Goal: Task Accomplishment & Management: Complete application form

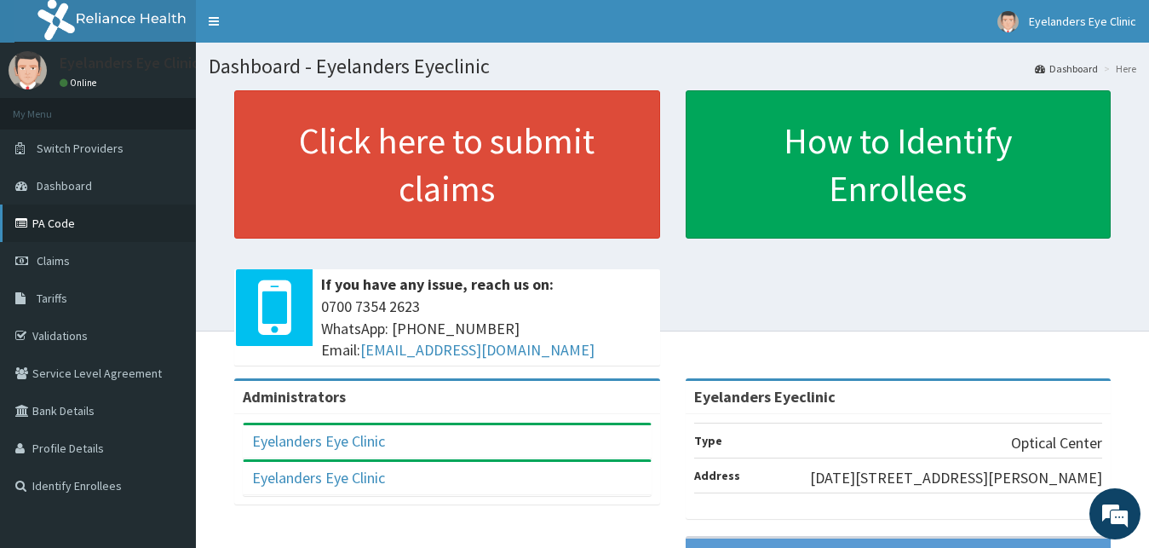
click at [68, 222] on link "PA Code" at bounding box center [98, 222] width 196 height 37
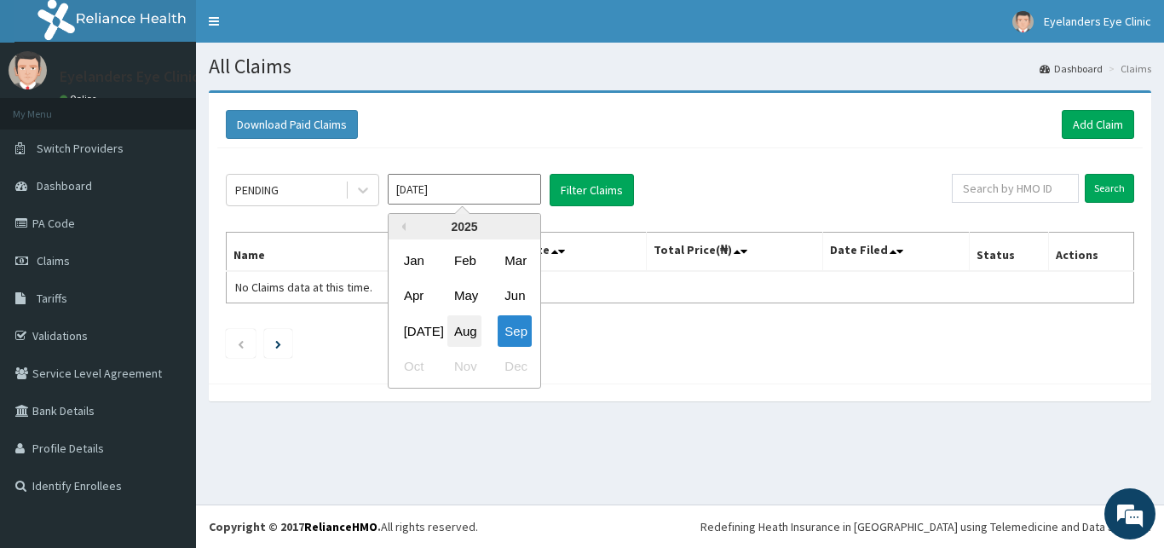
click at [475, 337] on div "Aug" at bounding box center [464, 331] width 34 height 32
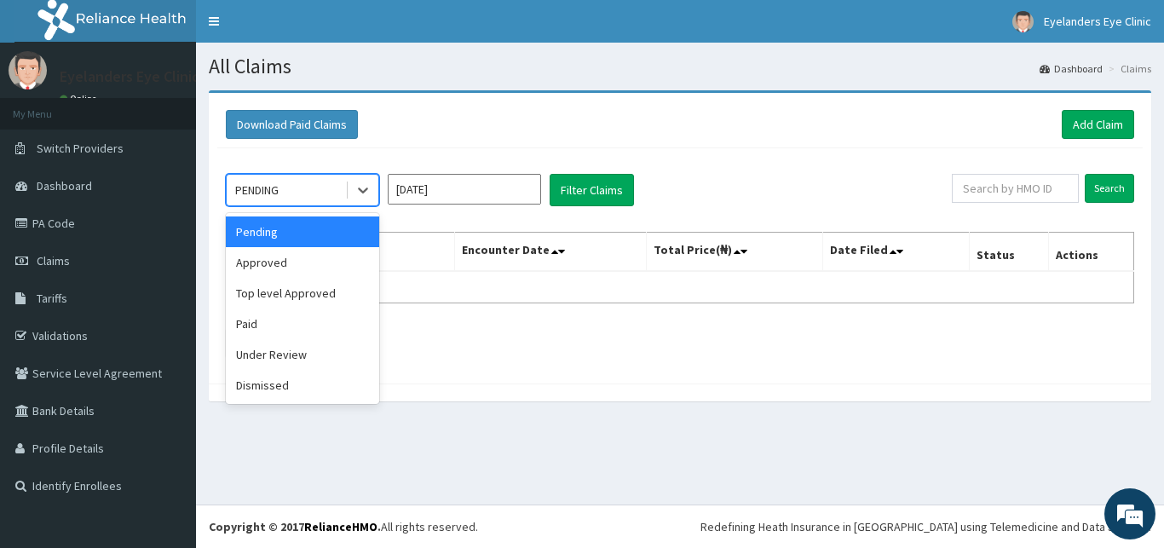
click at [295, 261] on div "Approved" at bounding box center [302, 262] width 153 height 31
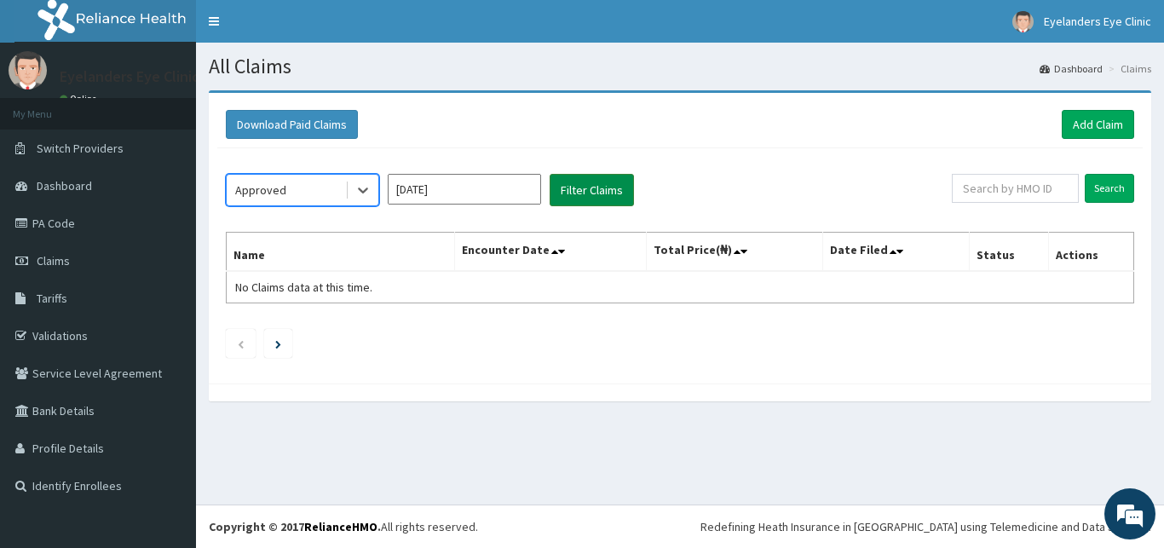
click at [595, 198] on button "Filter Claims" at bounding box center [591, 190] width 84 height 32
click at [610, 193] on button "Filter Claims" at bounding box center [591, 190] width 84 height 32
click at [589, 193] on button "Filter Claims" at bounding box center [591, 190] width 84 height 32
click at [601, 204] on button "Filter Claims" at bounding box center [591, 190] width 84 height 32
click at [594, 195] on button "Filter Claims" at bounding box center [591, 190] width 84 height 32
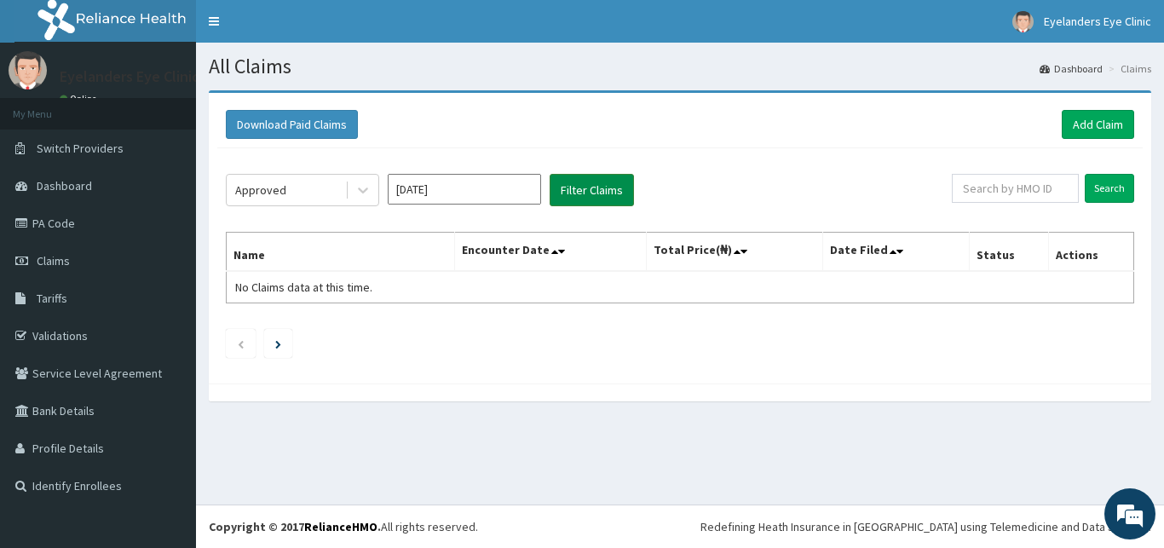
click at [598, 187] on button "Filter Claims" at bounding box center [591, 190] width 84 height 32
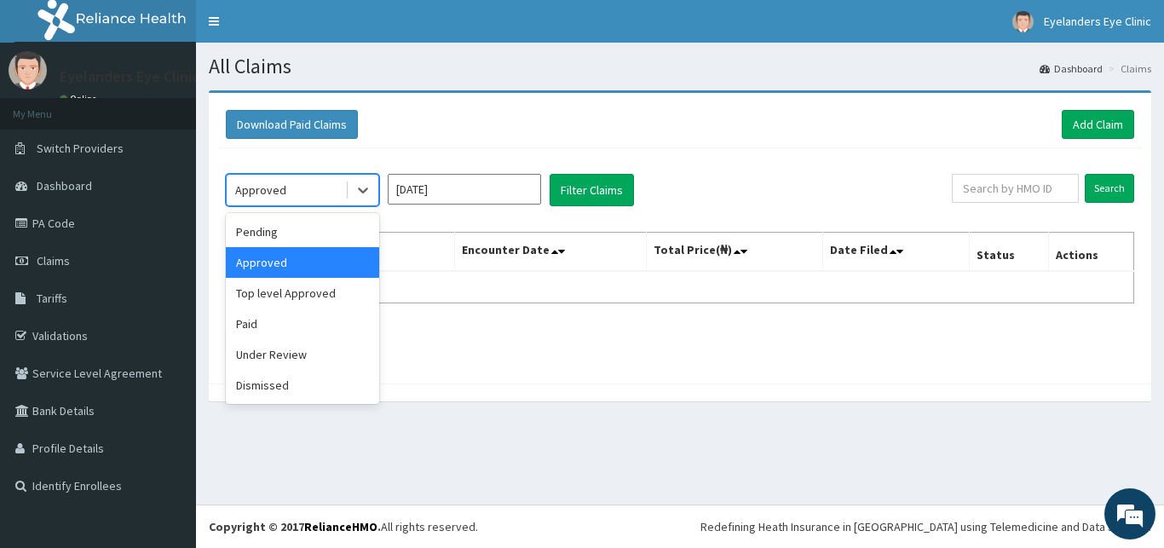
click at [303, 295] on div "Top level Approved" at bounding box center [302, 293] width 153 height 31
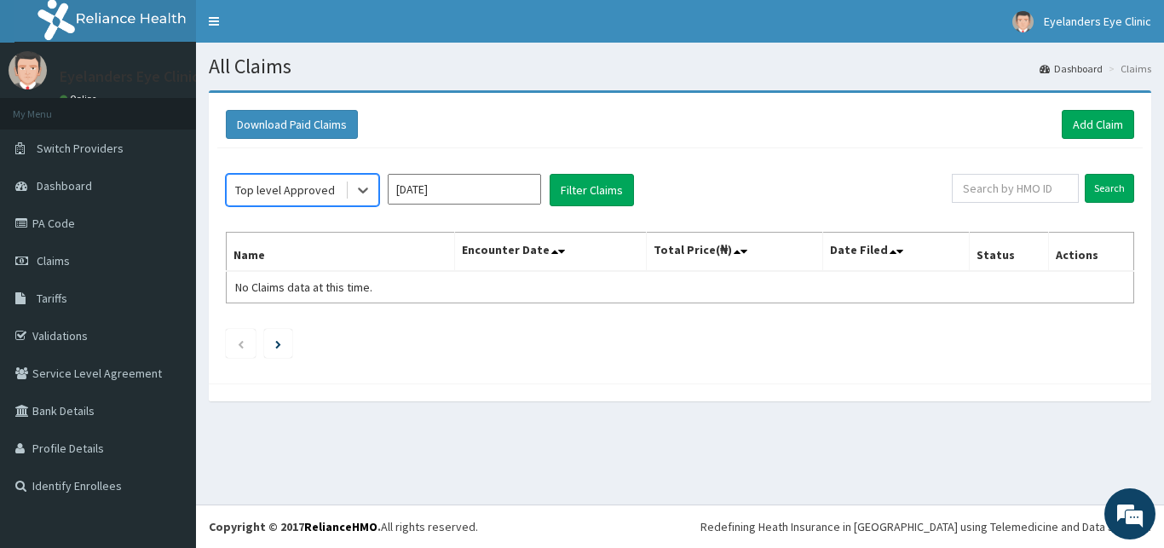
click at [613, 171] on div "option Top level Approved, selected. Select is focused ,type to refine list, pr…" at bounding box center [679, 261] width 925 height 227
click at [594, 184] on button "Filter Claims" at bounding box center [591, 190] width 84 height 32
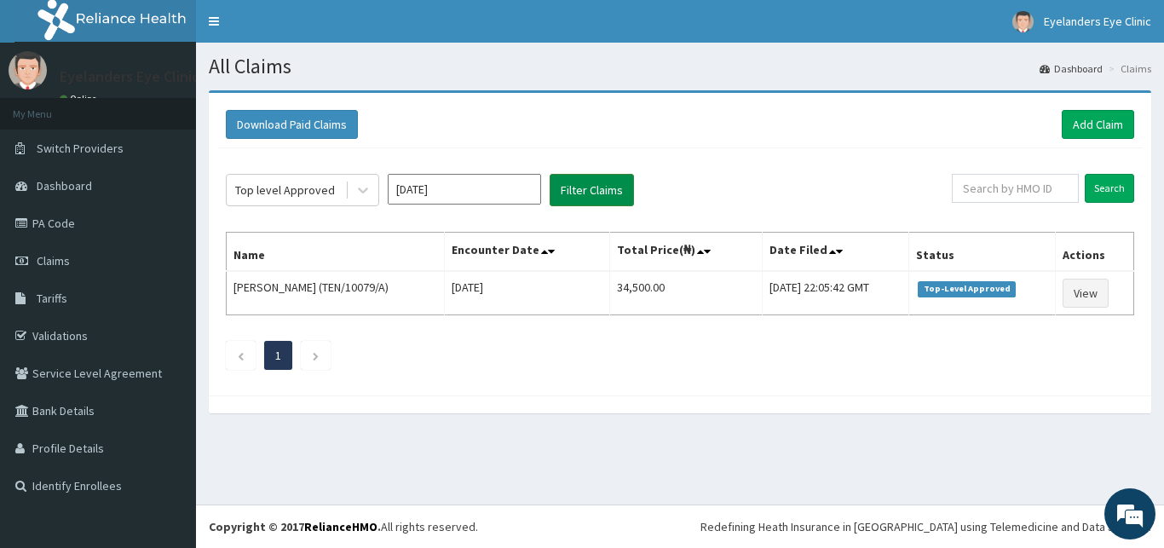
click at [588, 200] on button "Filter Claims" at bounding box center [591, 190] width 84 height 32
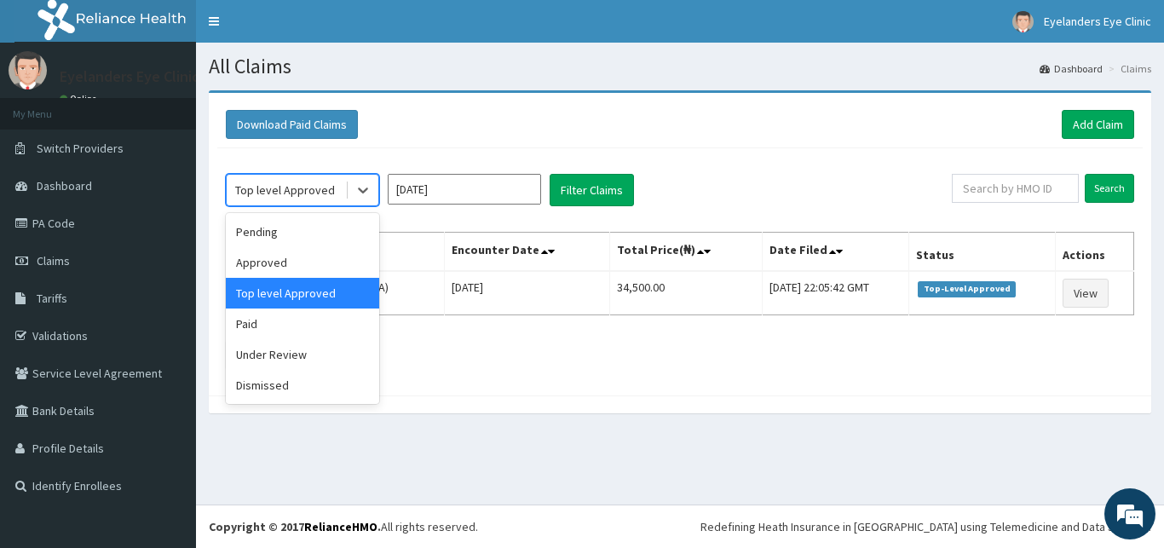
click at [279, 324] on div "Paid" at bounding box center [302, 323] width 153 height 31
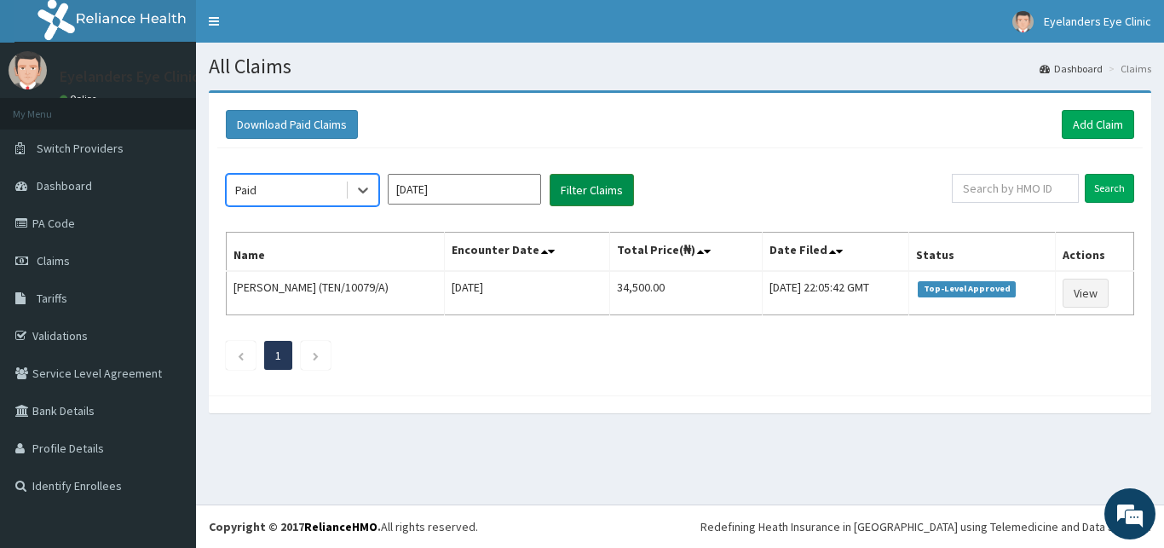
click at [582, 185] on button "Filter Claims" at bounding box center [591, 190] width 84 height 32
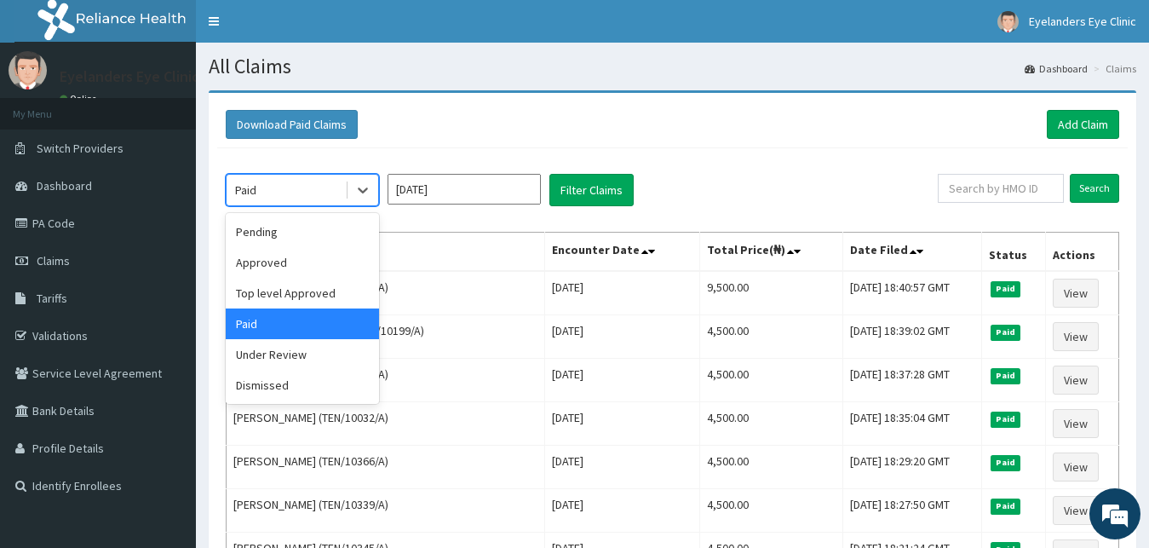
click at [285, 358] on div "Under Review" at bounding box center [302, 354] width 153 height 31
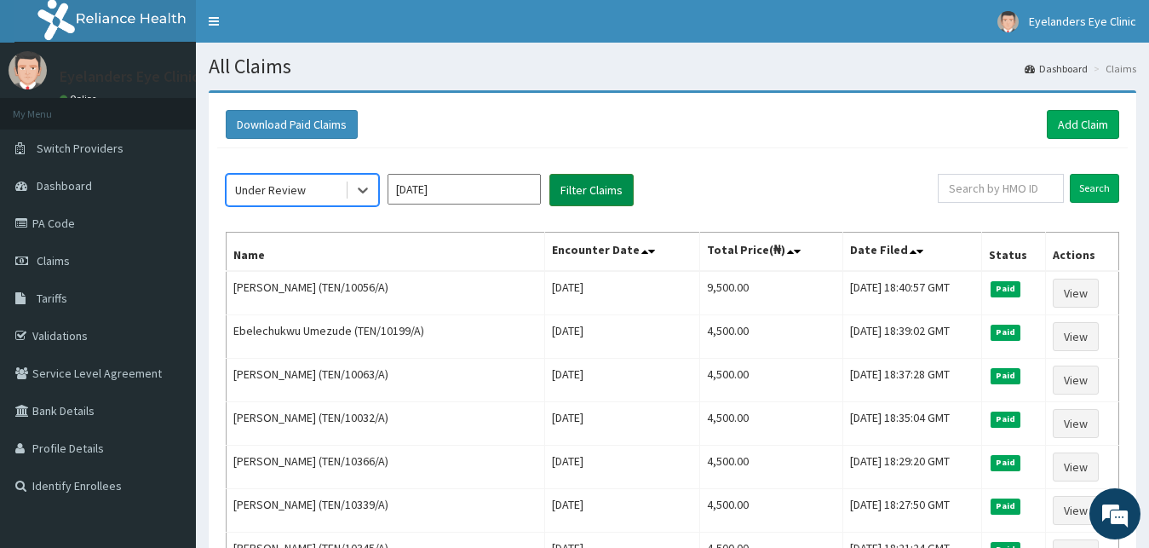
click at [601, 193] on button "Filter Claims" at bounding box center [591, 190] width 84 height 32
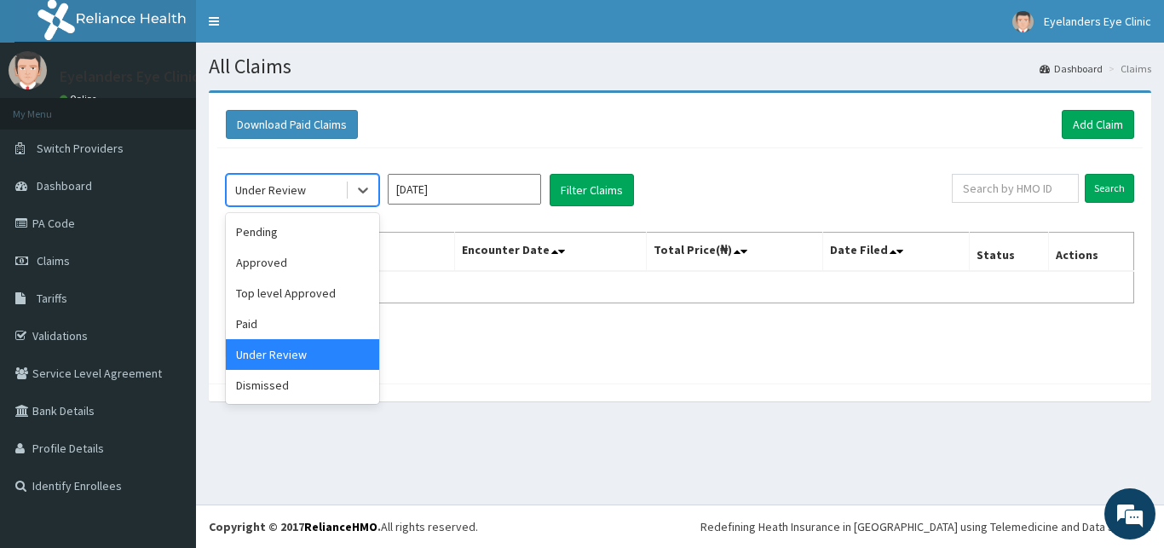
click at [316, 293] on div "Top level Approved" at bounding box center [302, 293] width 153 height 31
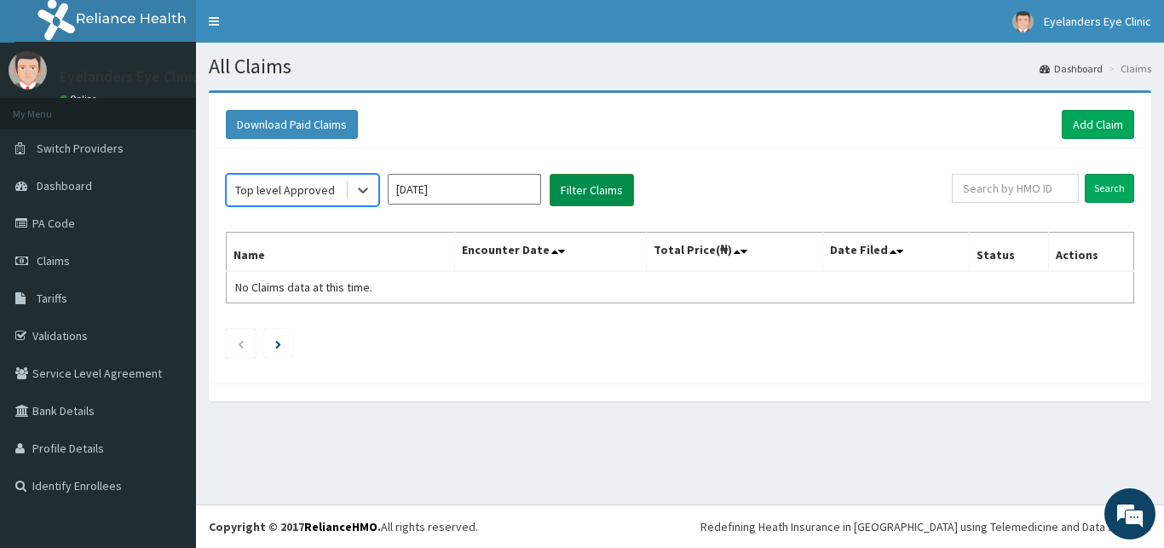
click at [620, 190] on button "Filter Claims" at bounding box center [591, 190] width 84 height 32
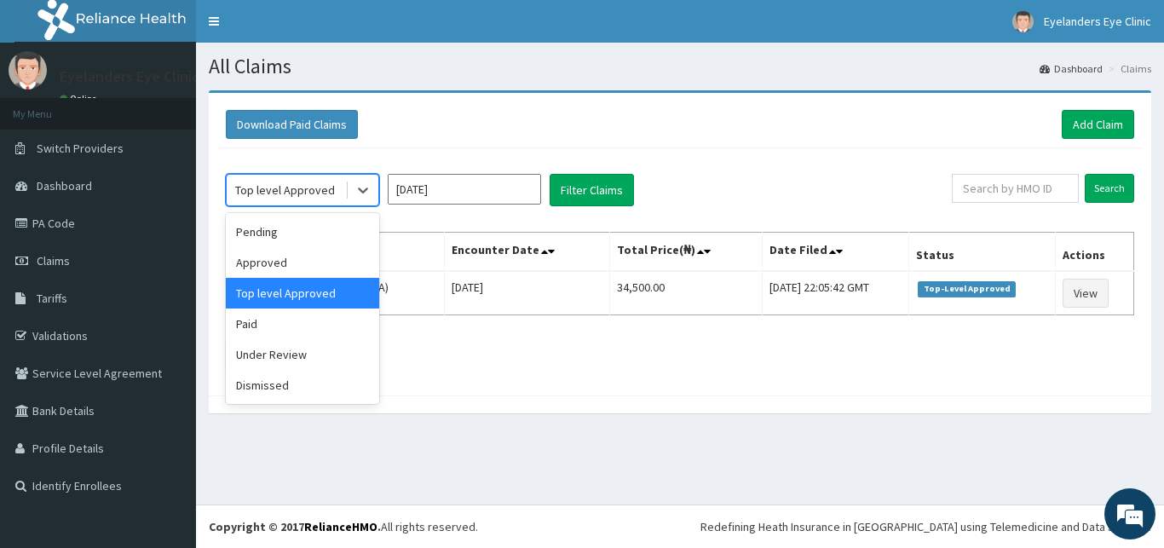
click at [278, 267] on div "Approved" at bounding box center [302, 262] width 153 height 31
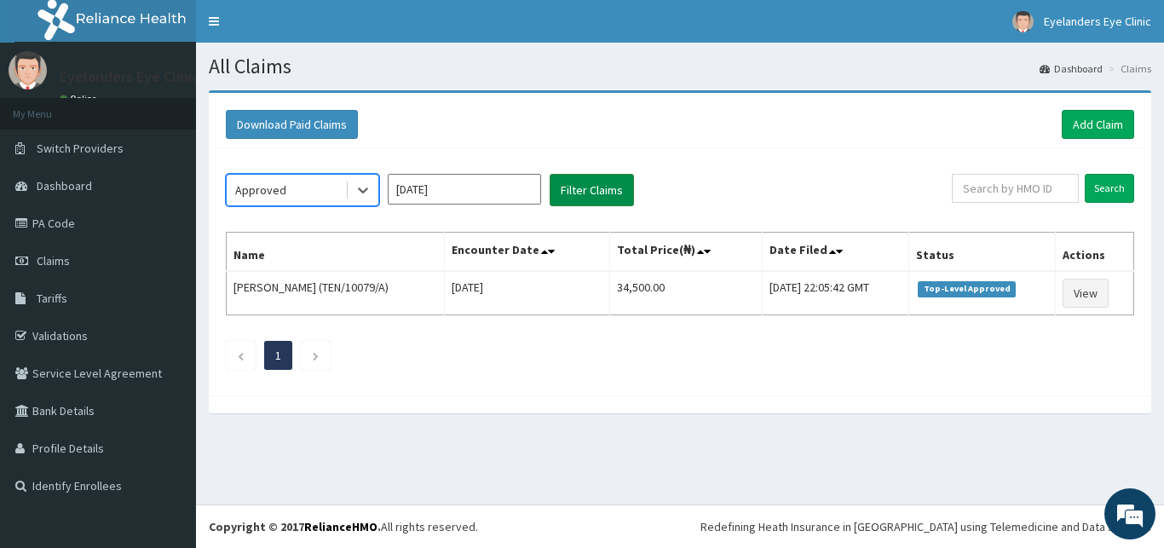
click at [596, 186] on button "Filter Claims" at bounding box center [591, 190] width 84 height 32
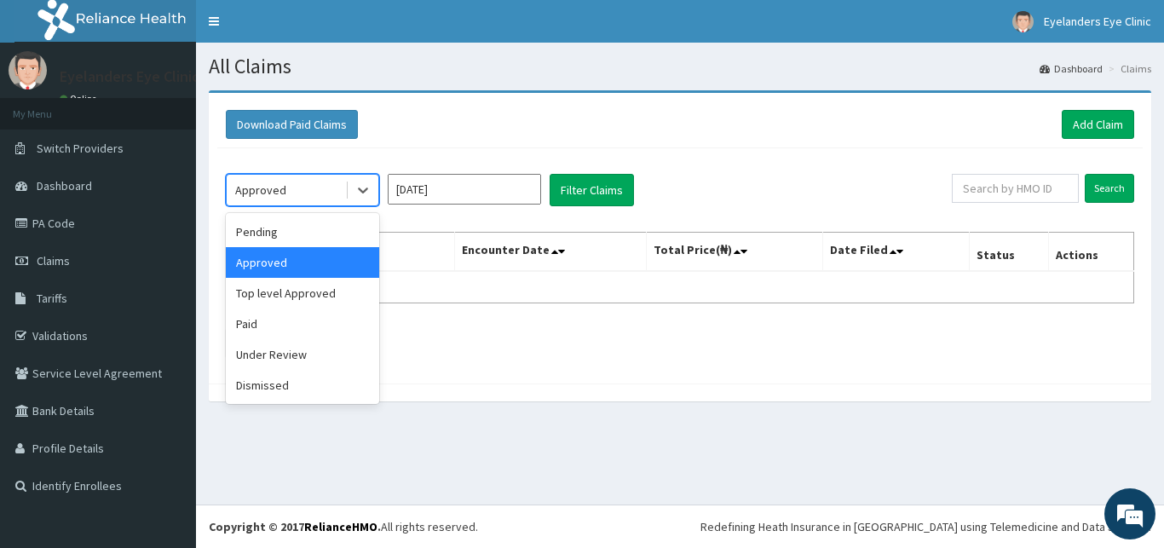
click at [301, 292] on div "Top level Approved" at bounding box center [302, 293] width 153 height 31
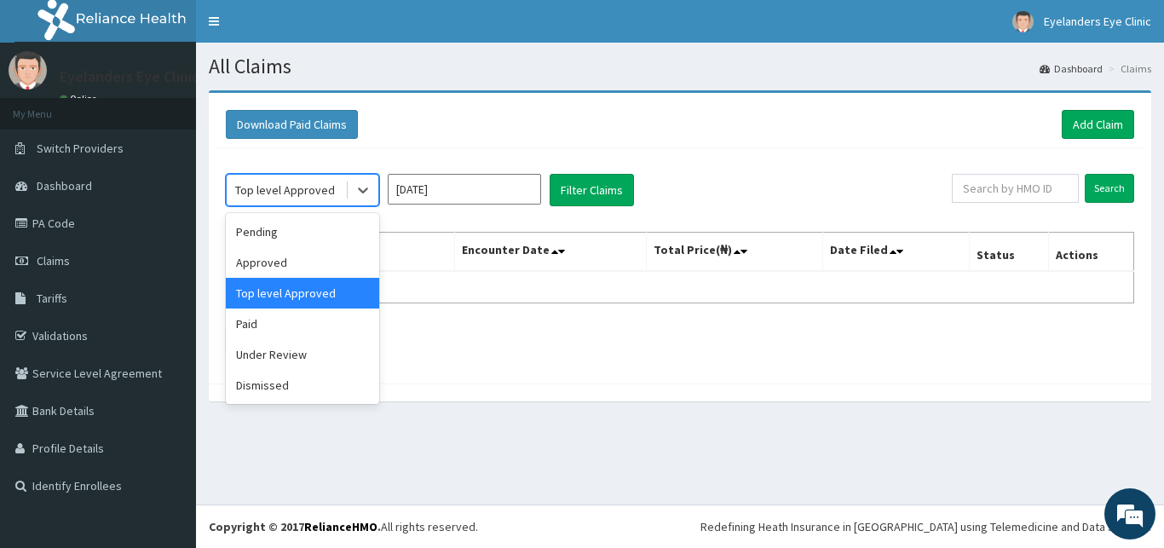
click at [296, 237] on div "Pending" at bounding box center [302, 231] width 153 height 31
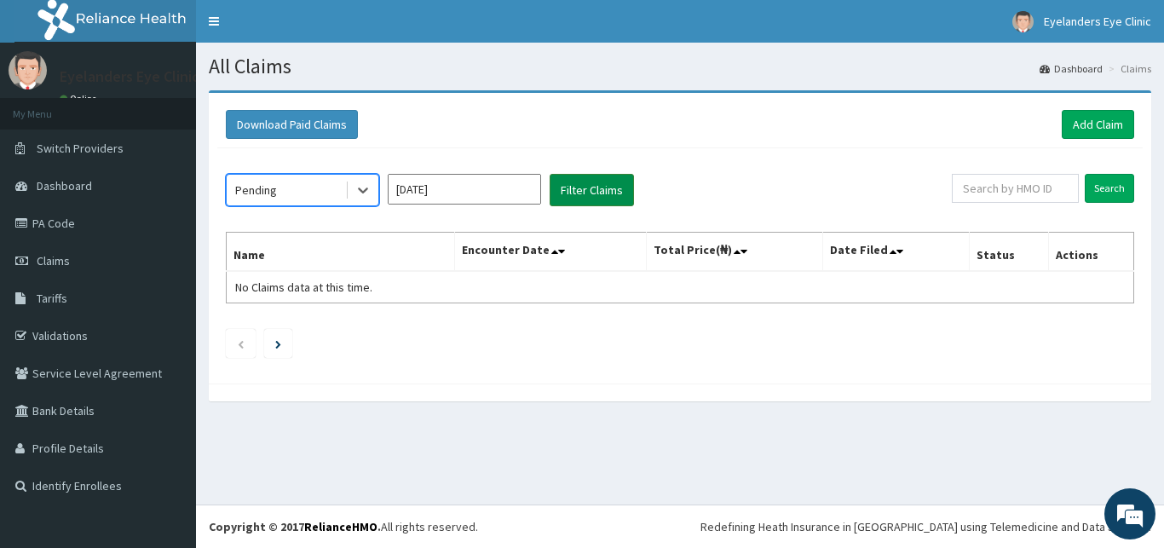
click at [606, 185] on button "Filter Claims" at bounding box center [591, 190] width 84 height 32
click at [462, 185] on input "Aug 2025" at bounding box center [464, 189] width 153 height 31
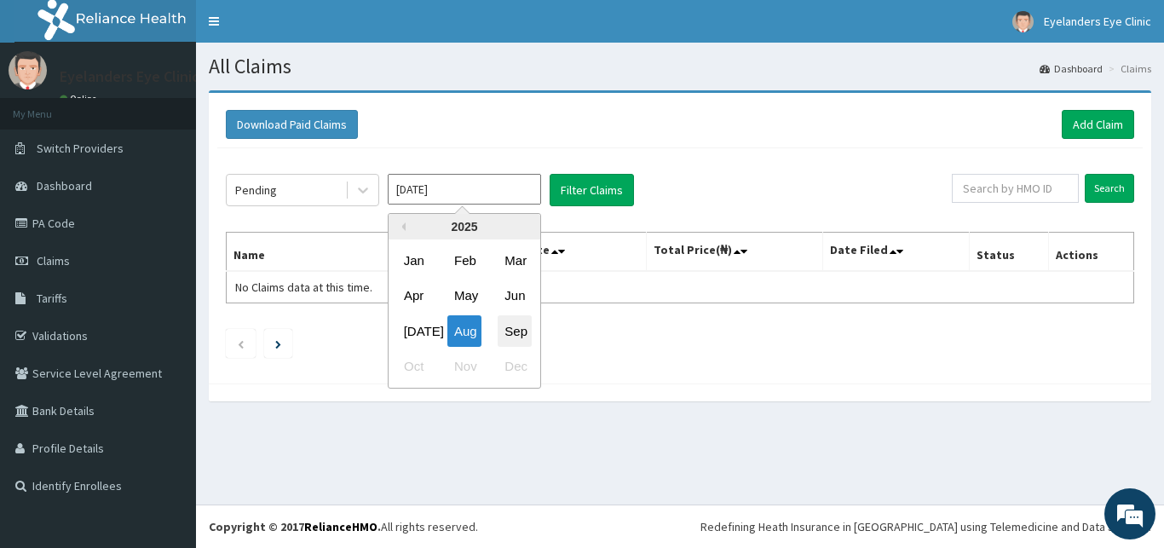
click at [515, 334] on div "Sep" at bounding box center [514, 331] width 34 height 32
type input "[DATE]"
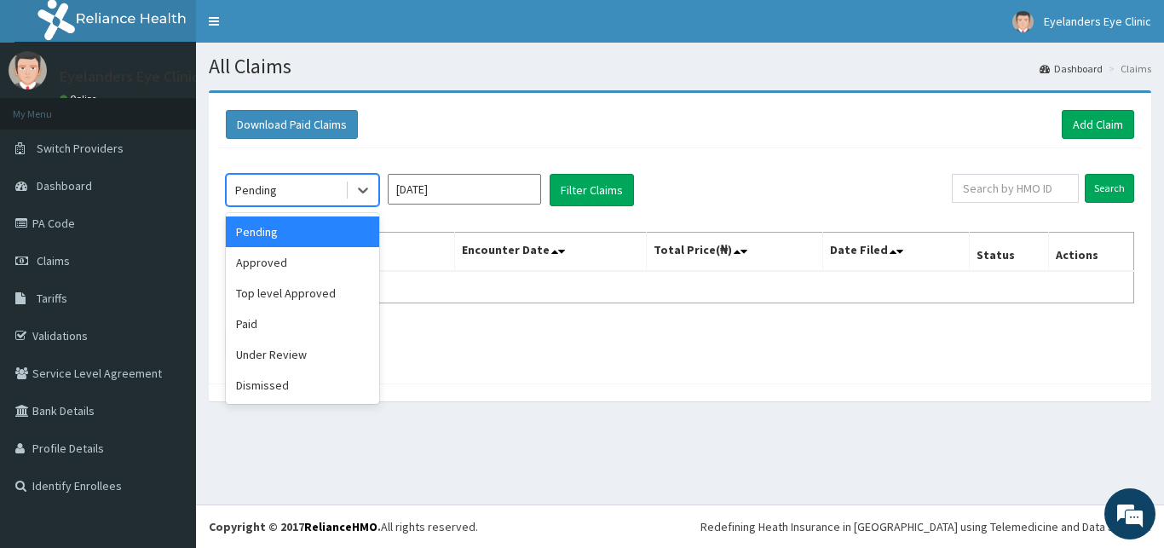
click at [315, 258] on div "Approved" at bounding box center [302, 262] width 153 height 31
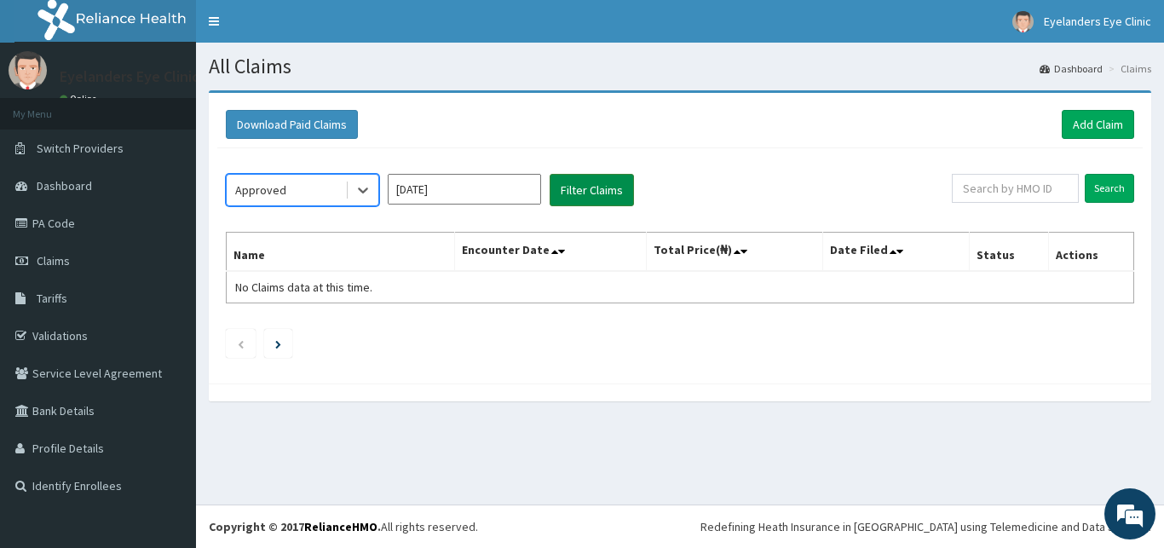
click at [630, 191] on button "Filter Claims" at bounding box center [591, 190] width 84 height 32
click at [607, 181] on button "Filter Claims" at bounding box center [591, 190] width 84 height 32
click at [590, 196] on button "Filter Claims" at bounding box center [591, 190] width 84 height 32
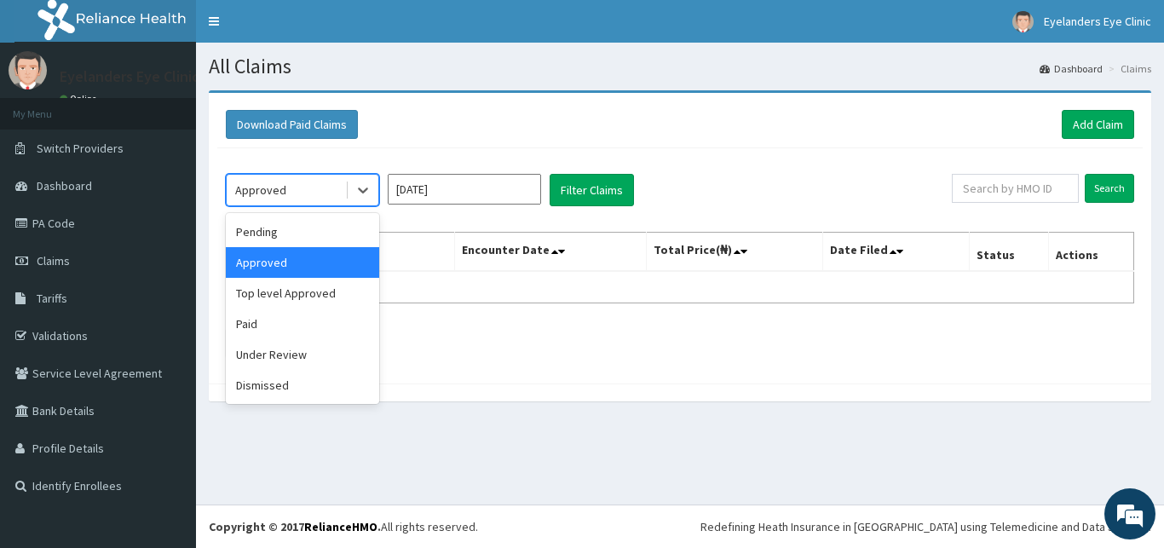
click at [311, 296] on div "Top level Approved" at bounding box center [302, 293] width 153 height 31
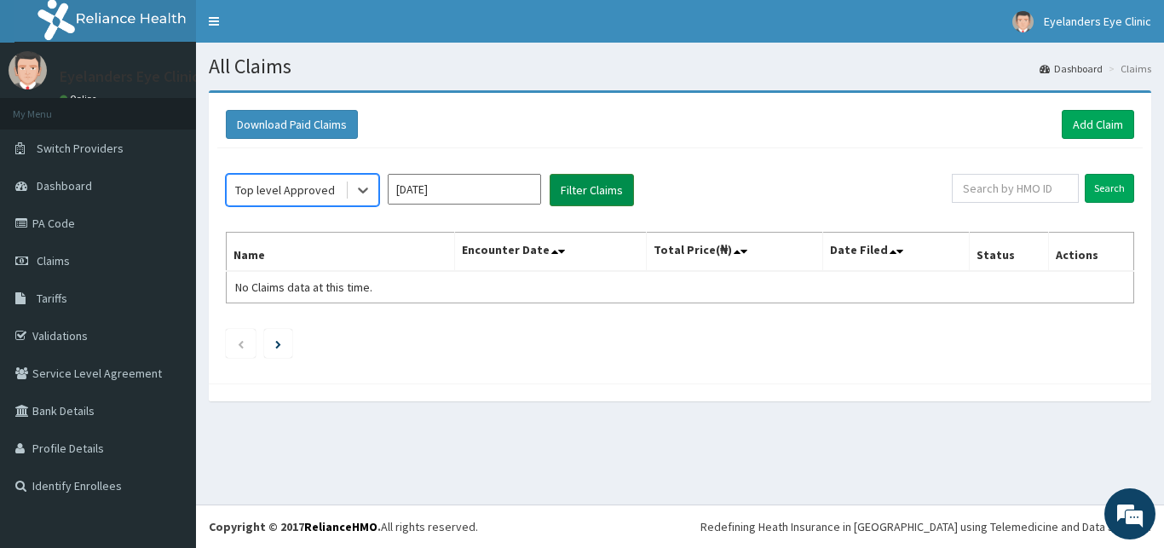
click at [589, 189] on button "Filter Claims" at bounding box center [591, 190] width 84 height 32
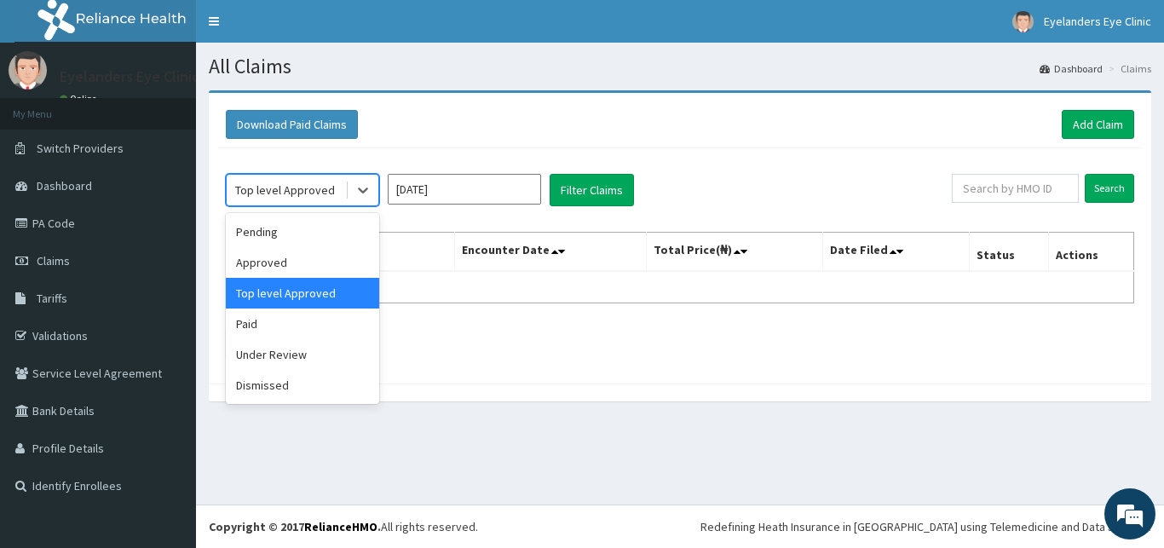
click at [239, 325] on div "Paid" at bounding box center [302, 323] width 153 height 31
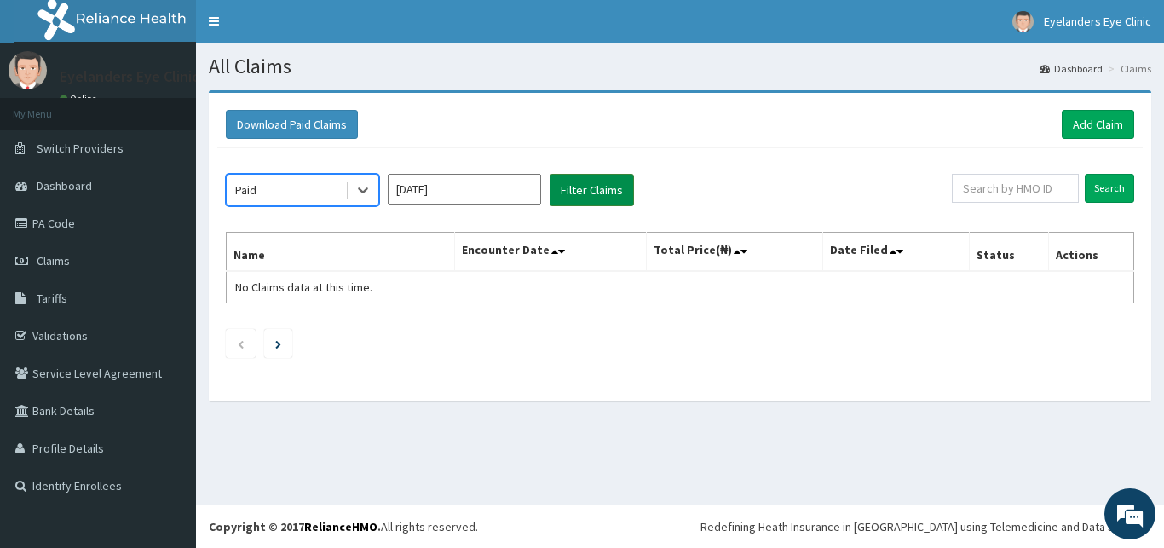
click at [588, 189] on button "Filter Claims" at bounding box center [591, 190] width 84 height 32
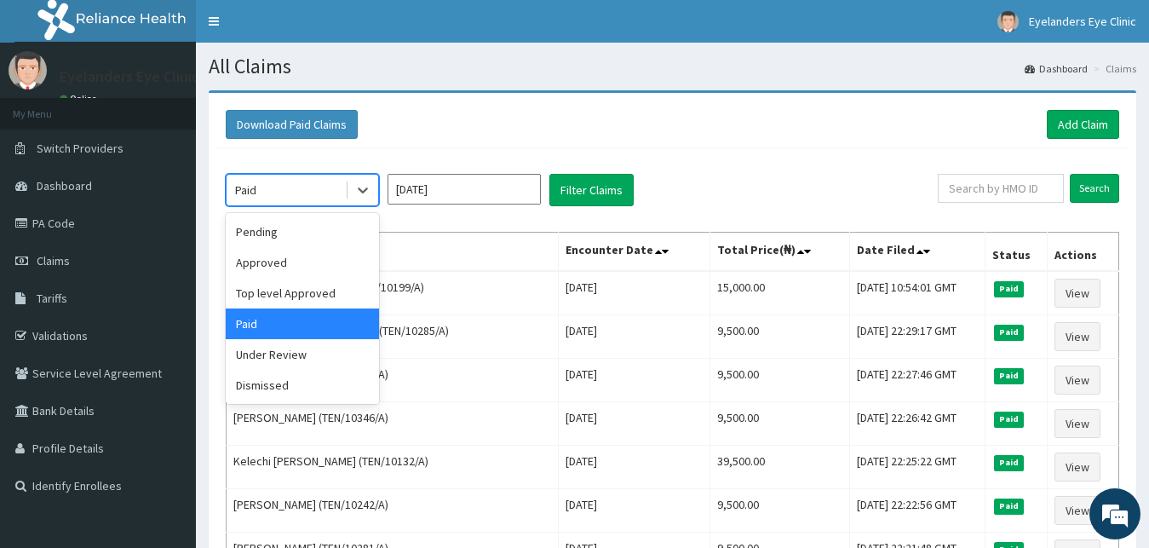
click at [312, 257] on div "Approved" at bounding box center [302, 262] width 153 height 31
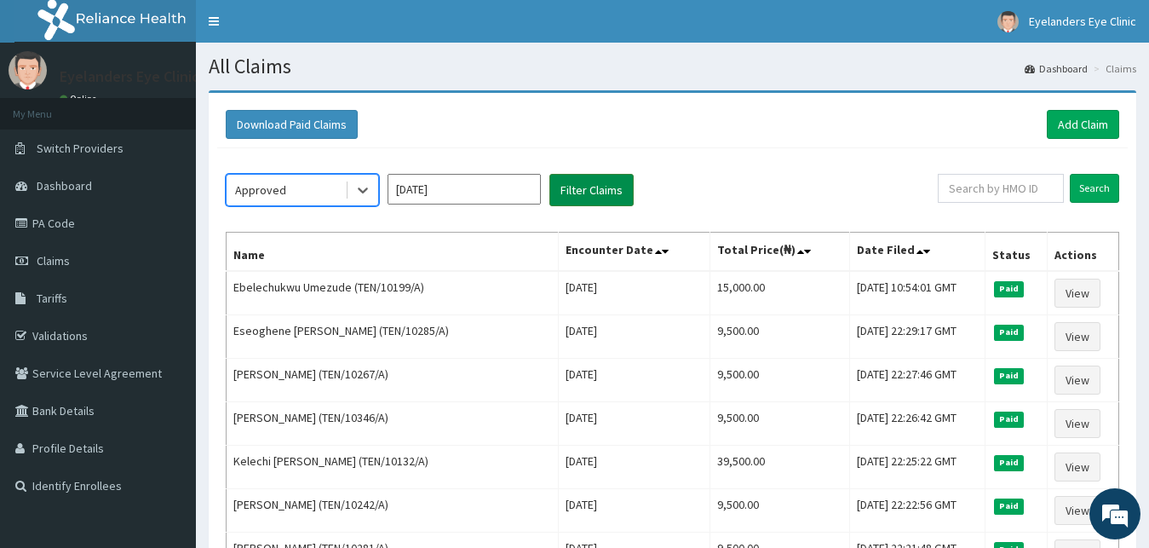
click at [584, 187] on button "Filter Claims" at bounding box center [591, 190] width 84 height 32
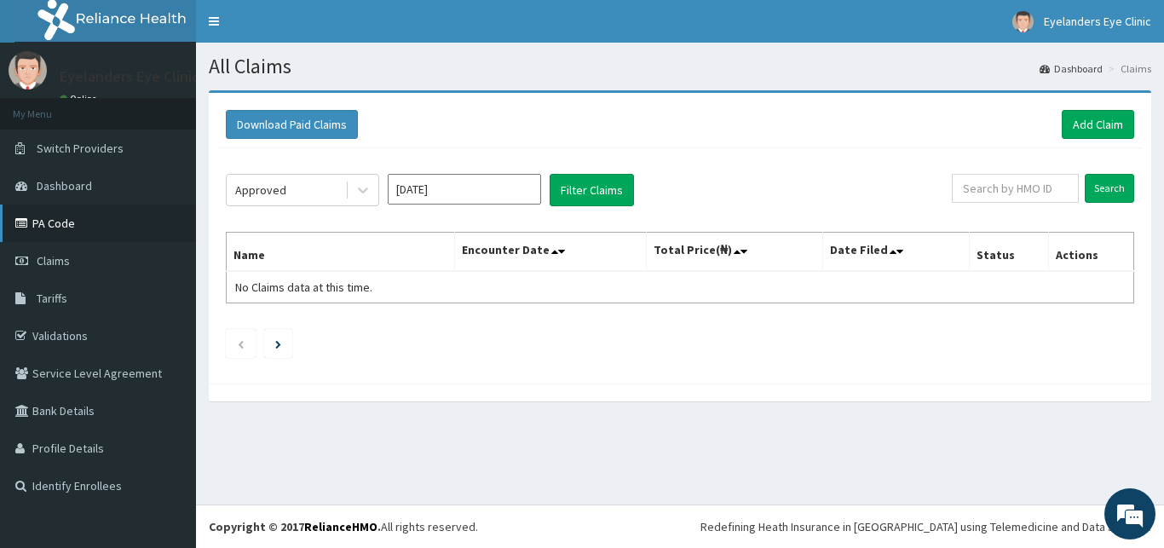
click at [104, 236] on link "PA Code" at bounding box center [98, 222] width 196 height 37
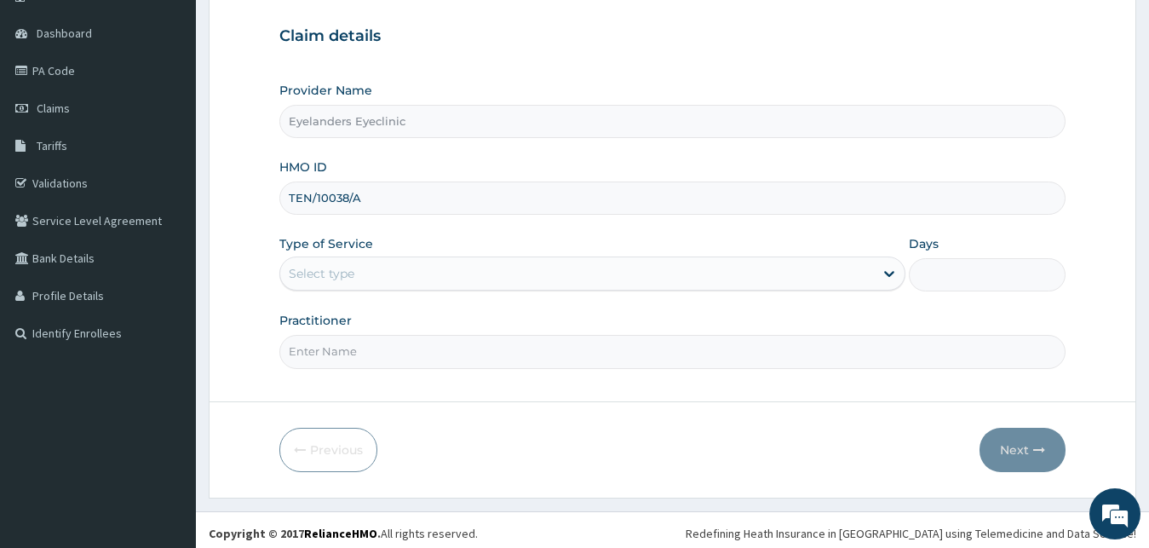
scroll to position [151, 0]
type input "TEN/10038/A"
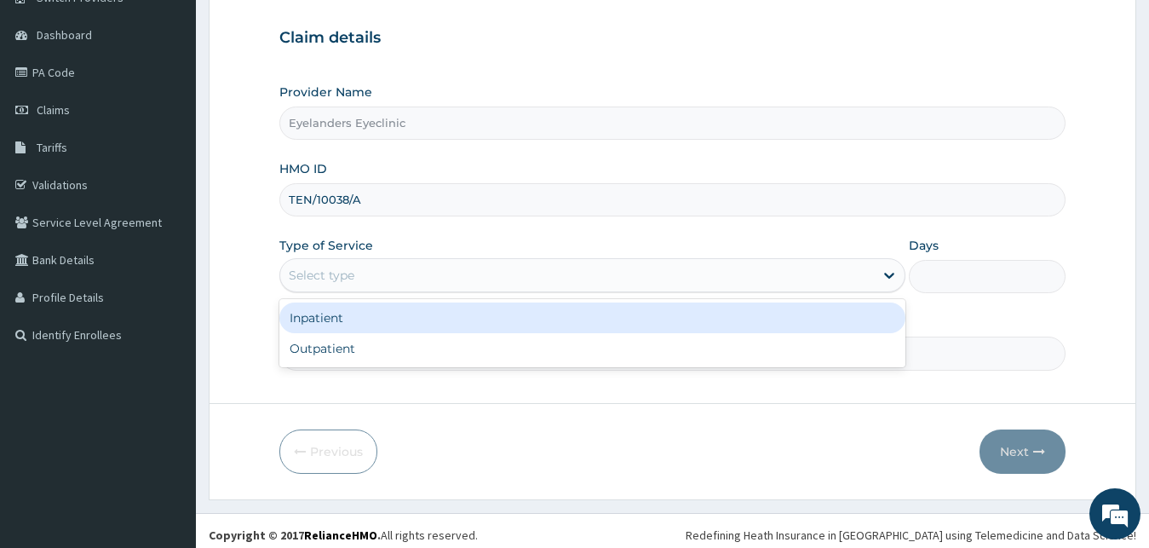
click at [342, 353] on div "Outpatient" at bounding box center [592, 348] width 627 height 31
type input "1"
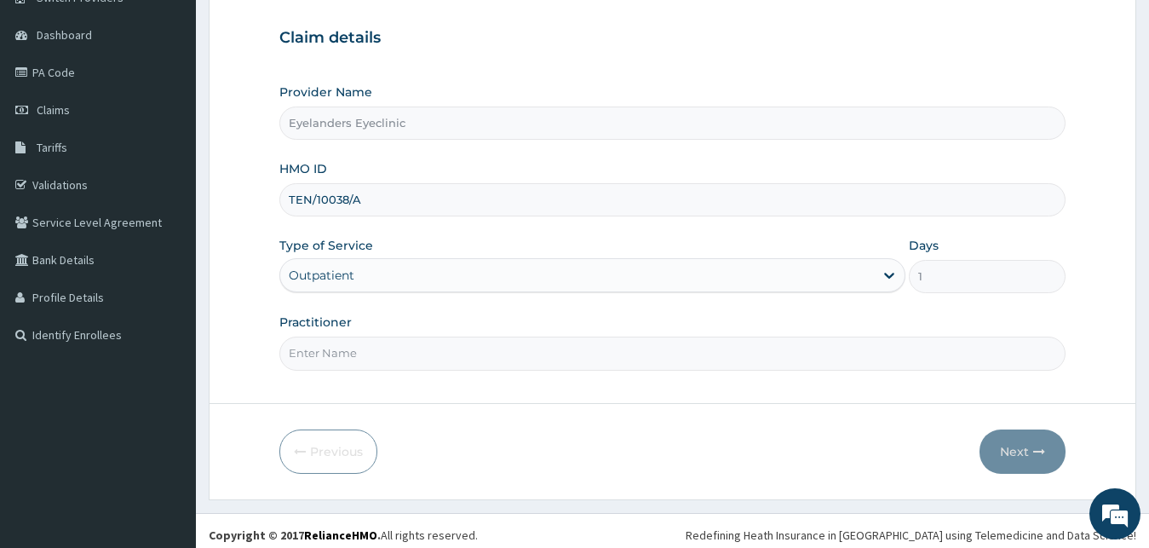
click at [344, 353] on input "Practitioner" at bounding box center [672, 352] width 787 height 33
type input "DR. STEPH"
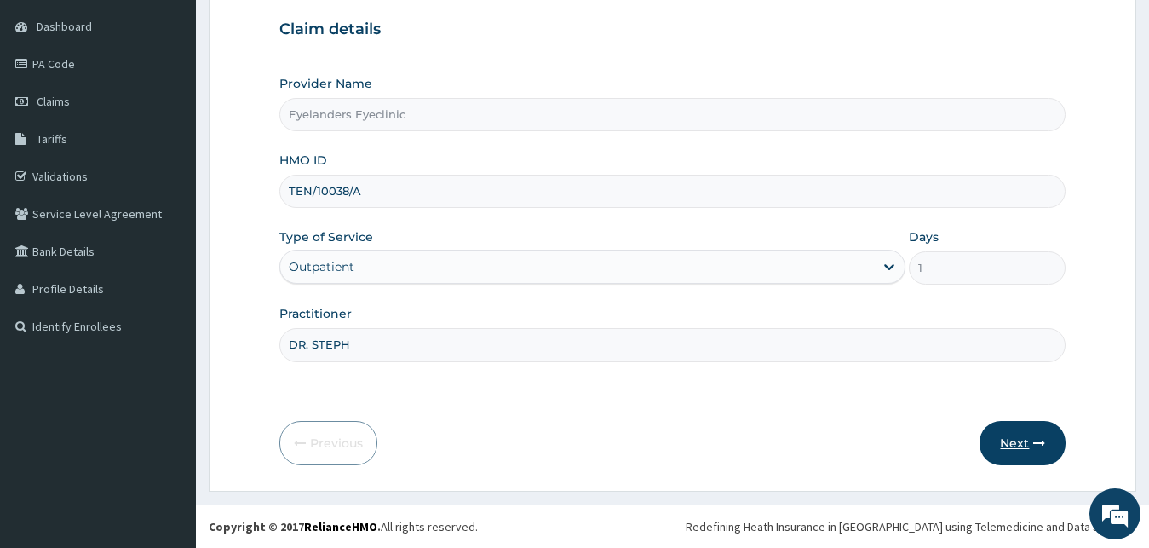
click at [1020, 452] on button "Next" at bounding box center [1023, 443] width 86 height 44
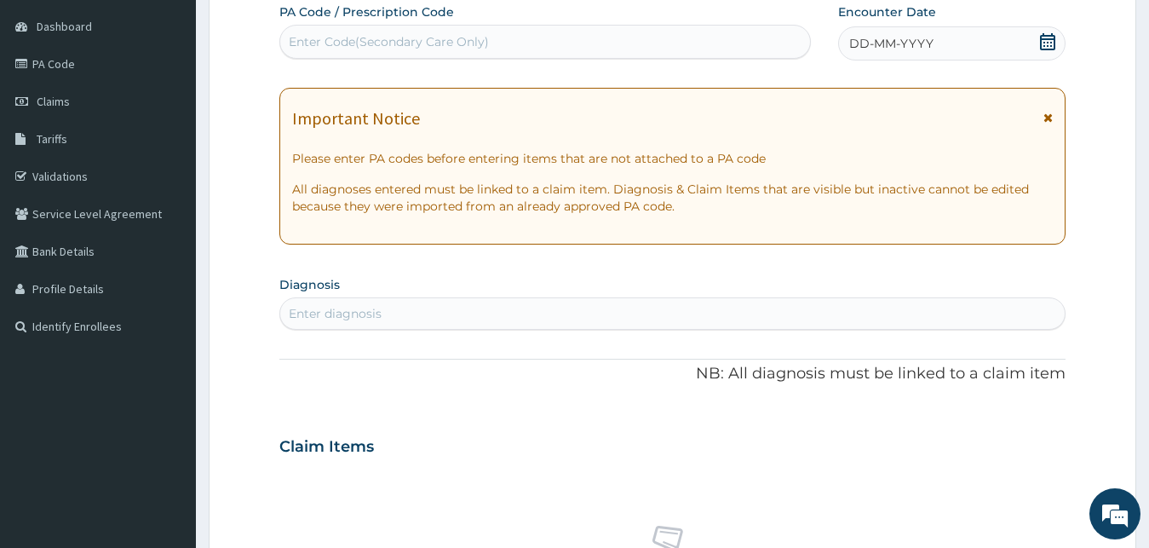
paste input "PA/1B3F6F"
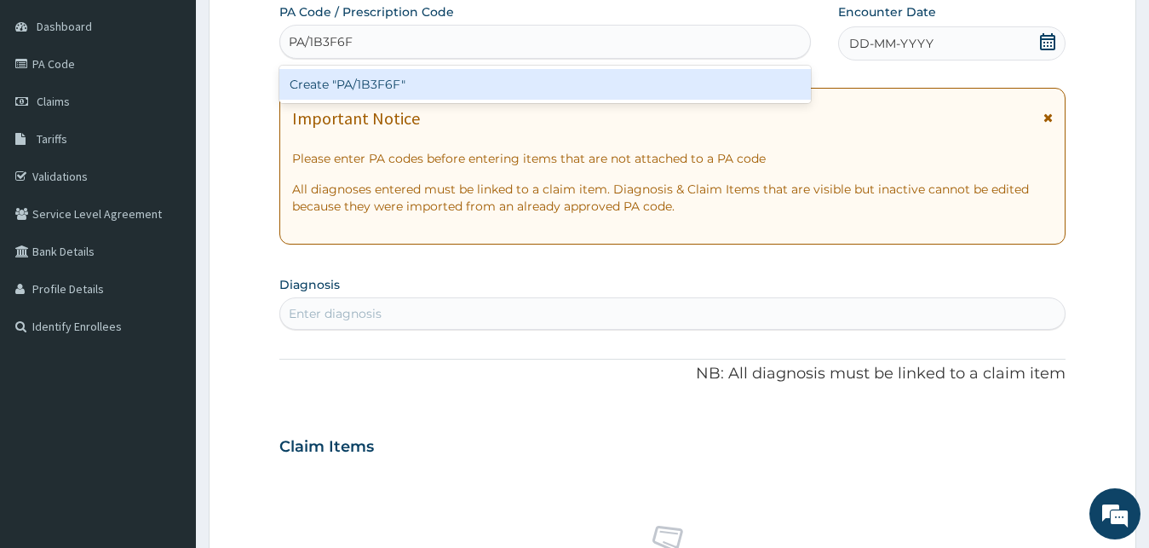
type input "PA/1B3F6F"
click at [497, 93] on div "Create "PA/1B3F6F"" at bounding box center [545, 84] width 532 height 31
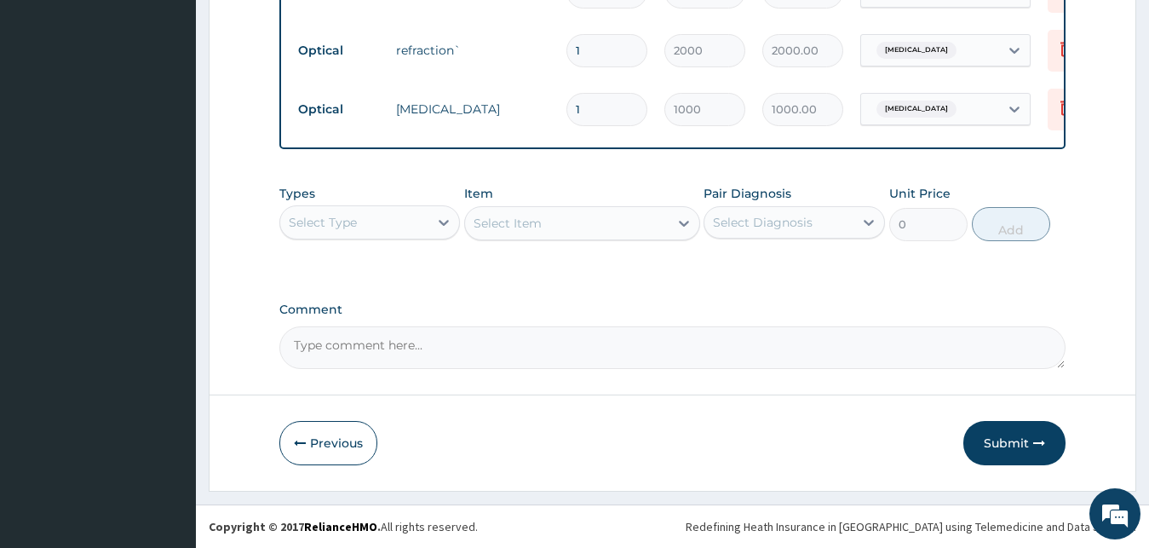
scroll to position [710, 0]
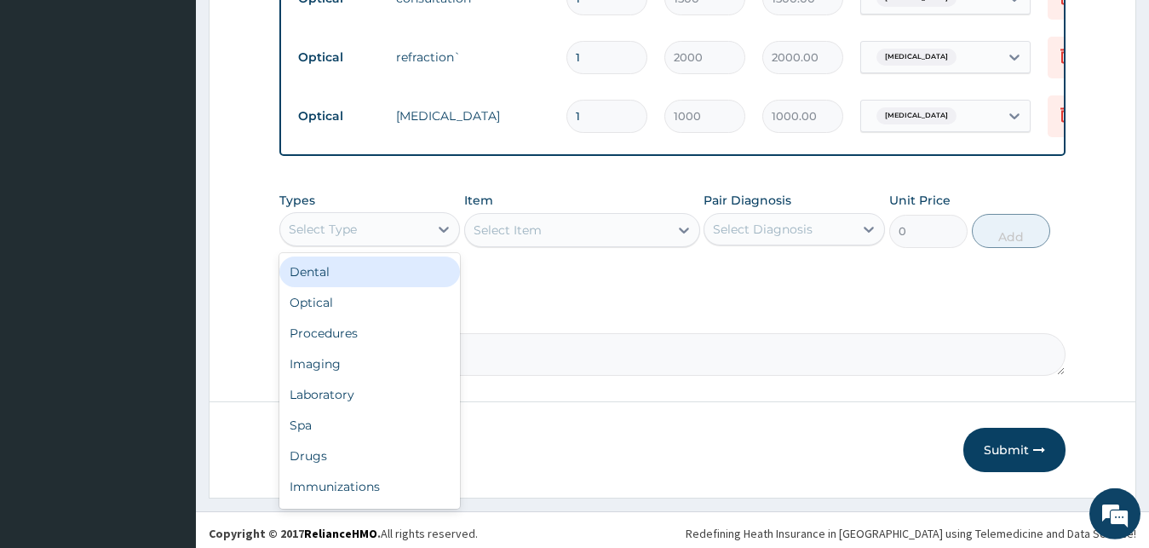
click at [336, 318] on div "Optical" at bounding box center [369, 302] width 181 height 31
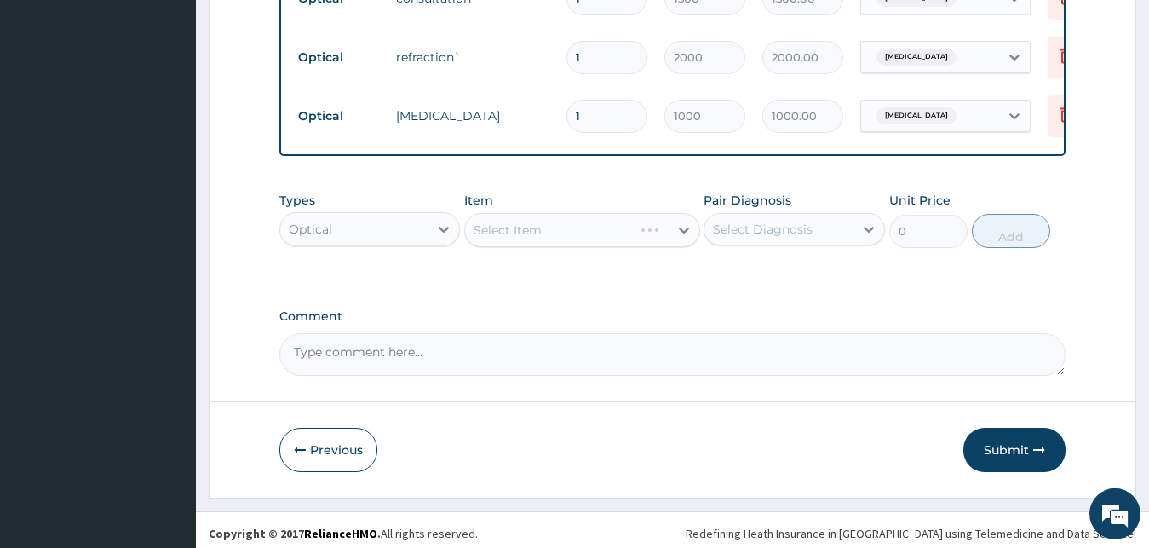
click at [578, 242] on div "Select Item" at bounding box center [582, 230] width 236 height 34
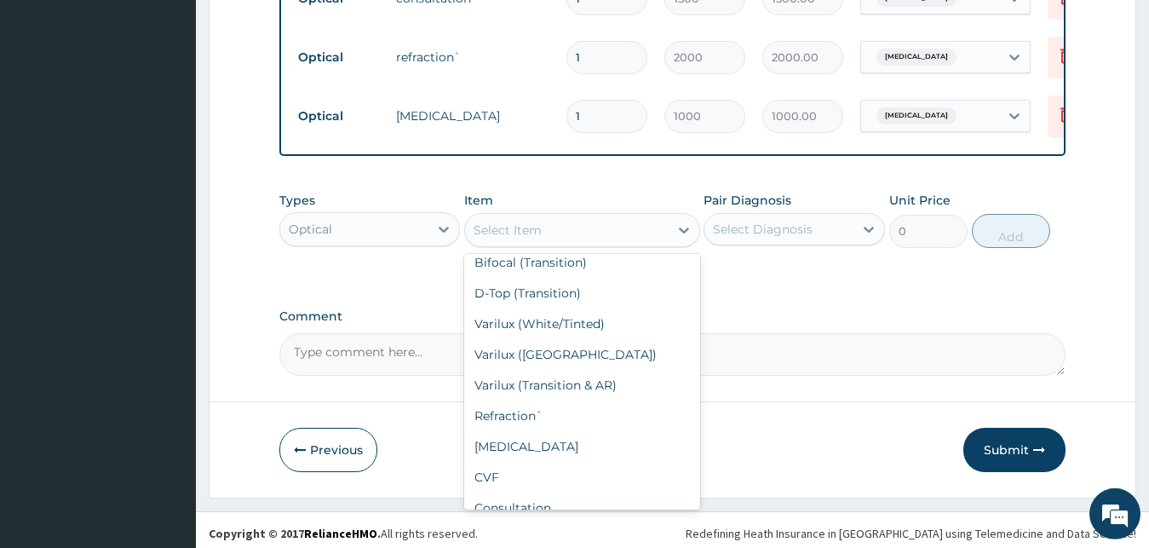
scroll to position [732, 0]
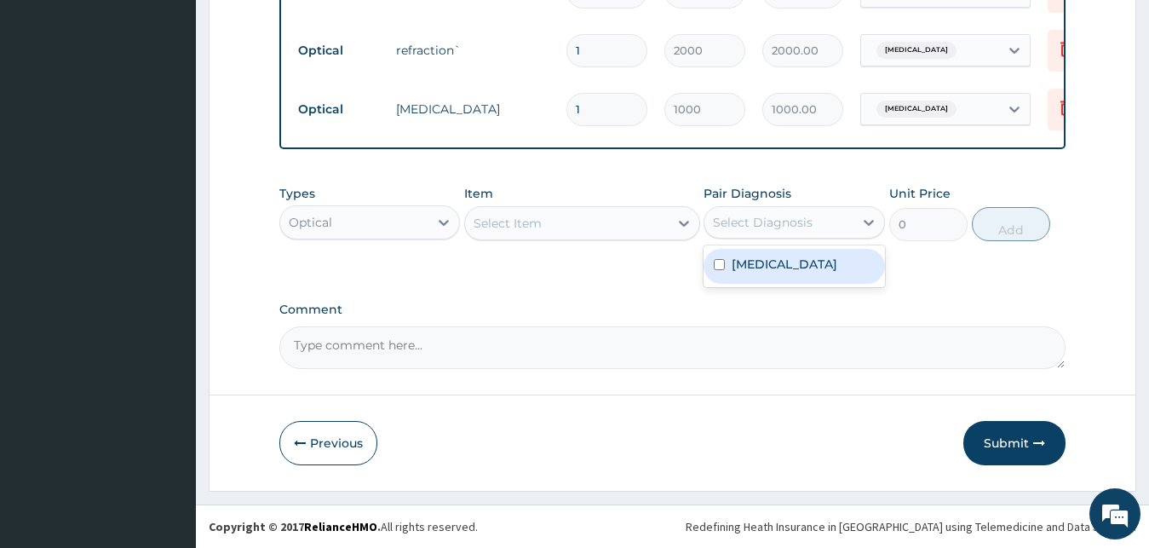
click at [803, 259] on div "Presbyopia" at bounding box center [794, 266] width 181 height 35
checkbox input "true"
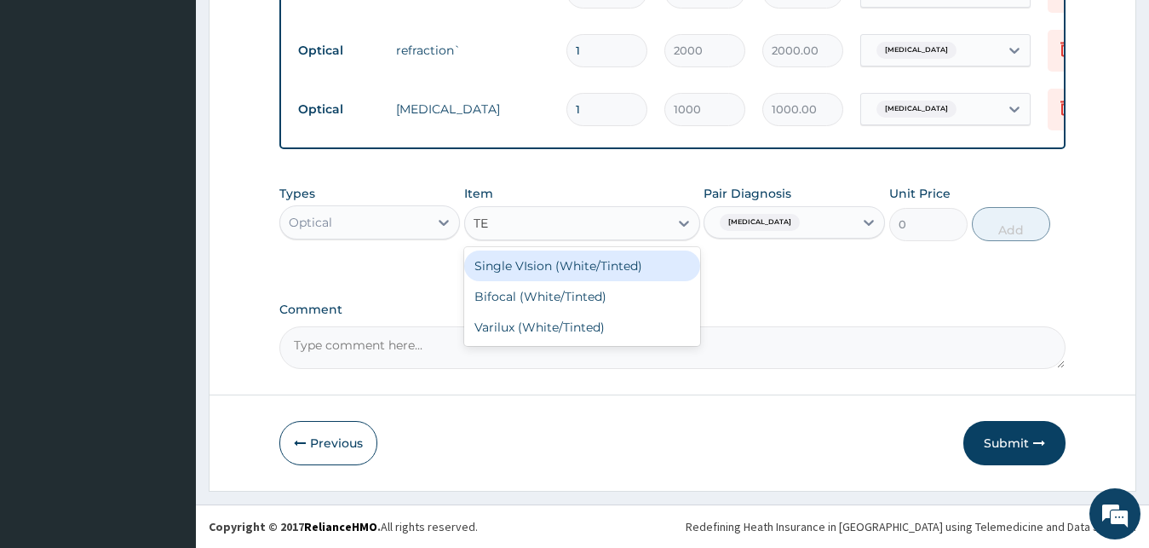
type input "T"
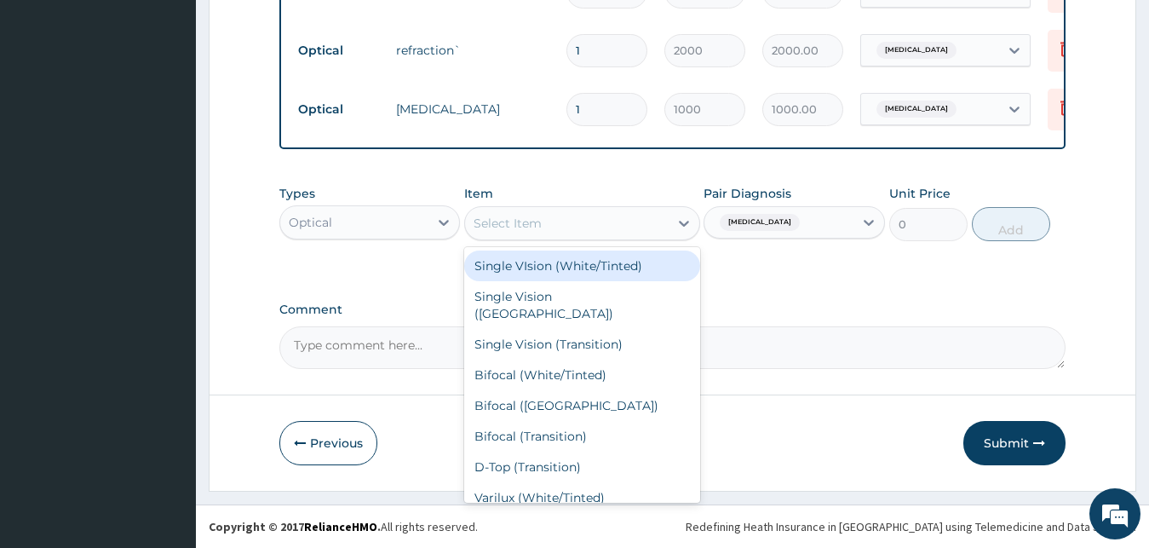
scroll to position [0, 0]
click at [546, 421] on div "Bifocal (Transition)" at bounding box center [582, 436] width 236 height 31
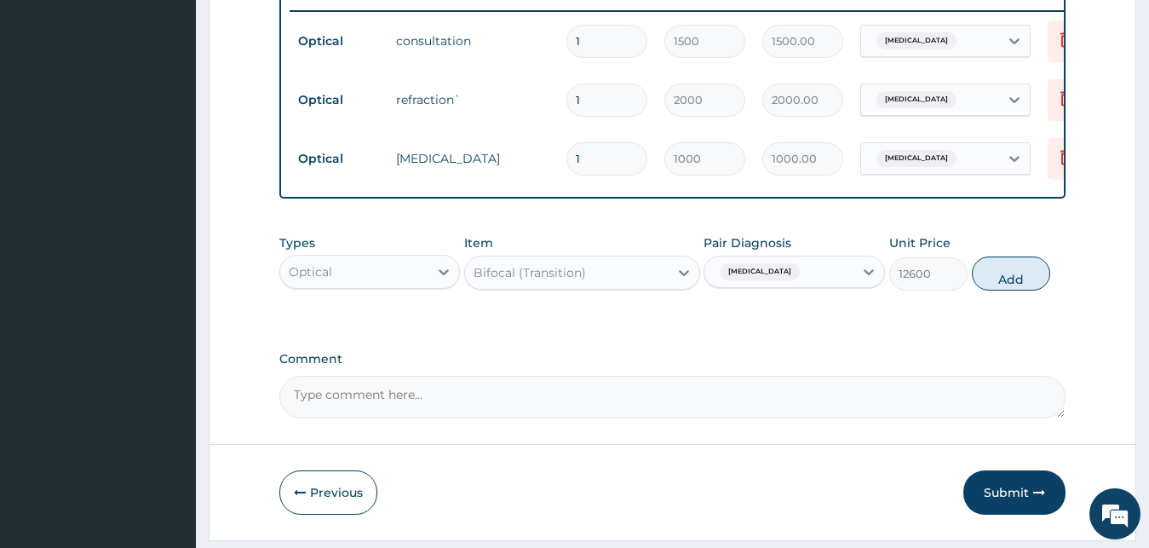
scroll to position [732, 0]
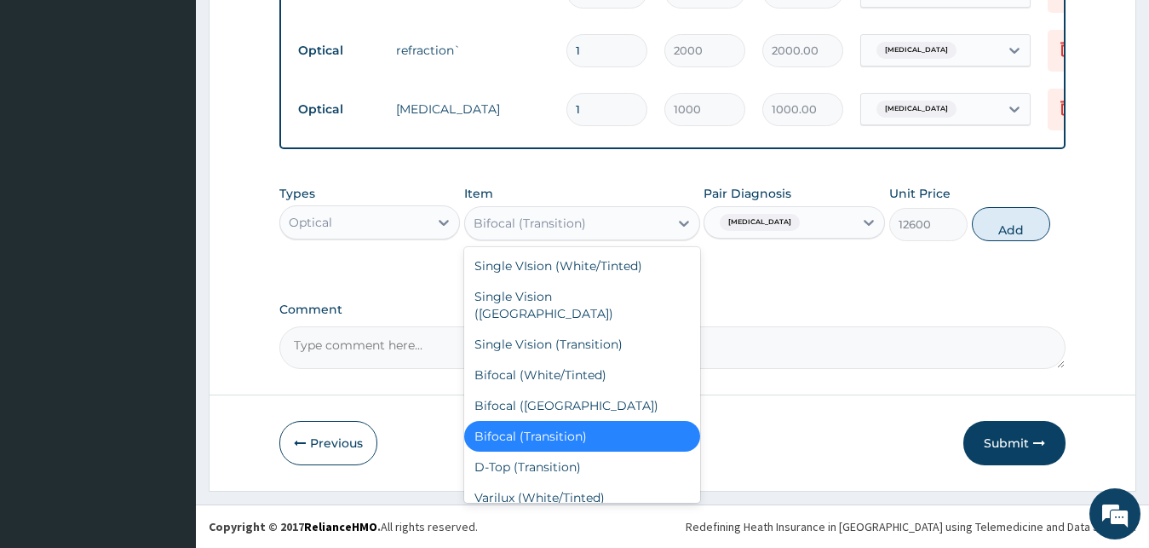
click at [571, 482] on div "Varilux (White/Tinted)" at bounding box center [582, 497] width 236 height 31
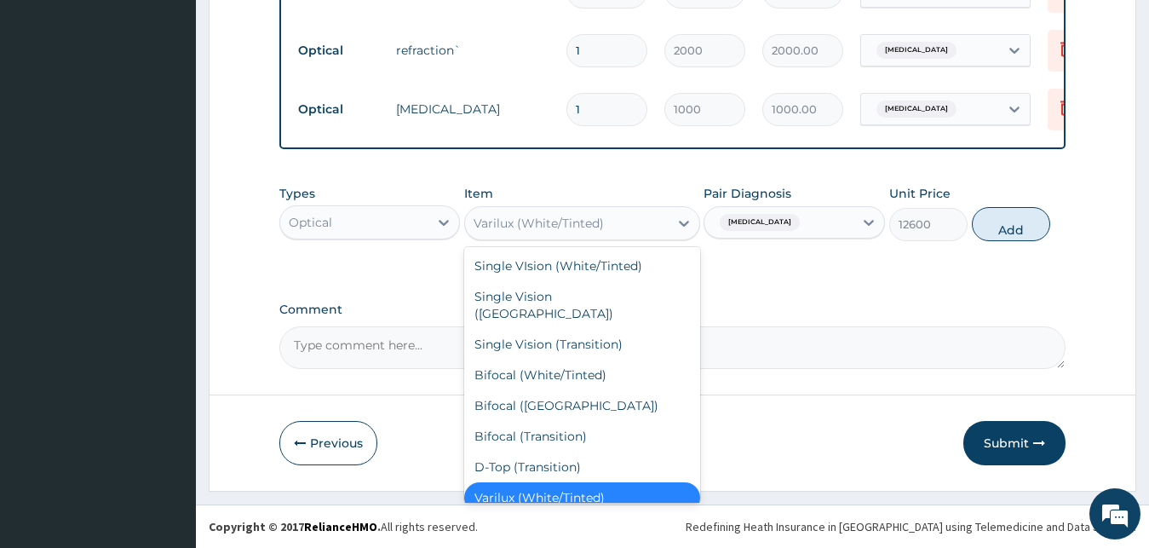
scroll to position [3, 0]
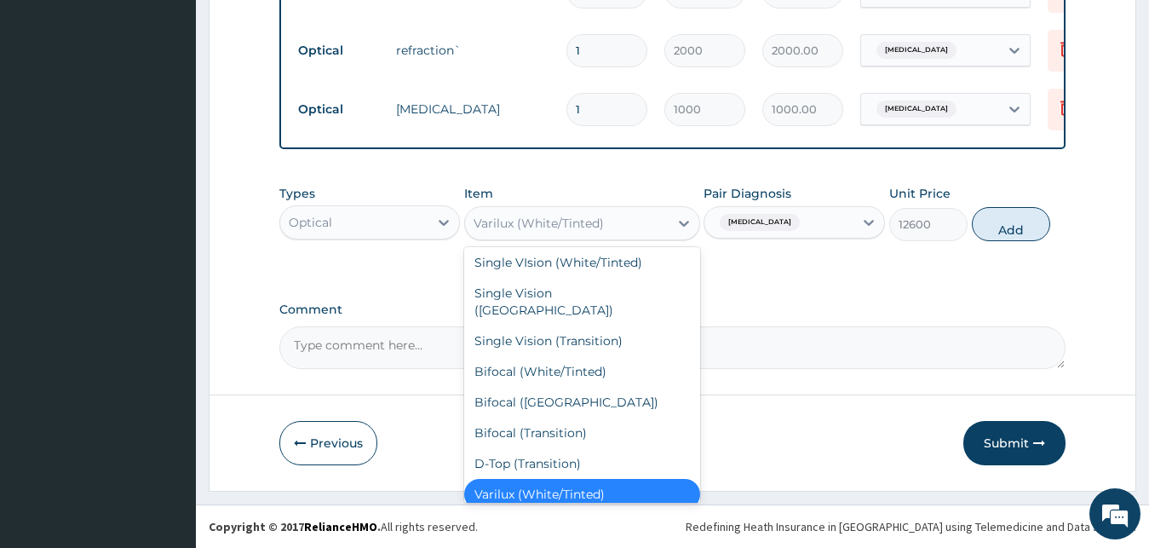
click at [579, 451] on div "D-Top (Transition)" at bounding box center [582, 463] width 236 height 31
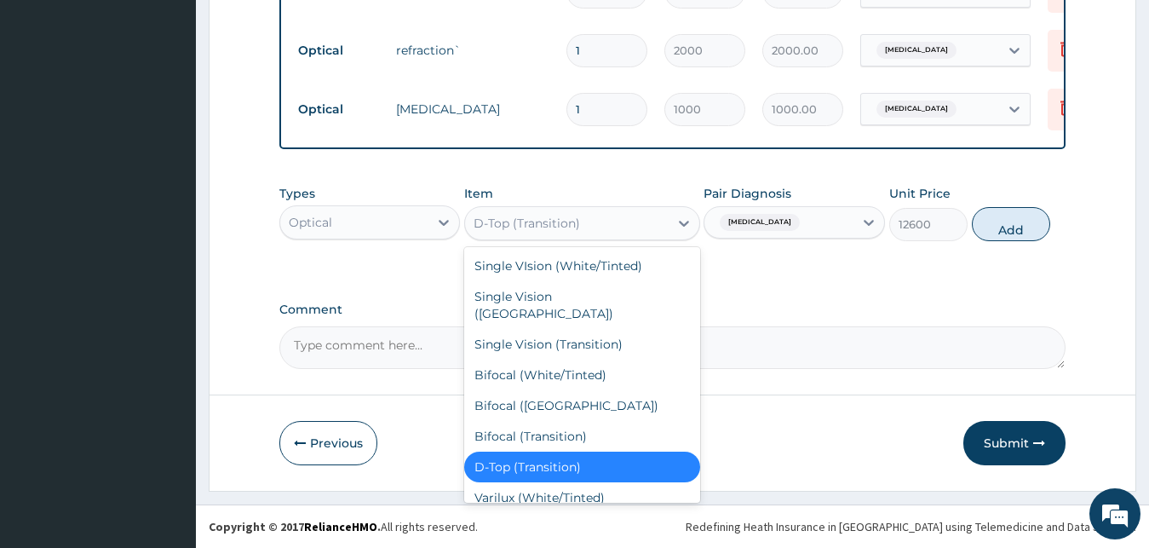
click at [546, 490] on div "Varilux (White/Tinted)" at bounding box center [582, 497] width 236 height 31
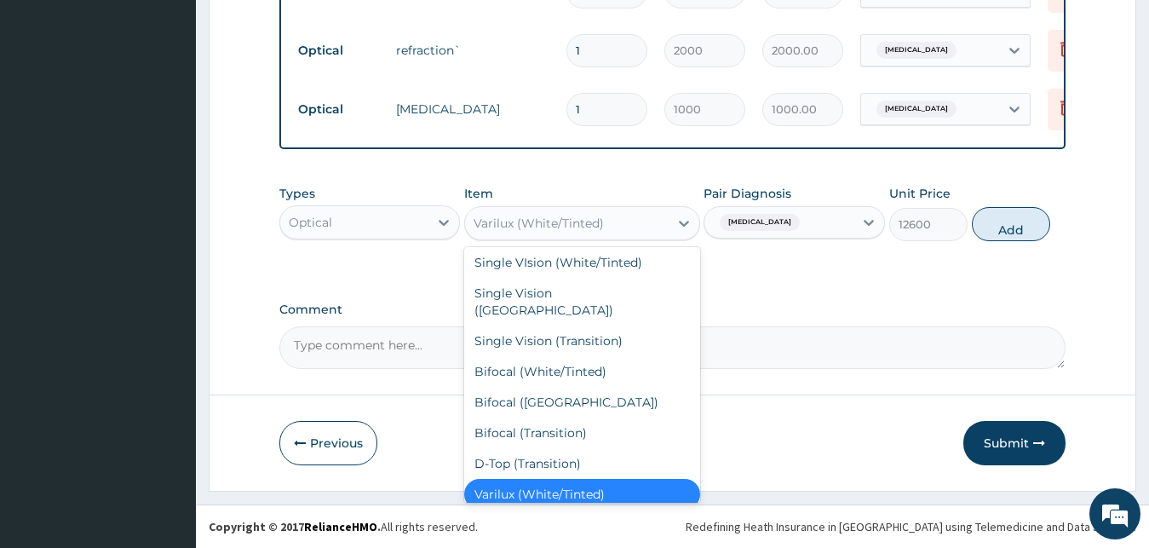
click at [589, 261] on div "Single VIsion (White/Tinted)" at bounding box center [582, 262] width 236 height 31
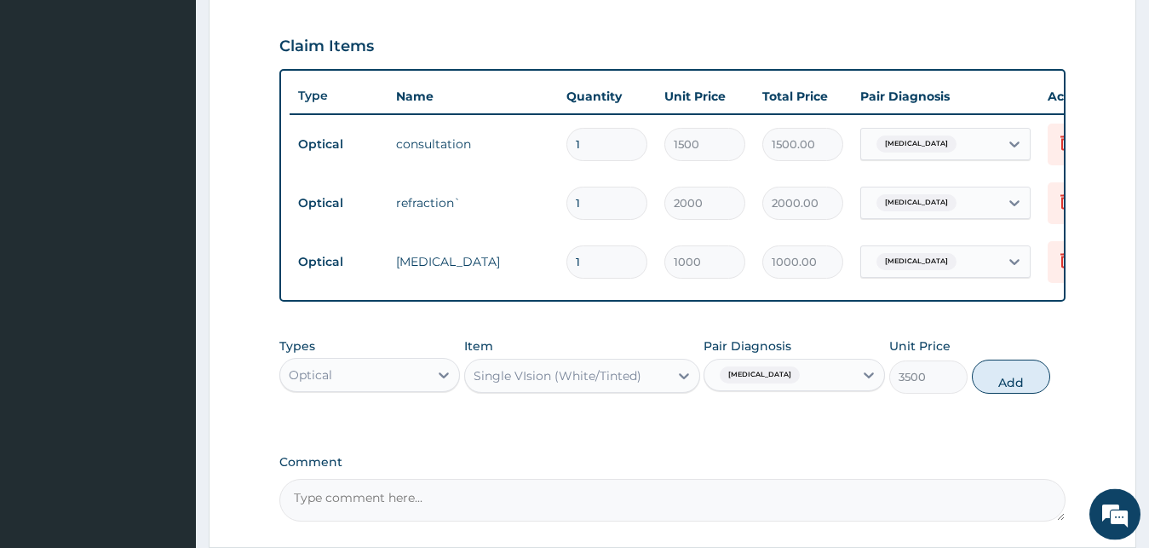
scroll to position [594, 0]
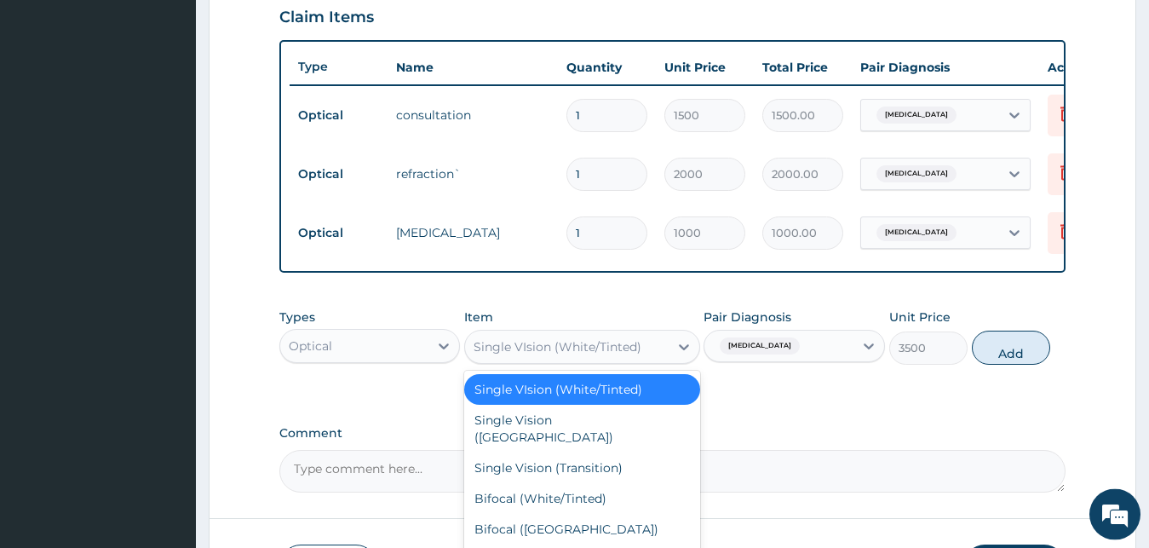
click at [423, 422] on div "PA Code / Prescription Code PA/1B3F6F Encounter Date 02-09-2025 Important Notic…" at bounding box center [672, 30] width 787 height 923
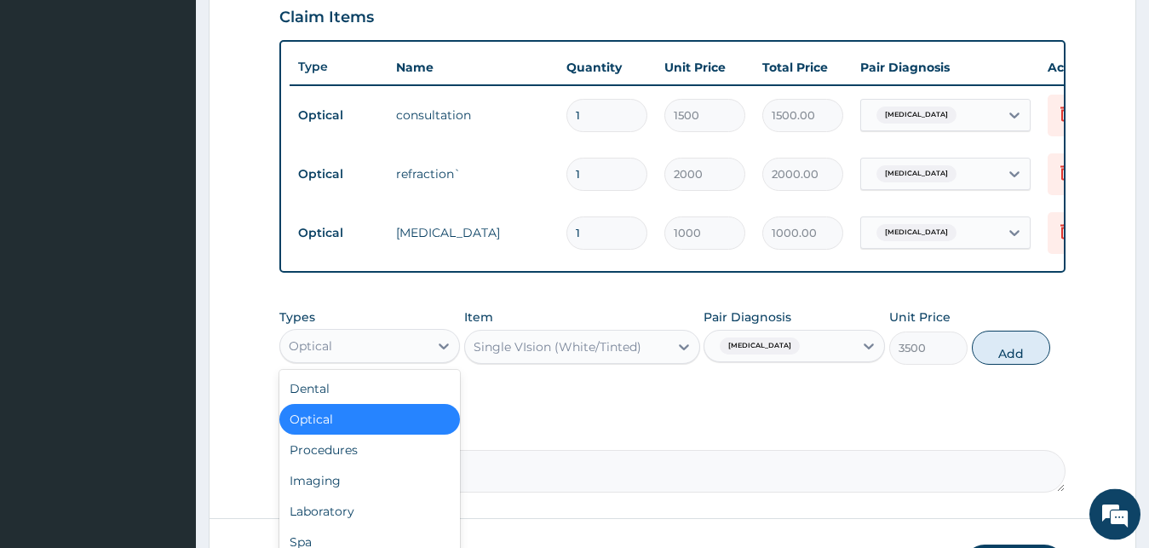
click at [675, 440] on label "Comment" at bounding box center [672, 433] width 787 height 14
click at [675, 450] on textarea "Comment" at bounding box center [672, 471] width 787 height 43
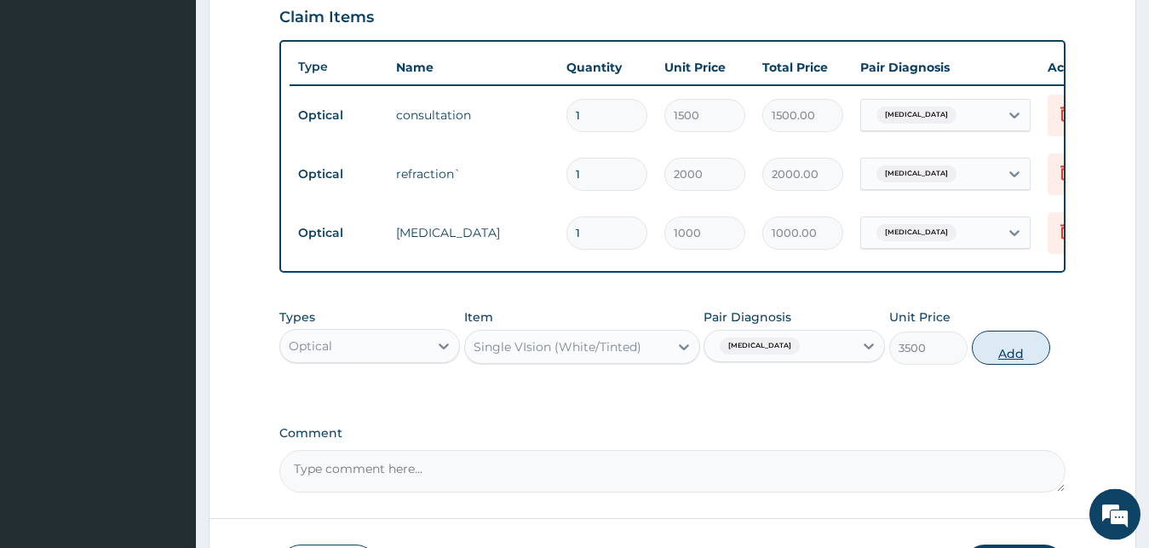
click at [1022, 364] on button "Add" at bounding box center [1011, 348] width 78 height 34
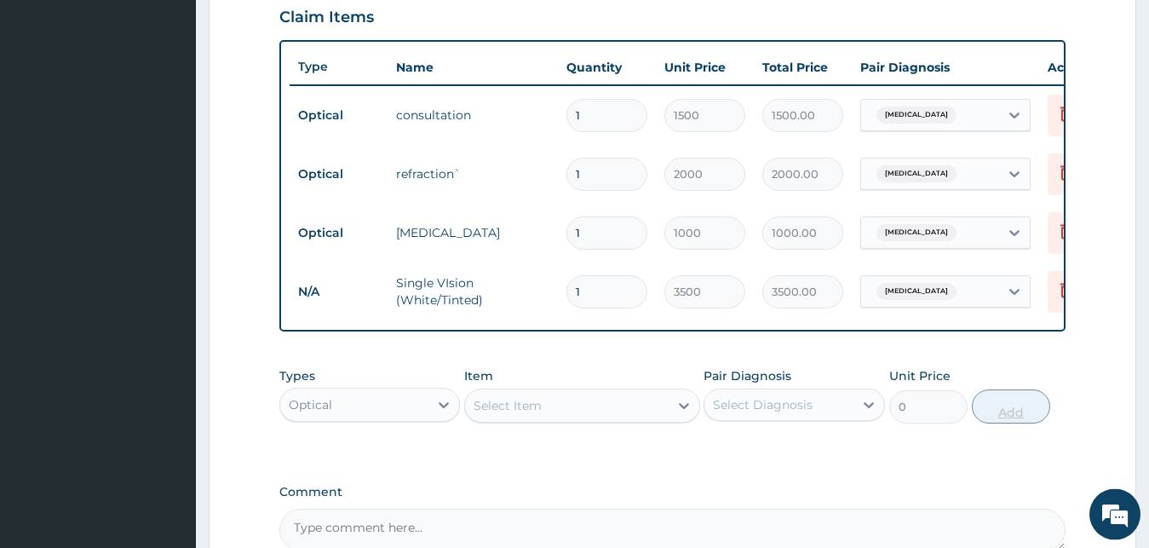
scroll to position [0, 69]
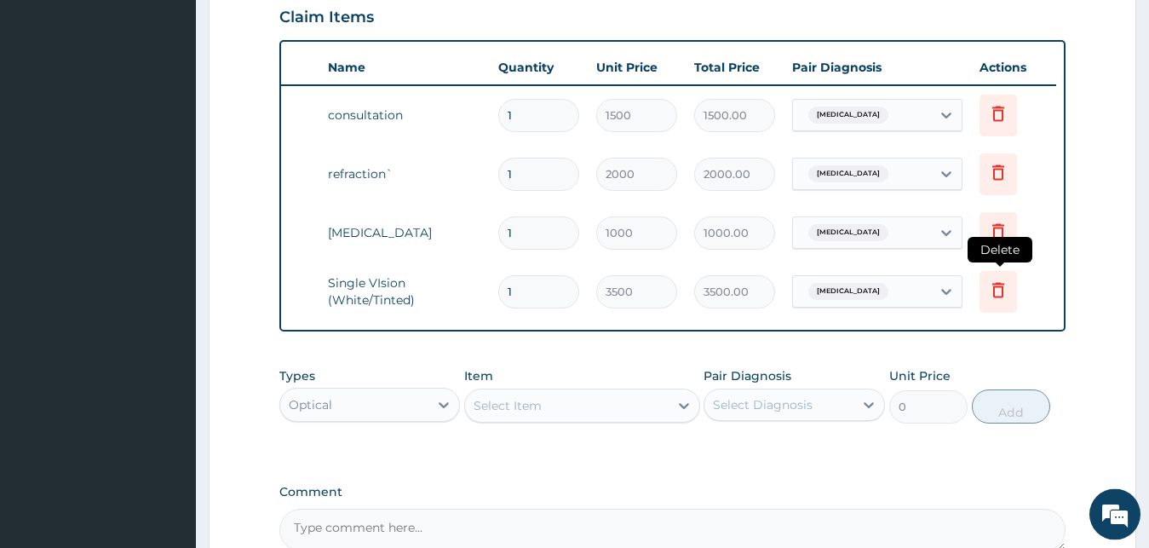
click at [1003, 291] on icon at bounding box center [998, 289] width 12 height 15
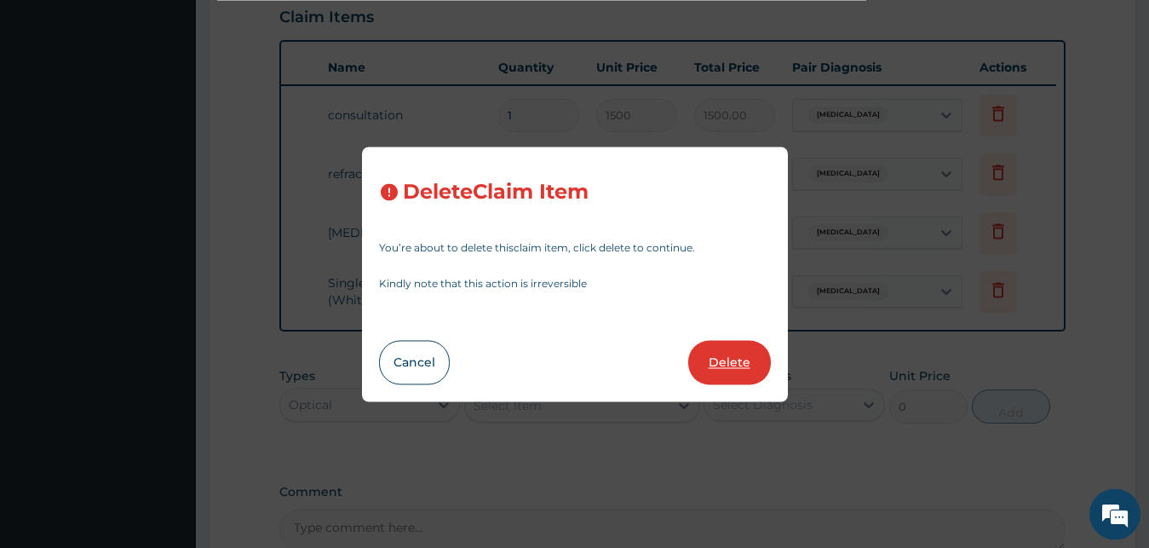
click at [734, 355] on button "Delete" at bounding box center [729, 362] width 83 height 44
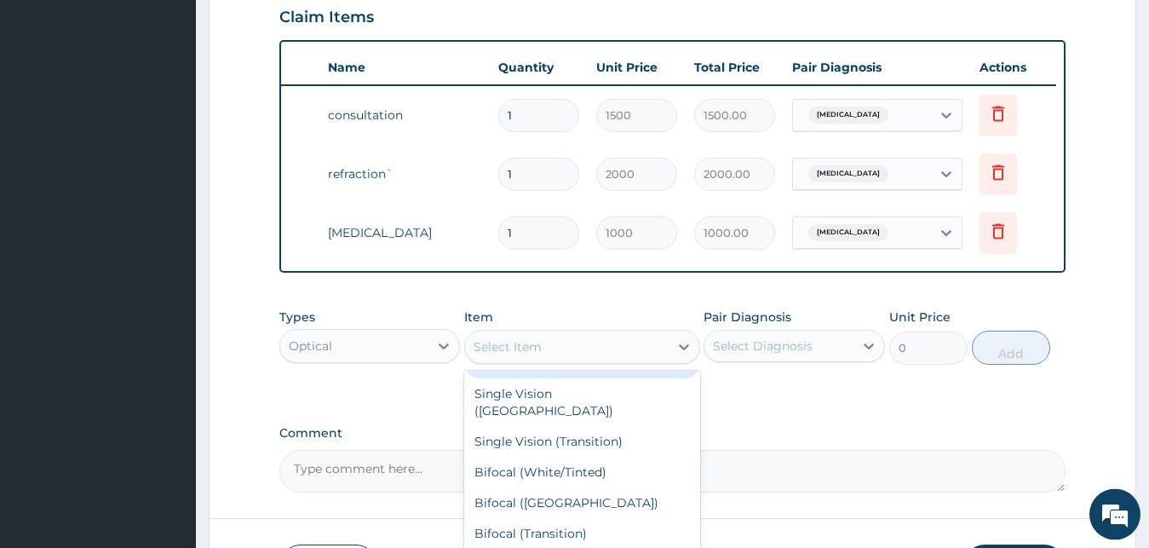
scroll to position [181, 0]
click at [577, 509] on div "Varilux (Transition & AR)" at bounding box center [582, 501] width 236 height 31
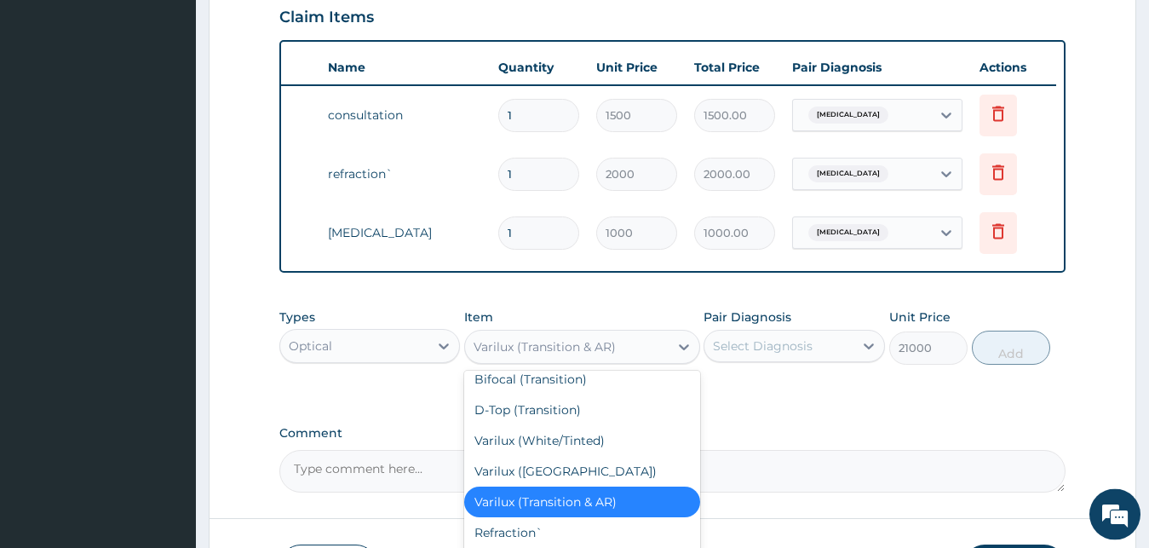
click at [555, 473] on div "Varilux (AR)" at bounding box center [582, 471] width 236 height 31
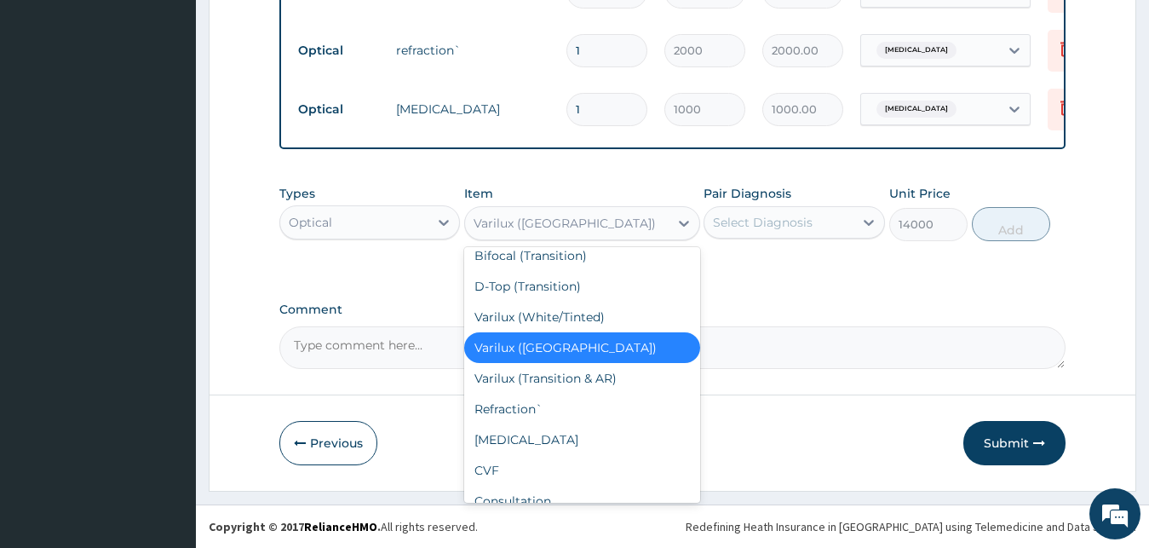
click at [578, 305] on div "Varilux (White/Tinted)" at bounding box center [582, 317] width 236 height 31
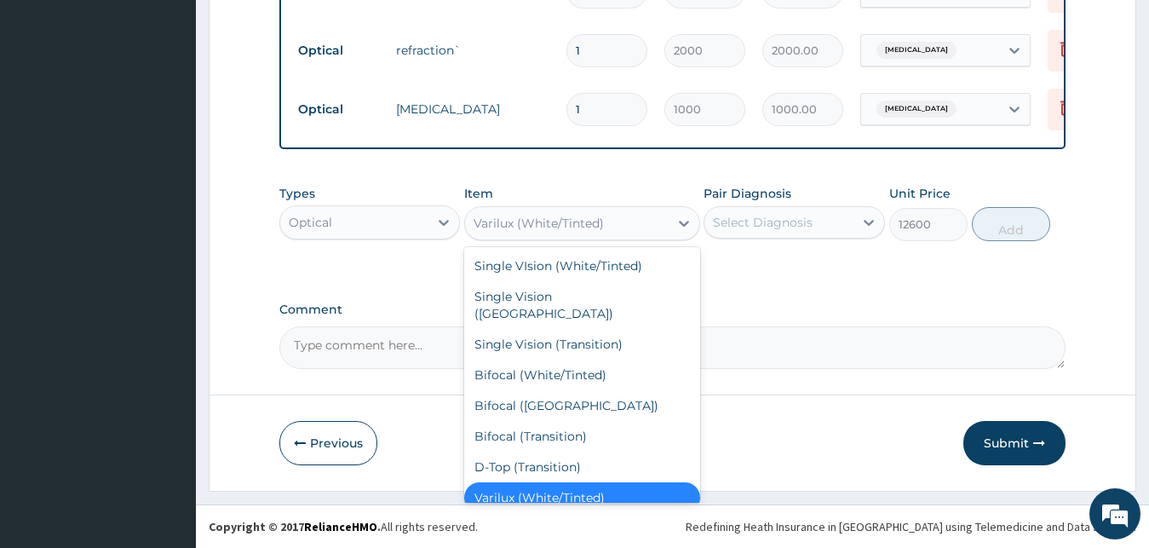
scroll to position [3, 0]
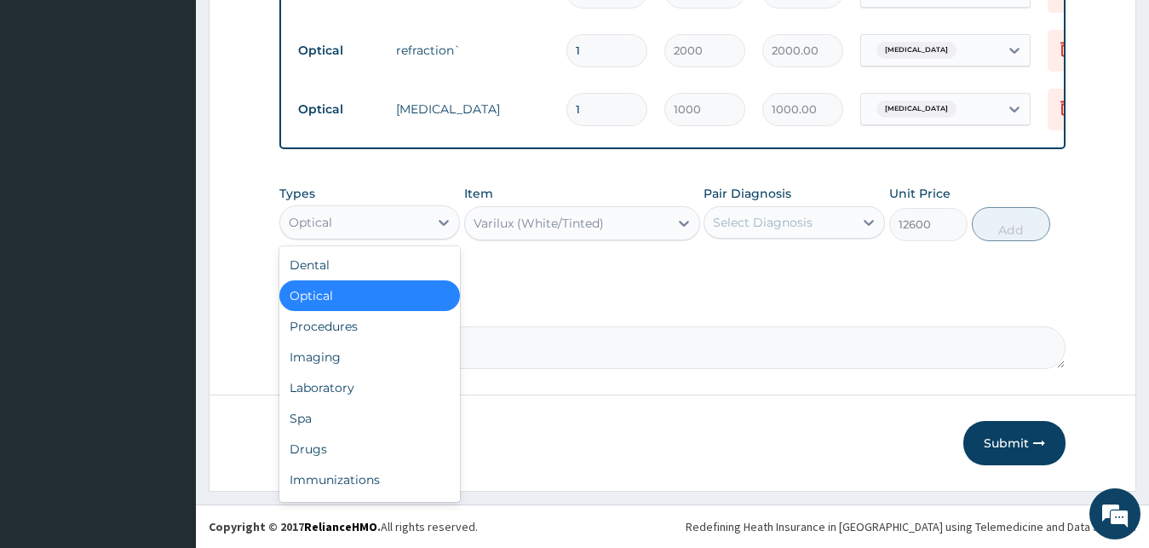
click at [341, 457] on div "Drugs" at bounding box center [369, 449] width 181 height 31
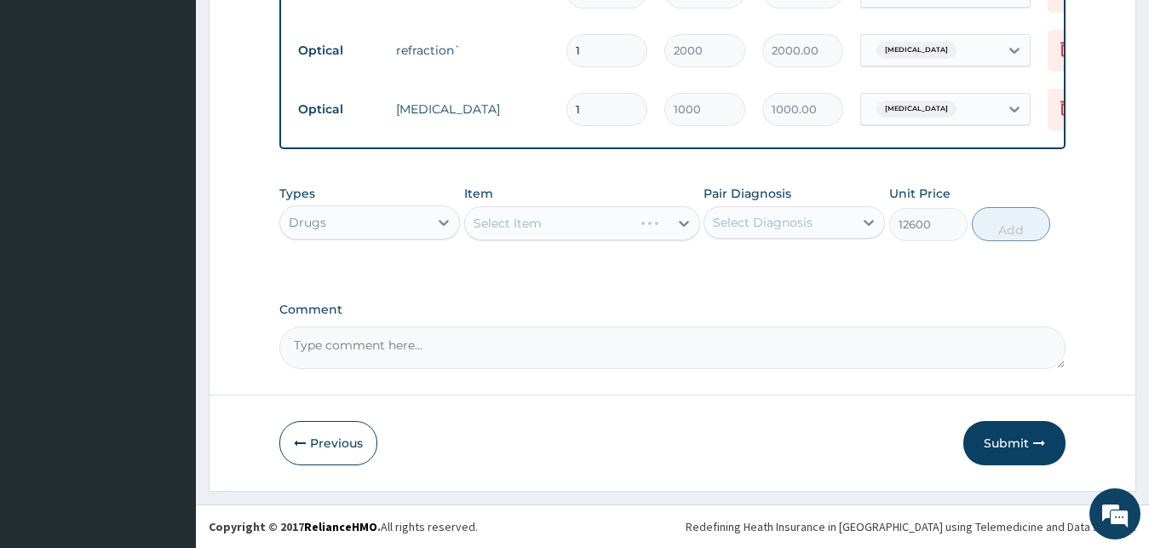
type input "0"
click at [589, 225] on div "Select Item" at bounding box center [582, 223] width 236 height 34
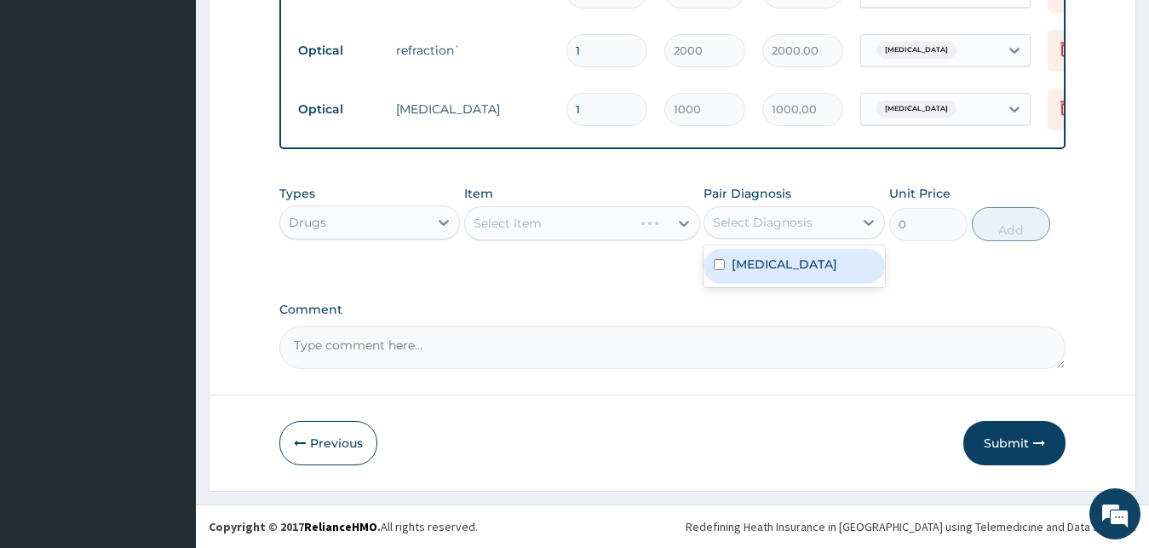
click at [764, 284] on div "Presbyopia" at bounding box center [794, 266] width 181 height 35
checkbox input "true"
click at [581, 250] on div "Types Drugs Item Select Item Pair Diagnosis option Presbyopia, selected. option…" at bounding box center [672, 212] width 787 height 73
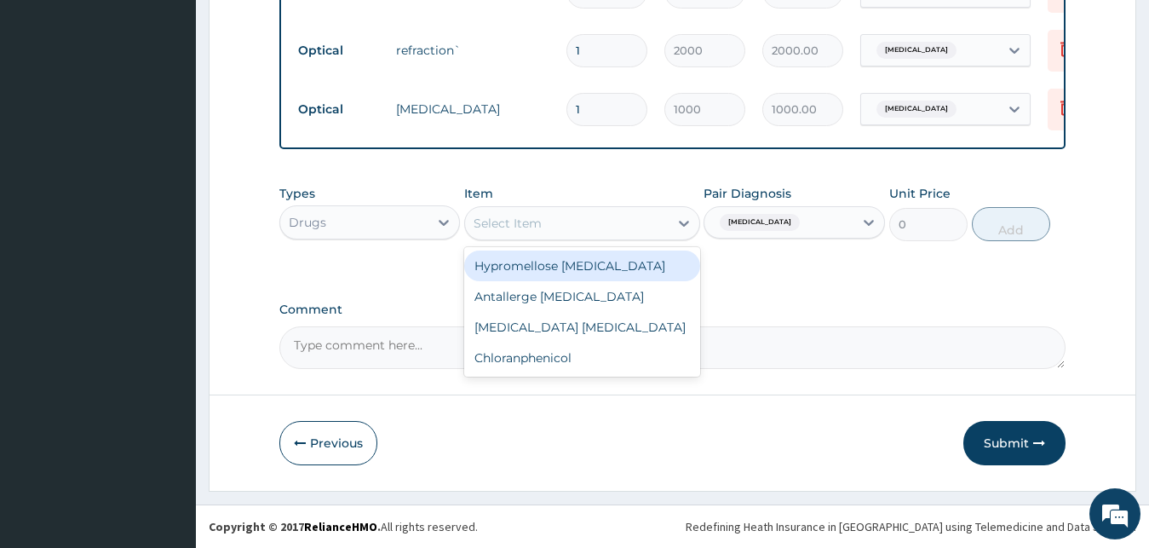
click at [591, 279] on div "Hypromellose eye drop" at bounding box center [582, 265] width 236 height 31
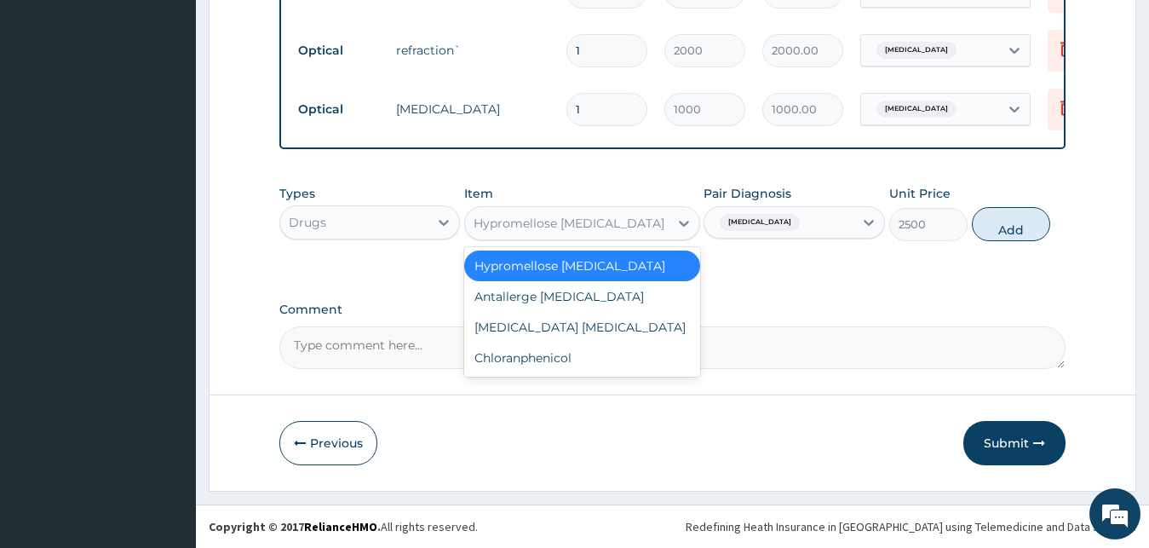
click at [588, 306] on div "Antallerge Eye drop" at bounding box center [582, 296] width 236 height 31
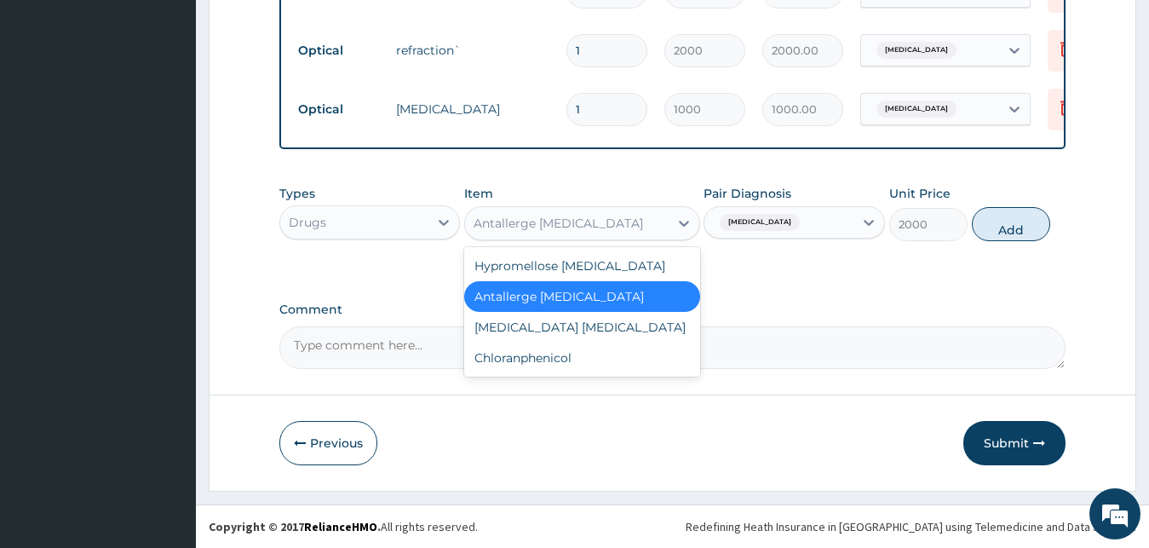
click at [588, 329] on div "Ciprofloxacin Eye Drop" at bounding box center [582, 327] width 236 height 31
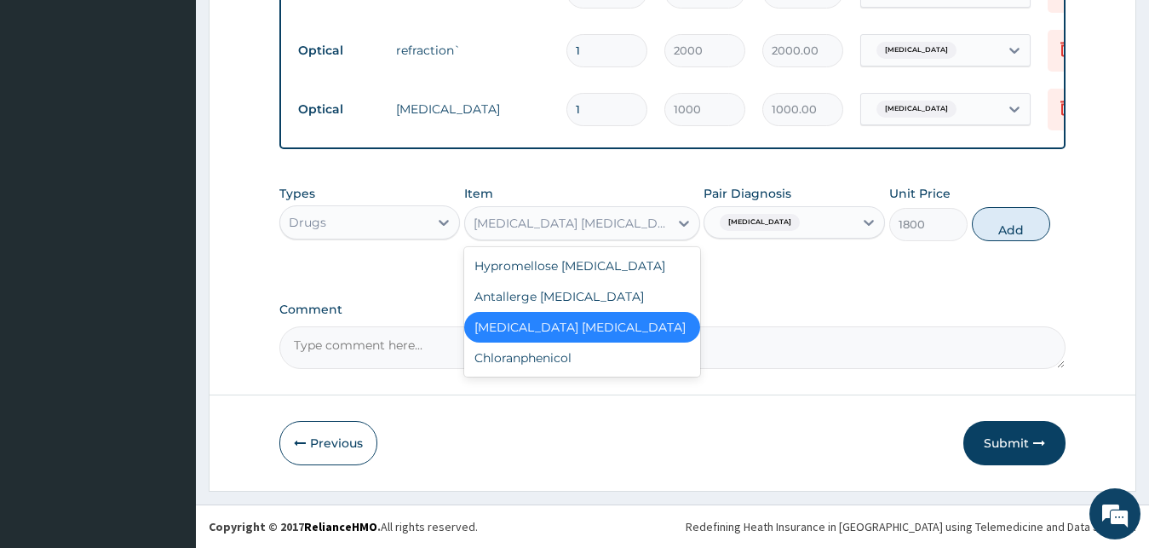
click at [570, 373] on div "Chloranphenicol" at bounding box center [582, 357] width 236 height 31
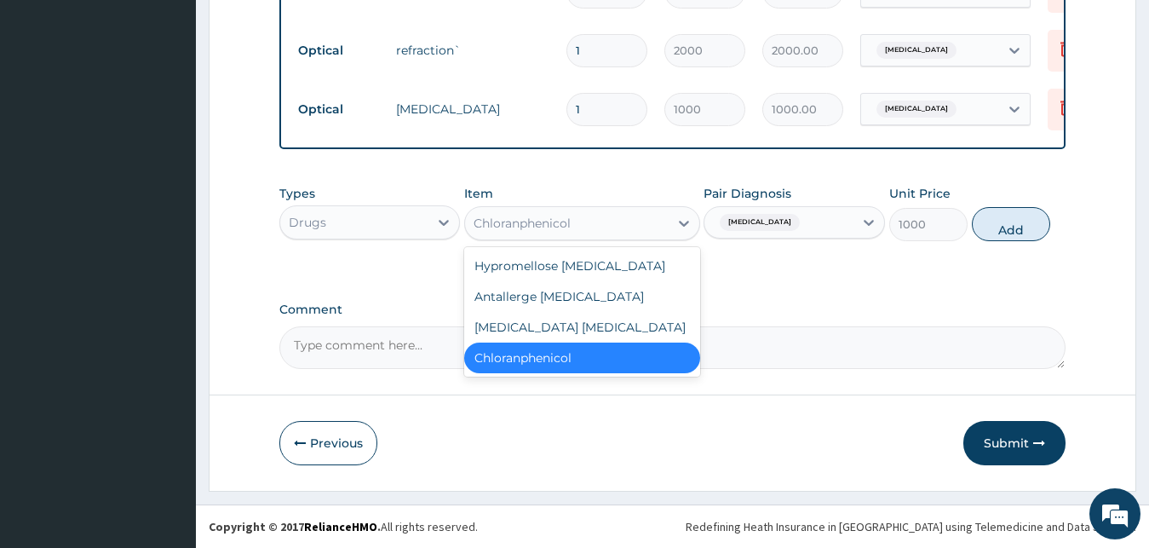
click at [574, 278] on div "Hypromellose eye drop" at bounding box center [582, 265] width 236 height 31
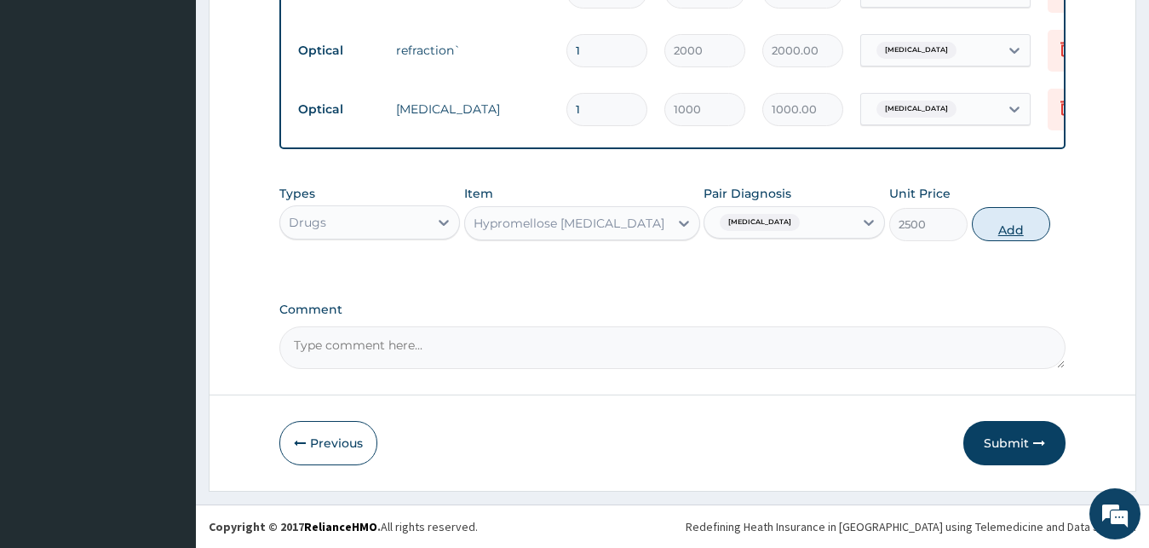
click at [1044, 236] on button "Add" at bounding box center [1011, 224] width 78 height 34
type input "0"
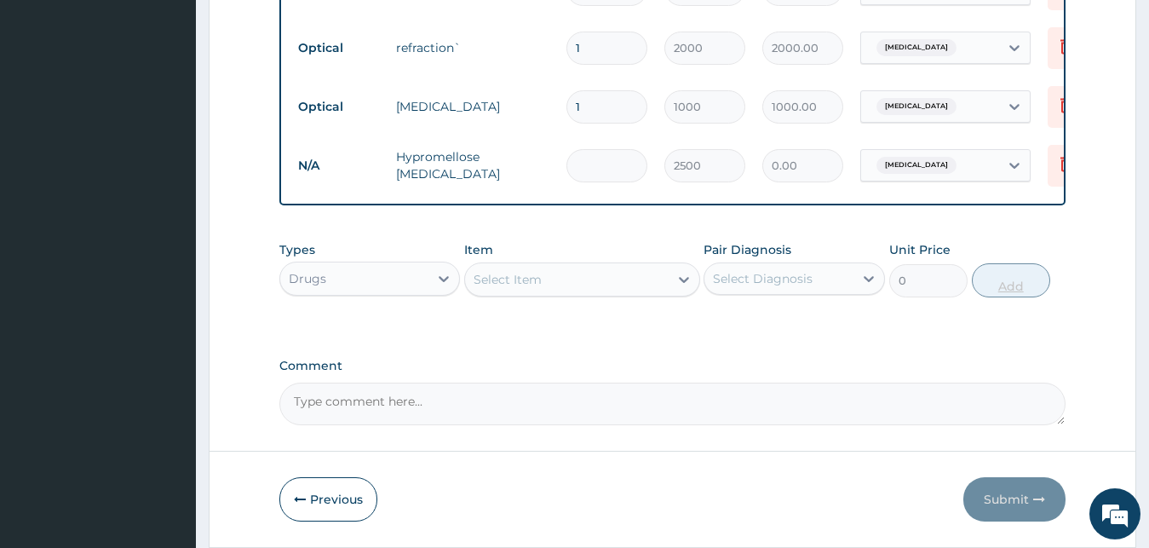
type input "0.00"
type input "2"
type input "5000.00"
type input "2"
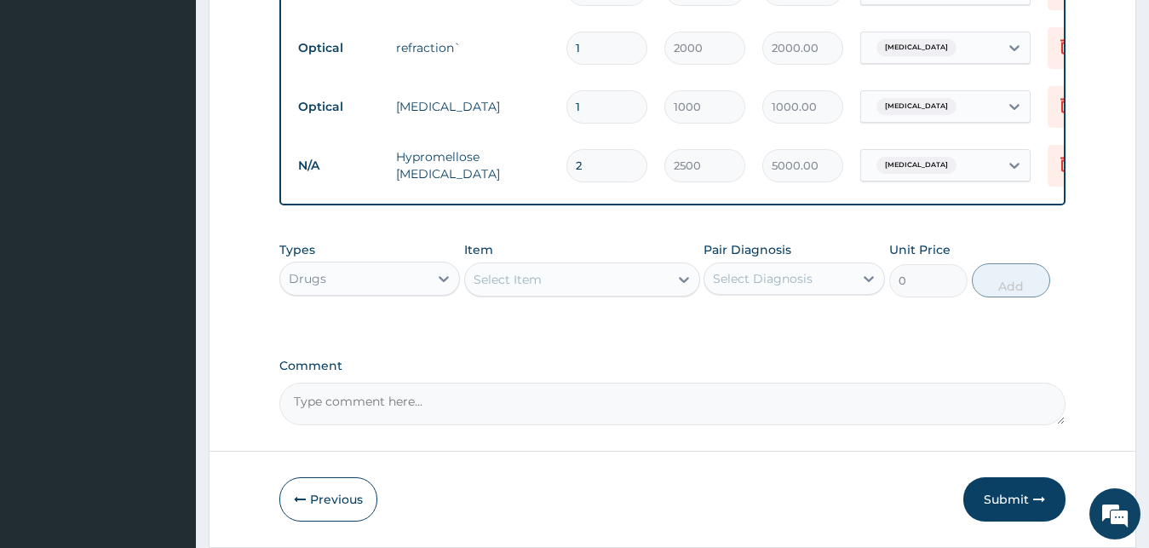
click at [376, 306] on div "Types Drugs Item Select Item Pair Diagnosis Select Diagnosis Unit Price 0 Add" at bounding box center [672, 269] width 787 height 73
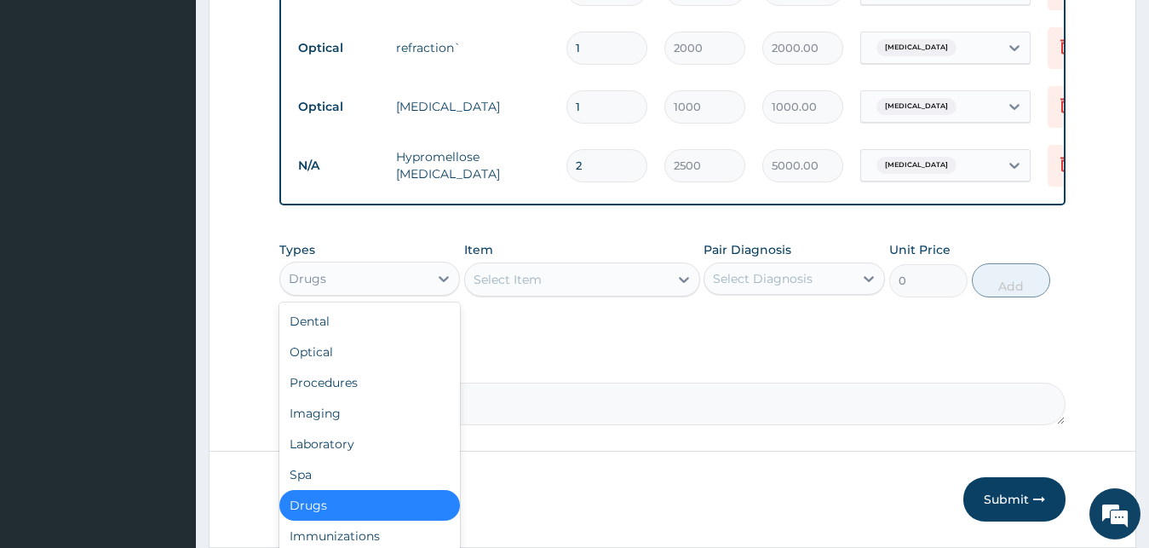
click at [331, 366] on div "Optical" at bounding box center [369, 351] width 181 height 31
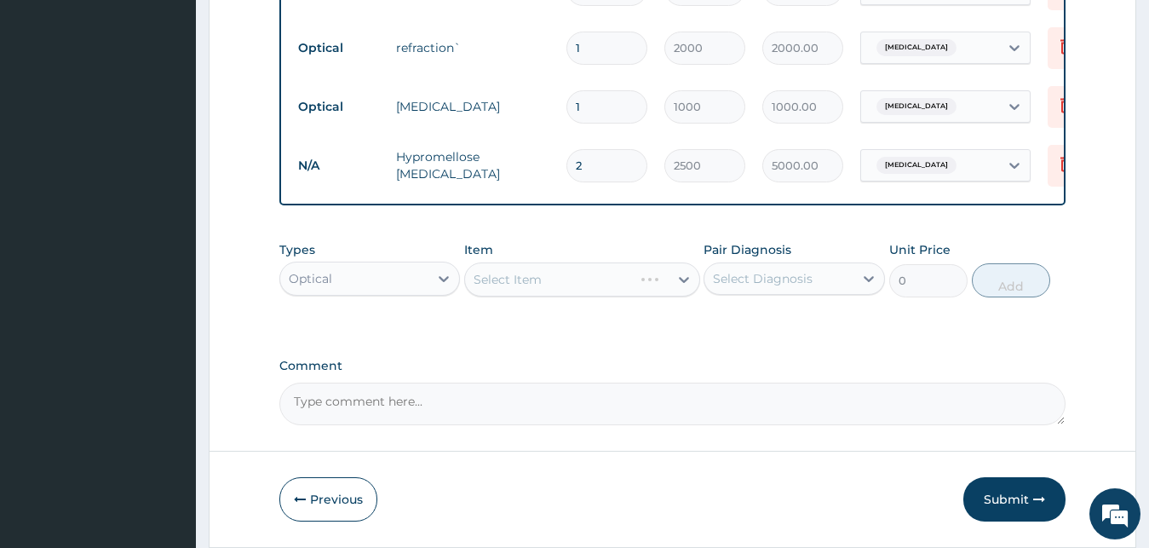
click at [567, 279] on div "Select Item" at bounding box center [582, 279] width 236 height 34
click at [571, 296] on div "Select Item" at bounding box center [582, 279] width 236 height 34
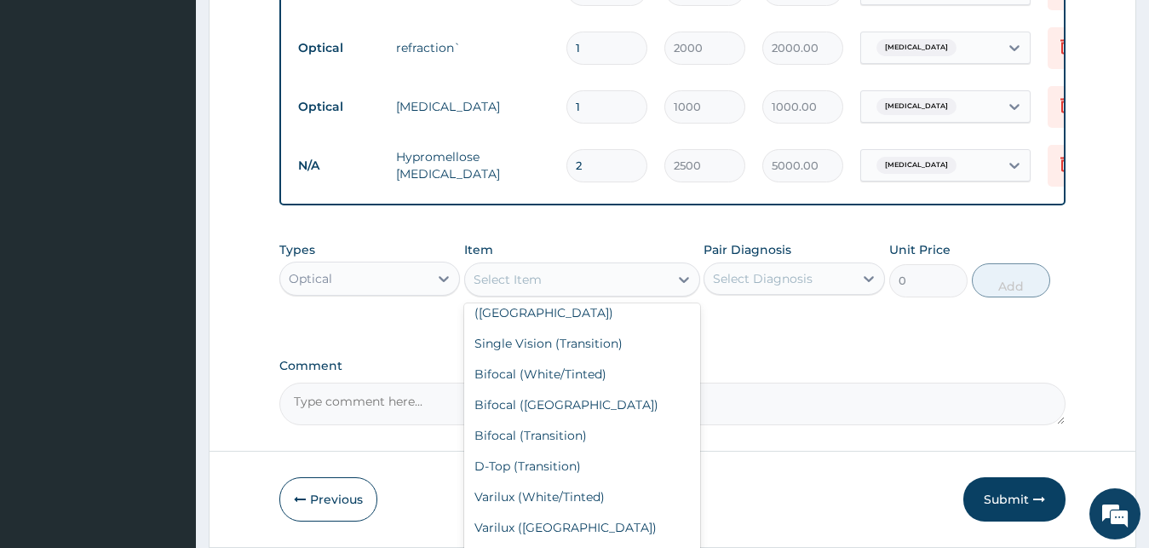
scroll to position [181, 0]
click at [603, 378] on div "Varilux (White/Tinted)" at bounding box center [582, 373] width 236 height 31
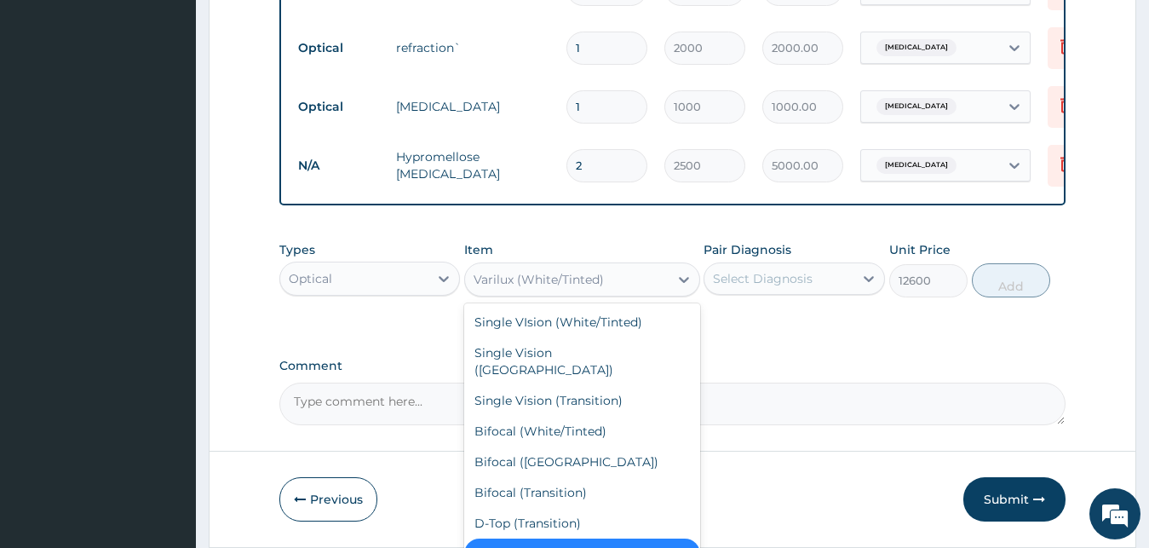
scroll to position [3, 0]
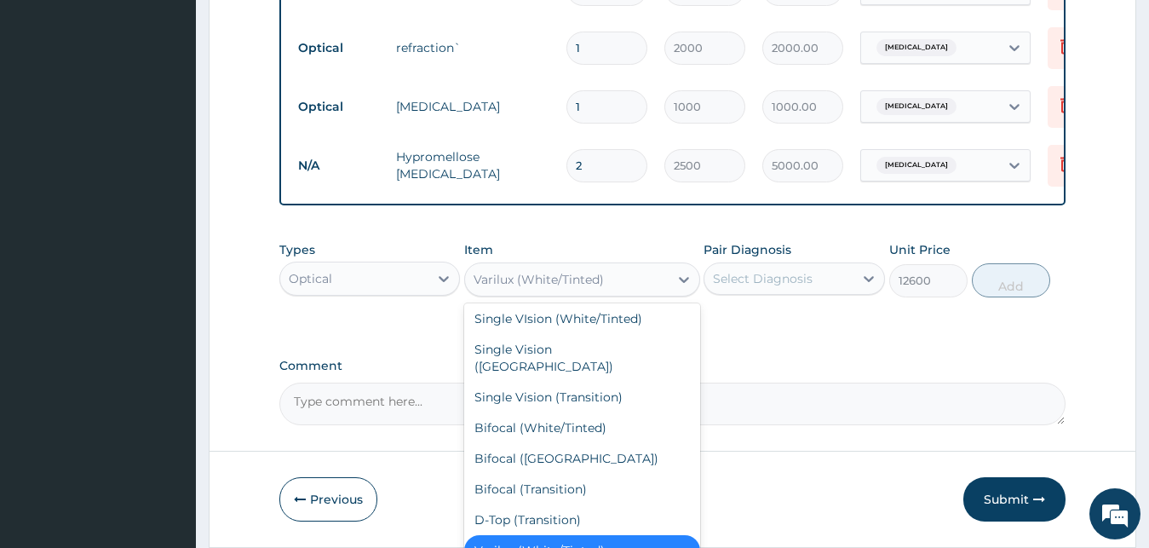
click at [549, 479] on div "Bifocal (Transition)" at bounding box center [582, 489] width 236 height 31
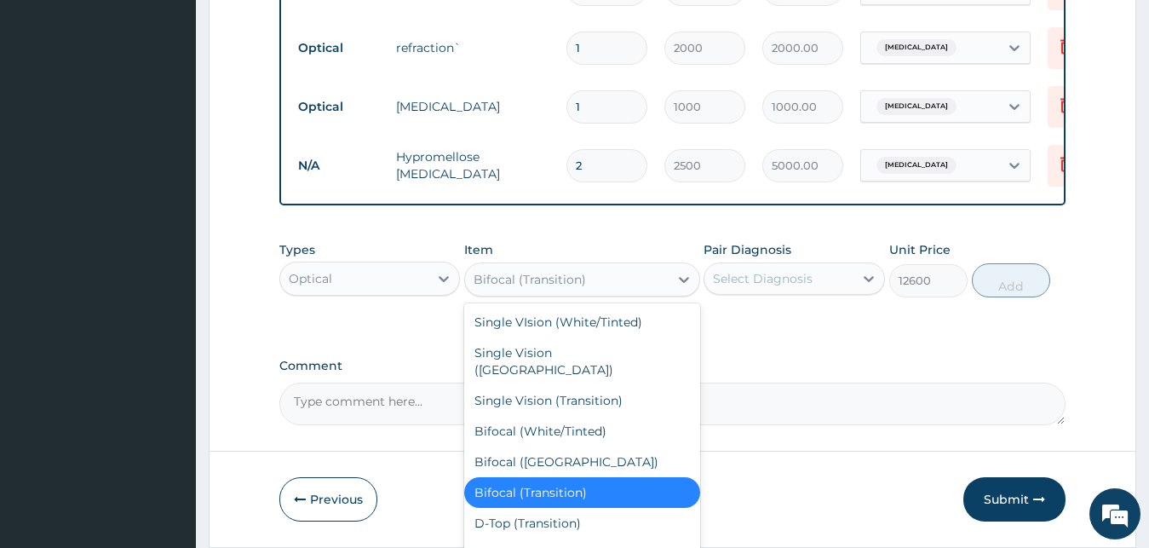
click at [564, 334] on div "Single VIsion (White/Tinted)" at bounding box center [582, 322] width 236 height 31
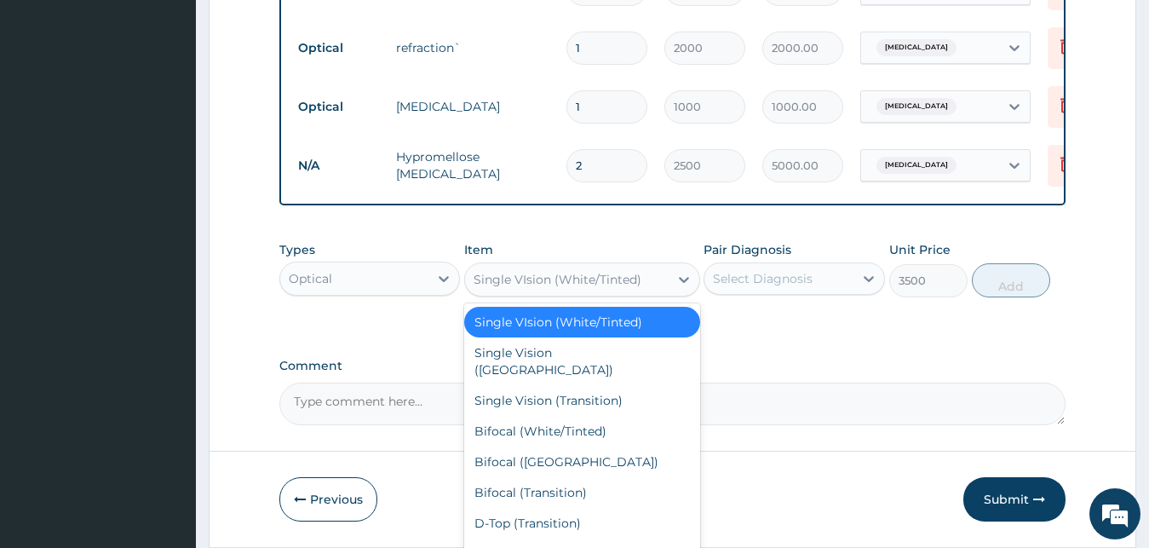
click at [585, 366] on div "Single Vision (AR)" at bounding box center [582, 361] width 236 height 48
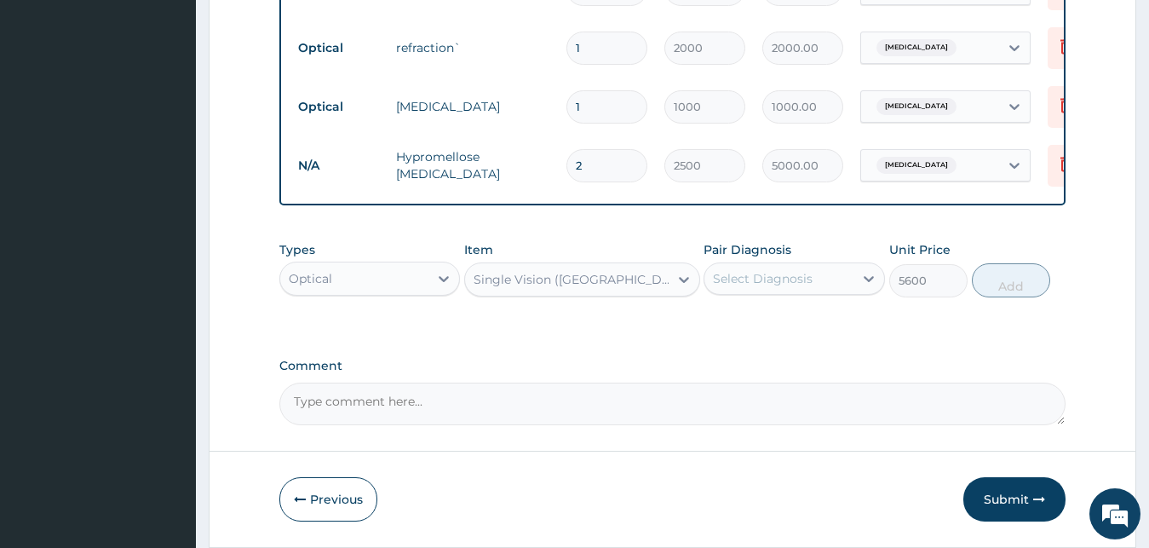
click at [601, 306] on div "Types Optical Item option Single Vision (AR), selected. Select is focused ,type…" at bounding box center [672, 269] width 787 height 73
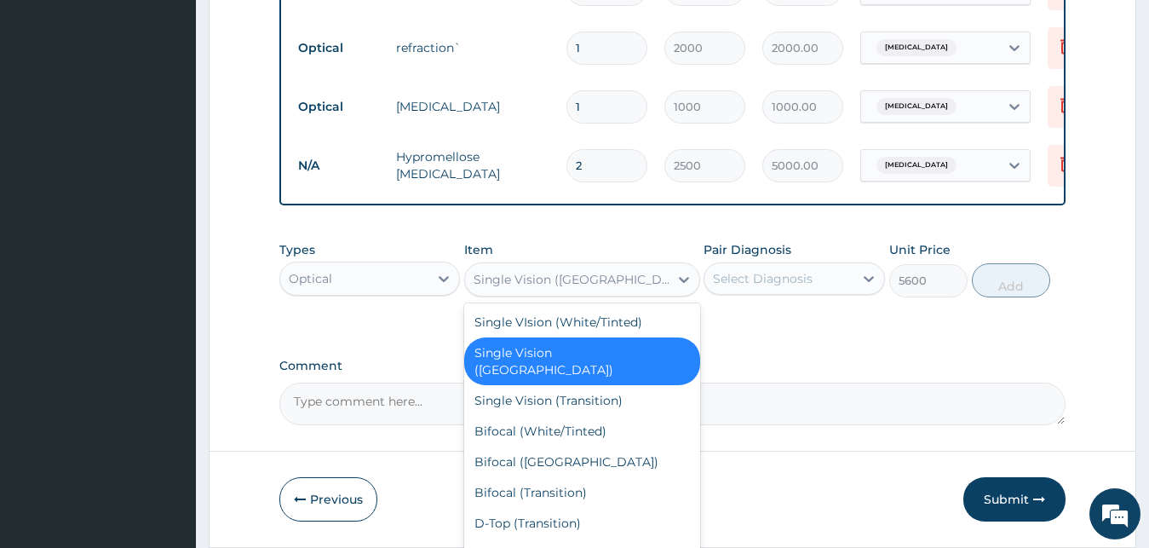
click at [588, 388] on div "Single Vision (Transition)" at bounding box center [582, 400] width 236 height 31
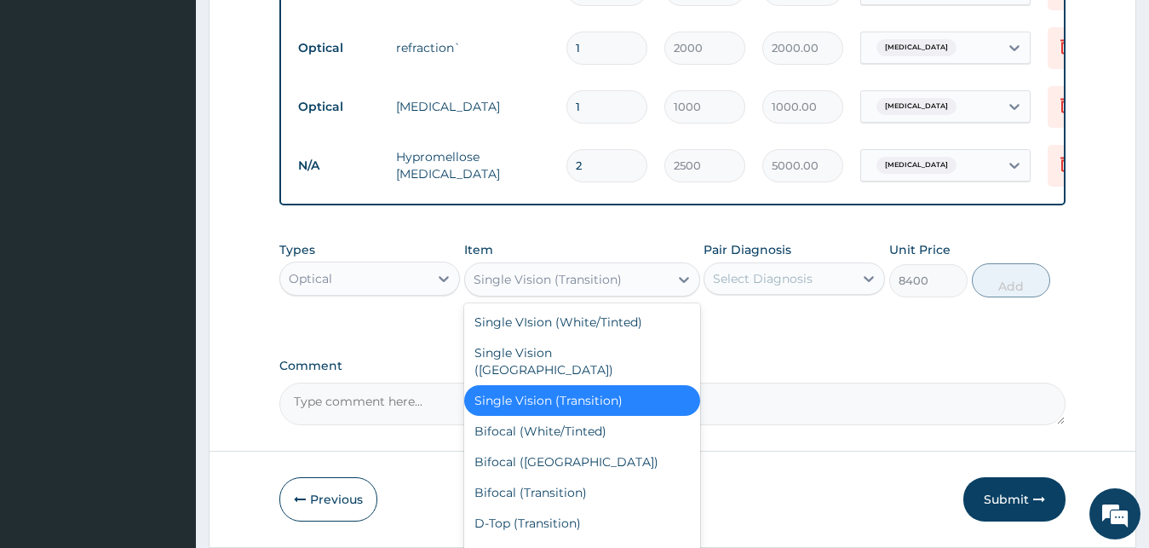
click at [560, 425] on div "Bifocal (White/Tinted)" at bounding box center [582, 431] width 236 height 31
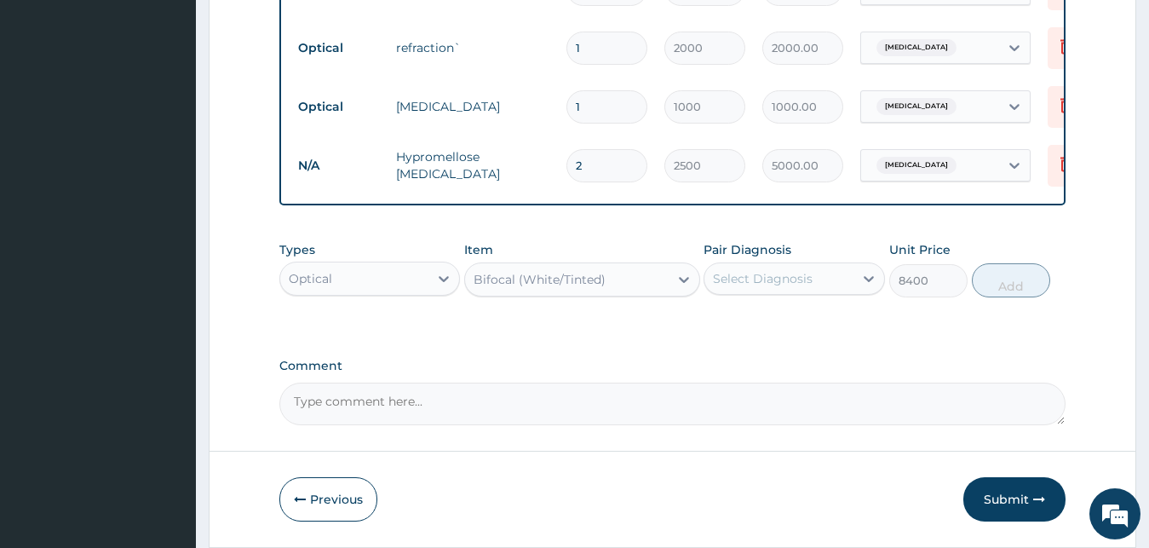
type input "7000"
click at [755, 329] on label "Presbyopia" at bounding box center [785, 320] width 106 height 17
checkbox input "true"
click at [1017, 297] on button "Add" at bounding box center [1011, 280] width 78 height 34
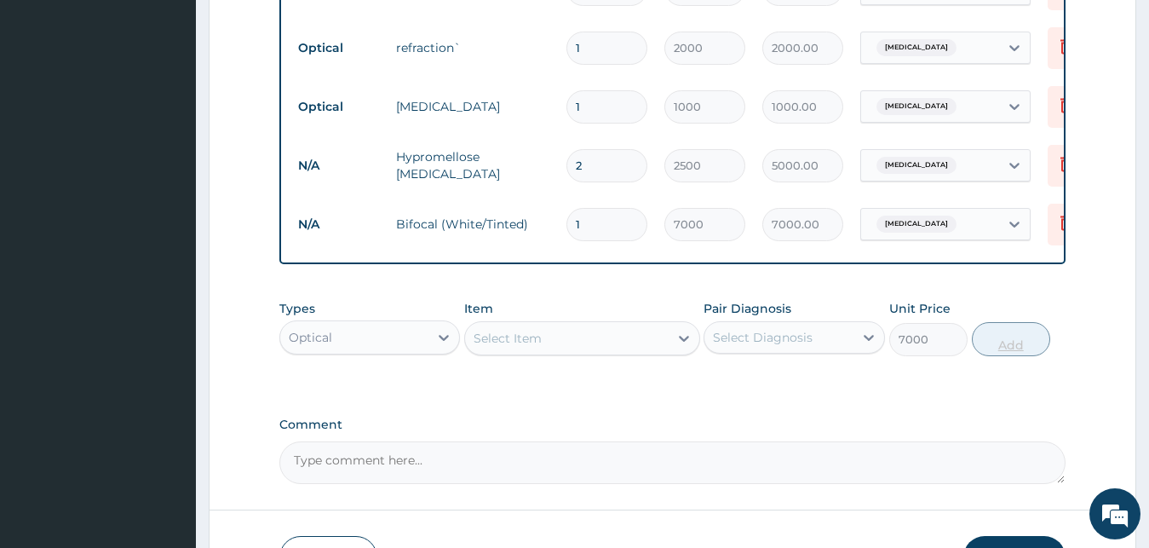
type input "0"
type input "0.00"
type input "3"
type input "21000.00"
type input "3"
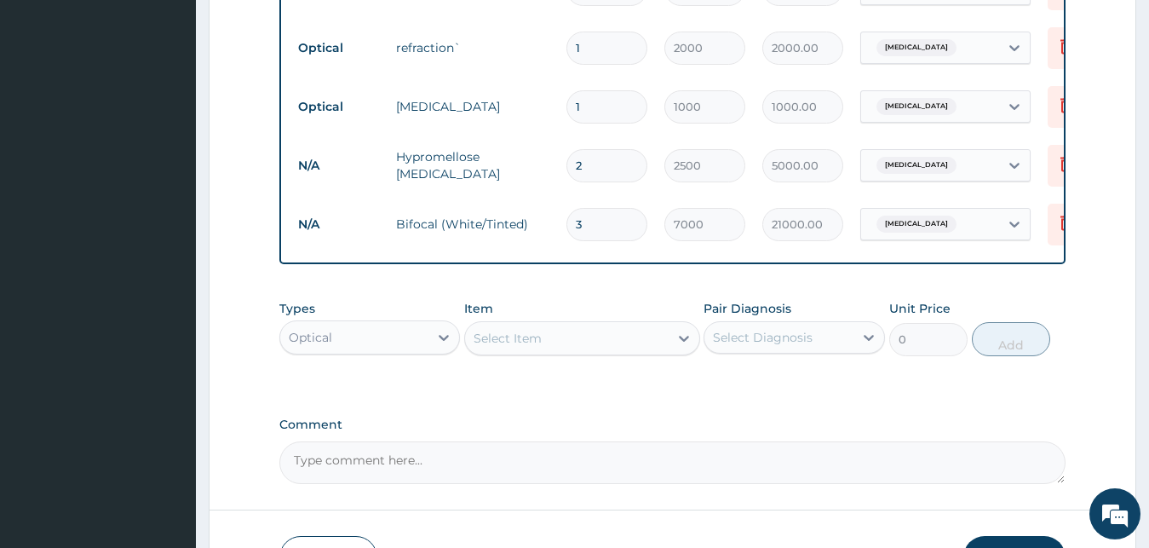
click at [597, 216] on input "3" at bounding box center [606, 224] width 81 height 33
type input "0.00"
type input "4"
type input "28000.00"
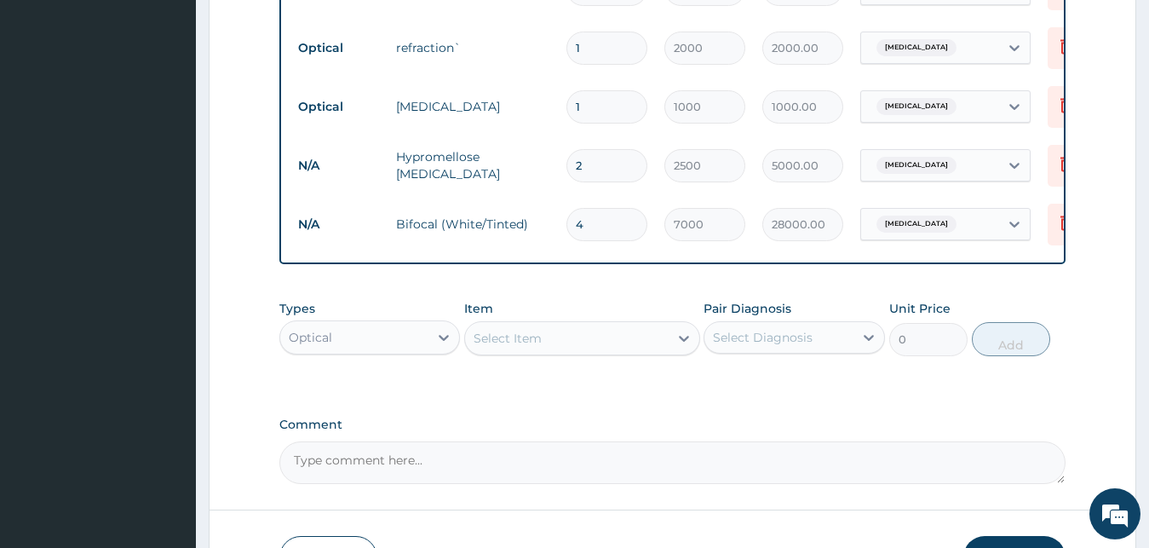
type input "4"
click at [647, 463] on textarea "Comment" at bounding box center [672, 462] width 787 height 43
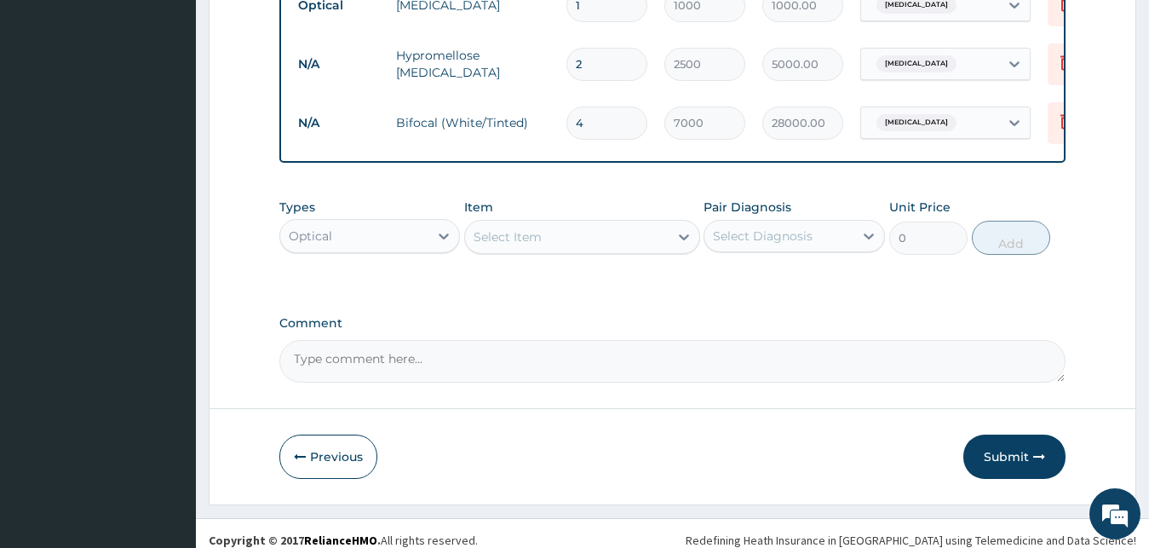
scroll to position [849, 0]
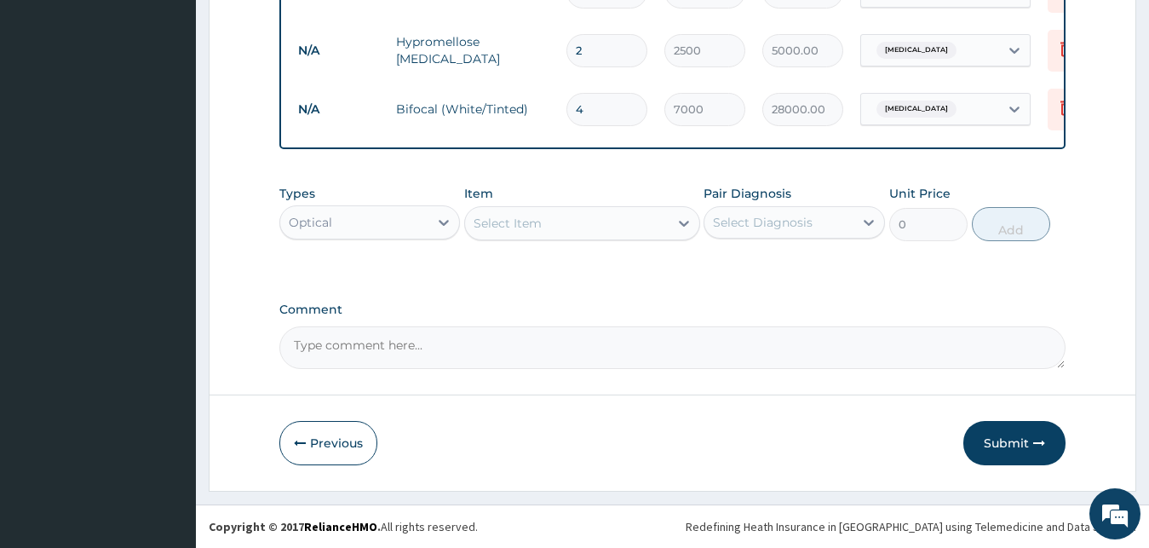
click at [478, 353] on textarea "Comment" at bounding box center [672, 347] width 787 height 43
type textarea "LENS 30K"
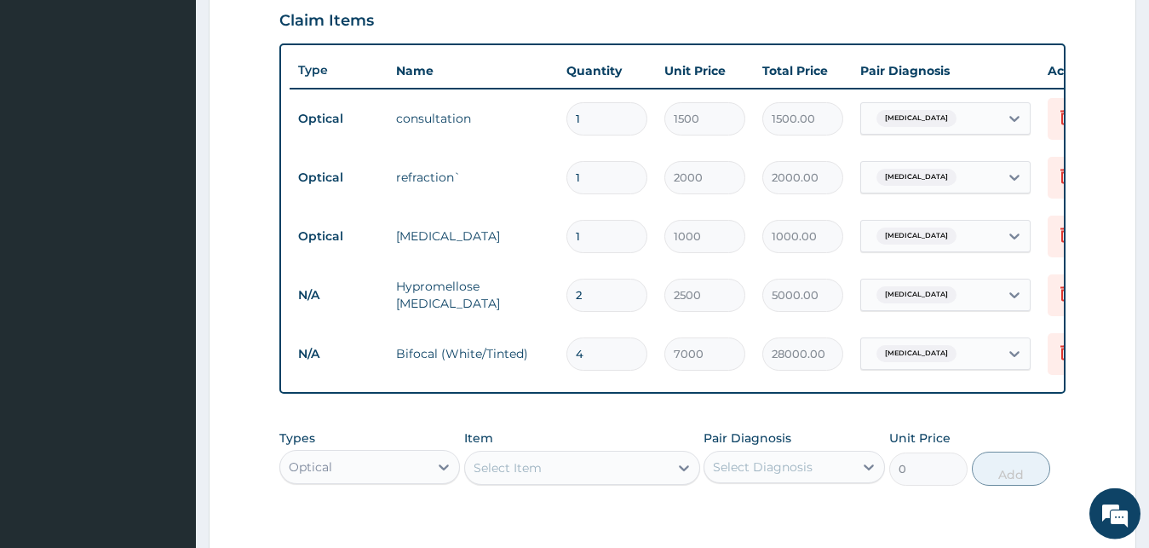
scroll to position [635, 0]
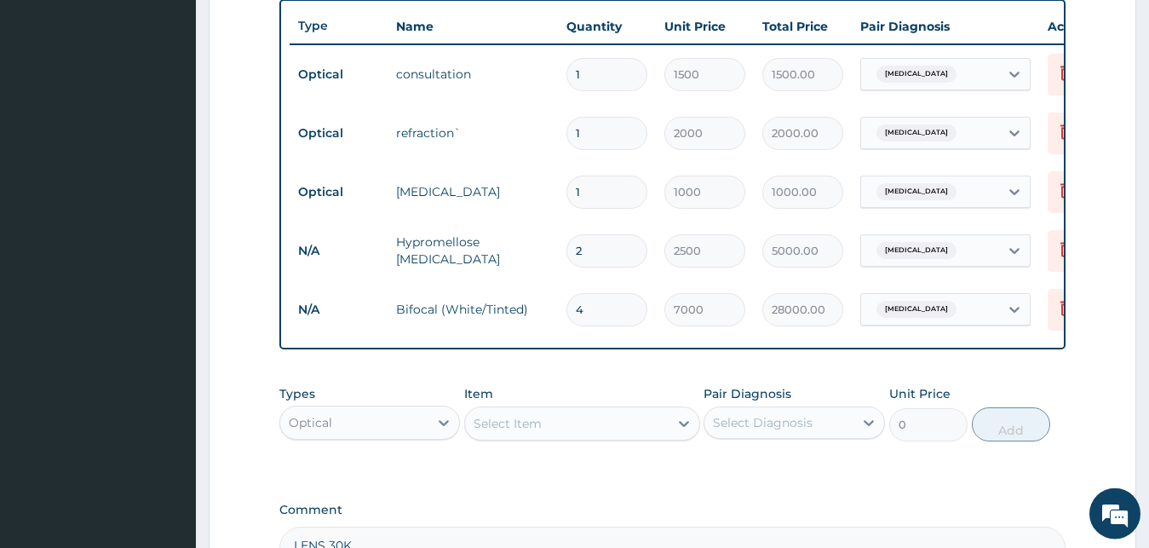
click at [348, 392] on div "Types Optical Item Select Item Pair Diagnosis Select Diagnosis Unit Price 0 Add" at bounding box center [672, 413] width 787 height 73
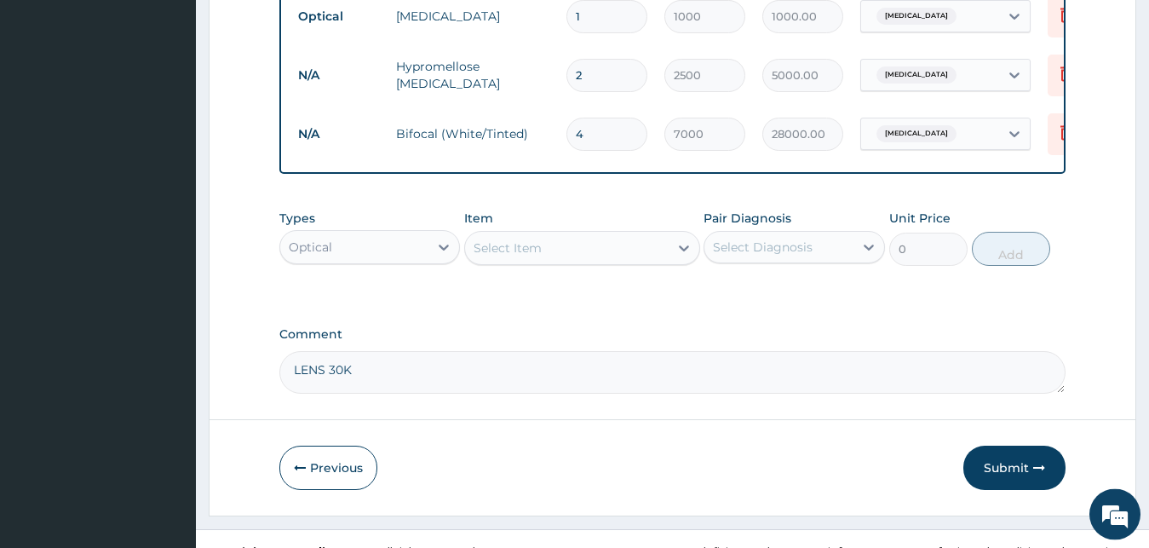
scroll to position [849, 0]
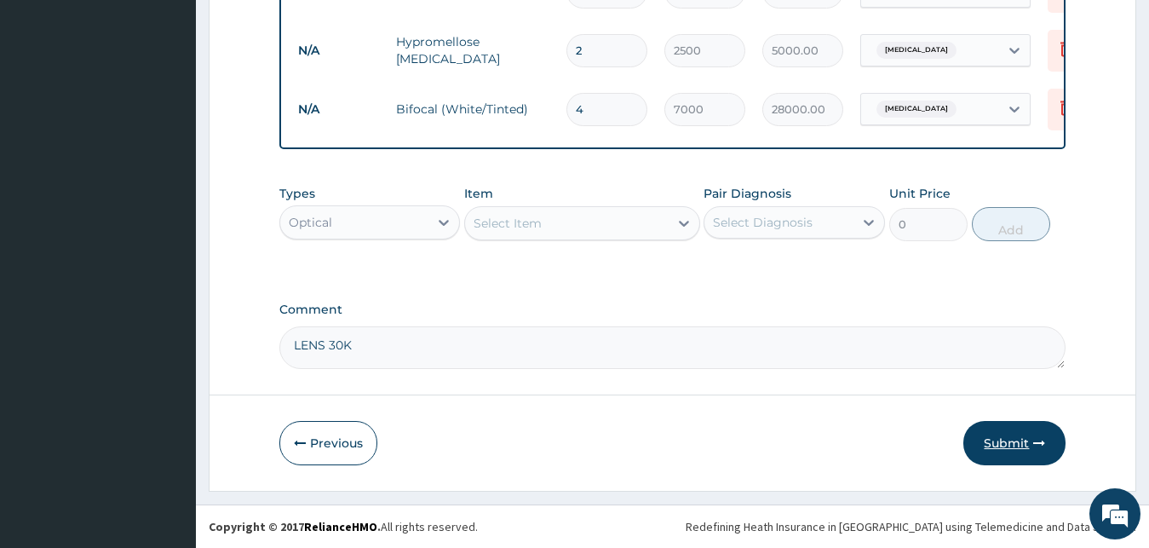
click at [998, 432] on button "Submit" at bounding box center [1014, 443] width 102 height 44
click at [1032, 448] on button "Submit" at bounding box center [1014, 443] width 102 height 44
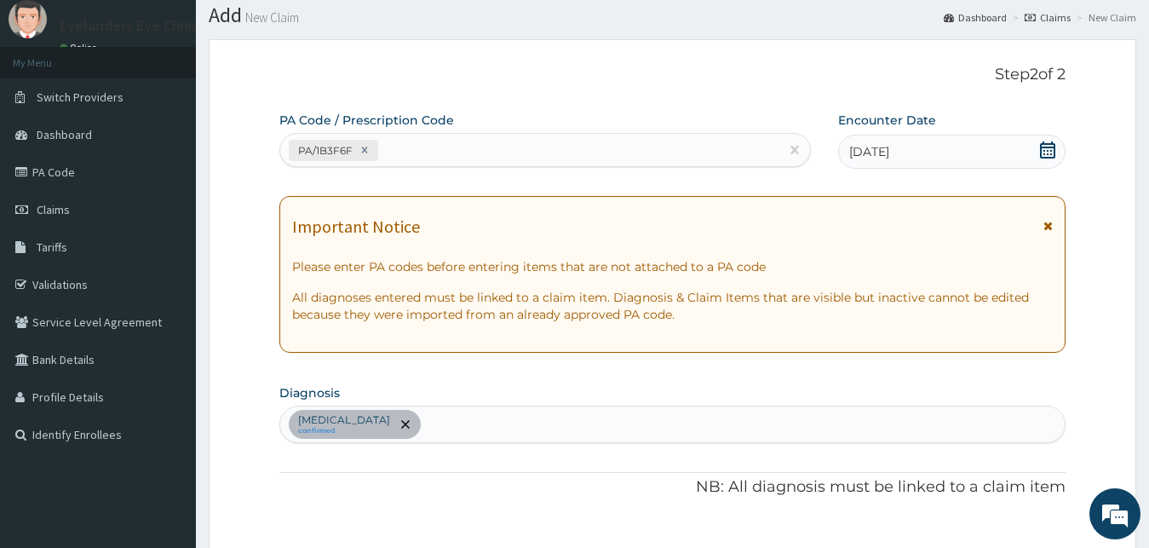
scroll to position [0, 0]
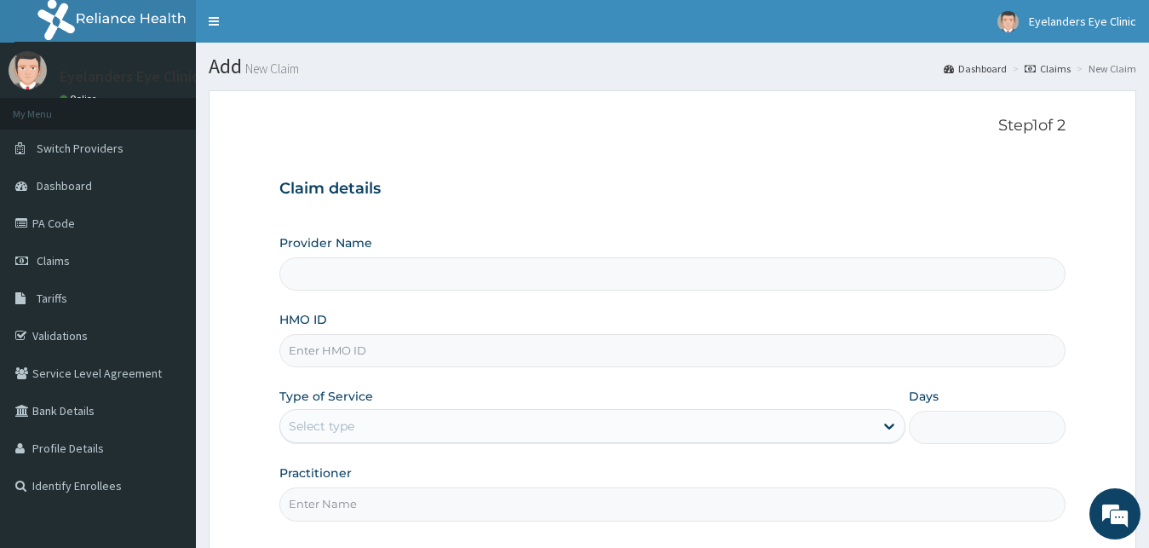
click at [452, 288] on input "Provider Name" at bounding box center [672, 273] width 787 height 33
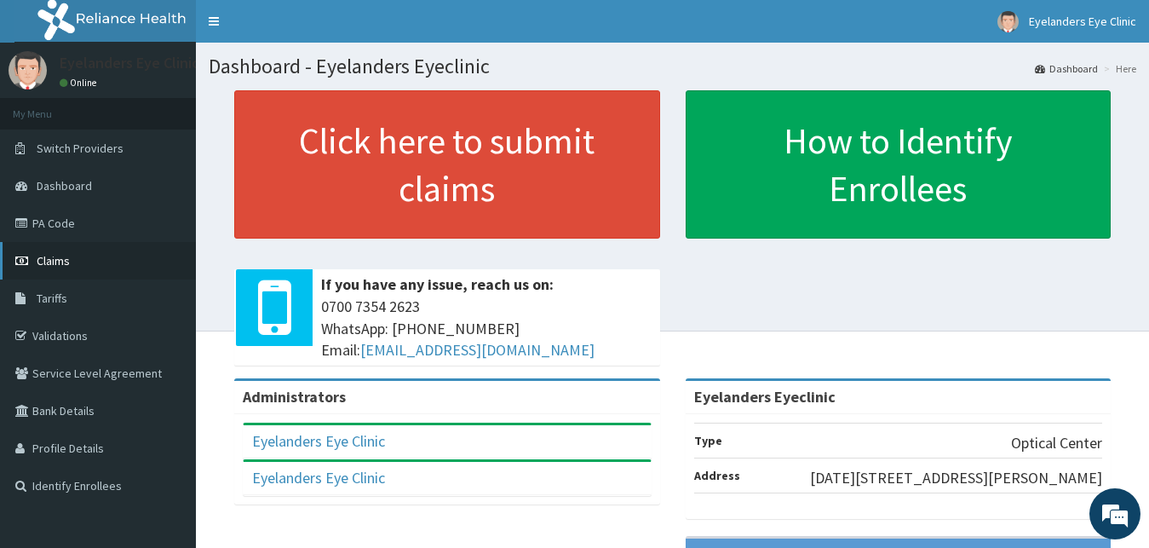
click at [99, 250] on link "Claims" at bounding box center [98, 260] width 196 height 37
click at [118, 259] on link "Claims" at bounding box center [98, 260] width 196 height 37
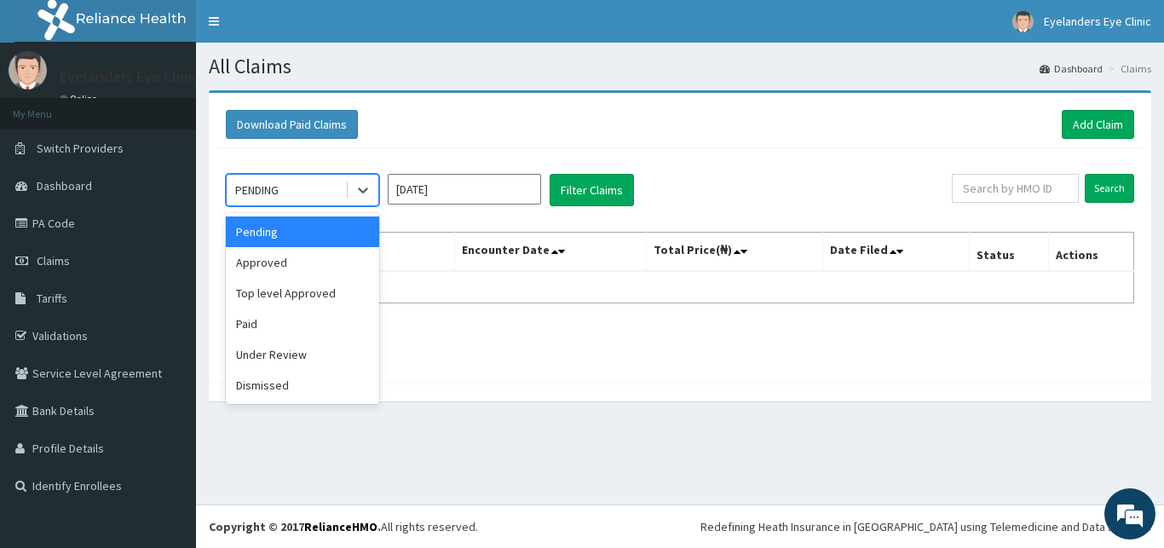
click at [332, 233] on div "Pending" at bounding box center [302, 231] width 153 height 31
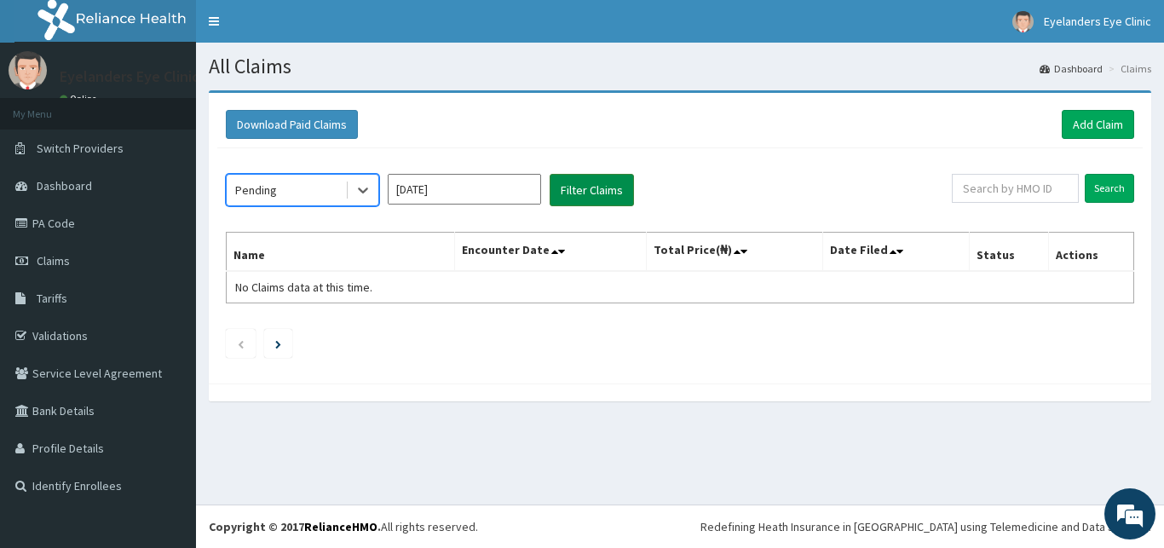
click at [575, 187] on button "Filter Claims" at bounding box center [591, 190] width 84 height 32
click at [474, 193] on input "[DATE]" at bounding box center [464, 189] width 153 height 31
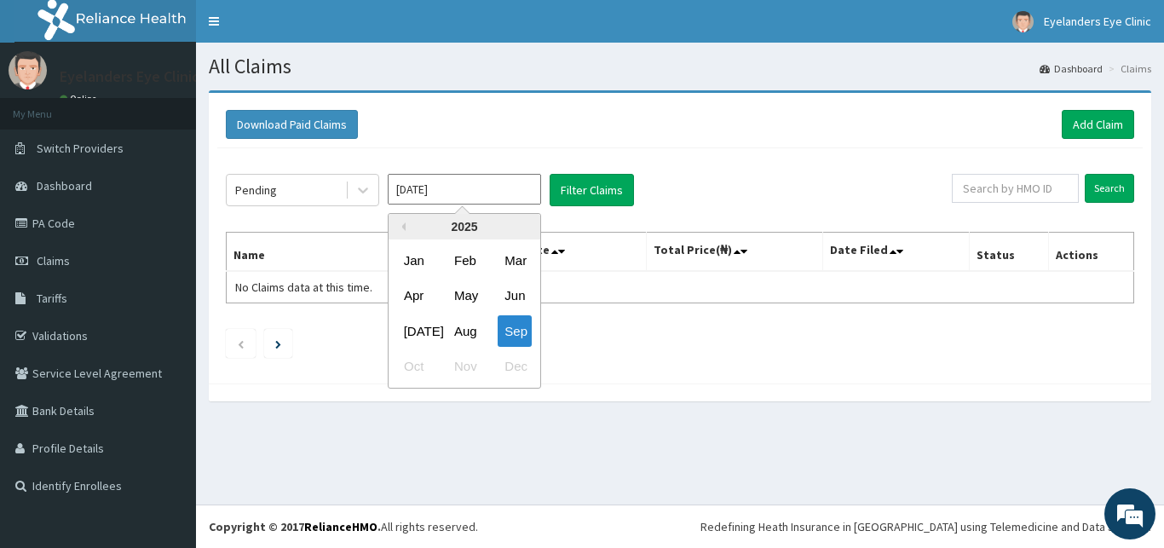
click at [484, 298] on div "Apr May Jun" at bounding box center [464, 296] width 152 height 35
click at [480, 320] on div "Aug" at bounding box center [464, 331] width 34 height 32
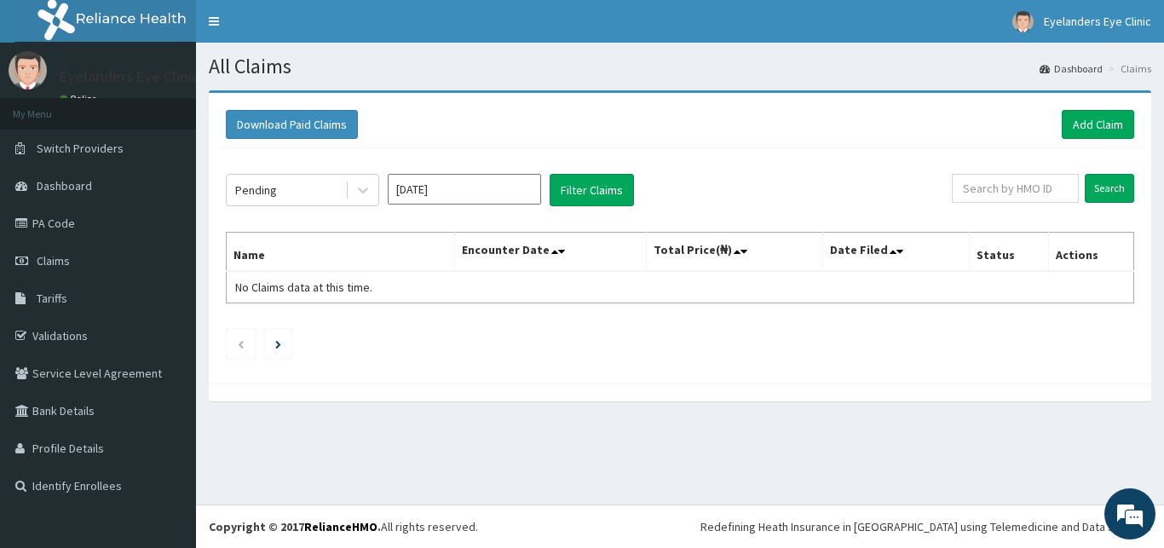
type input "Aug 2025"
click at [67, 221] on link "PA Code" at bounding box center [98, 222] width 196 height 37
click at [1123, 129] on link "Add Claim" at bounding box center [1097, 124] width 72 height 29
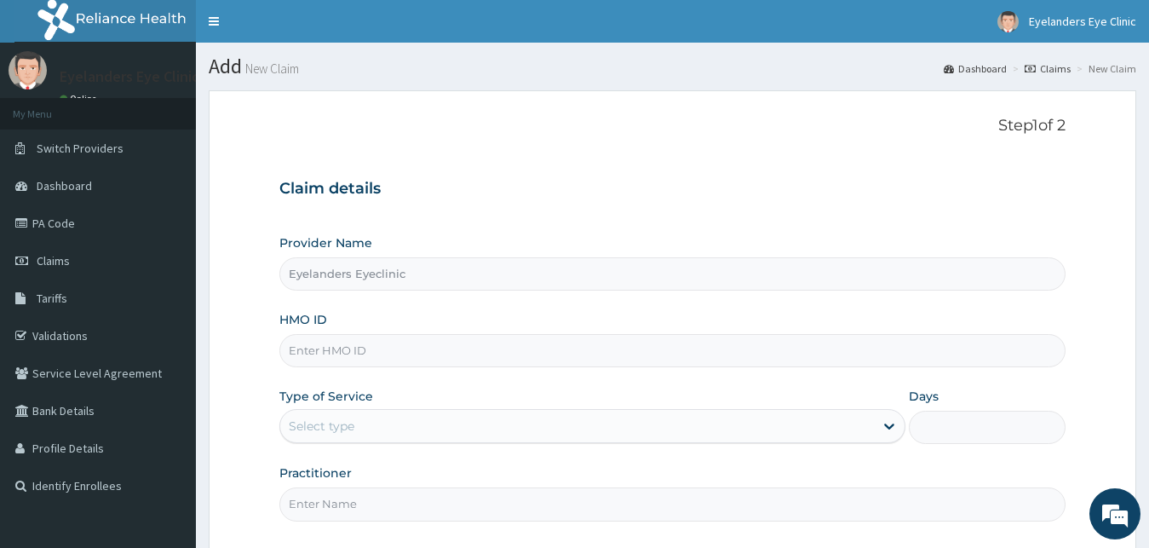
type input "Eyelanders Eyeclinic"
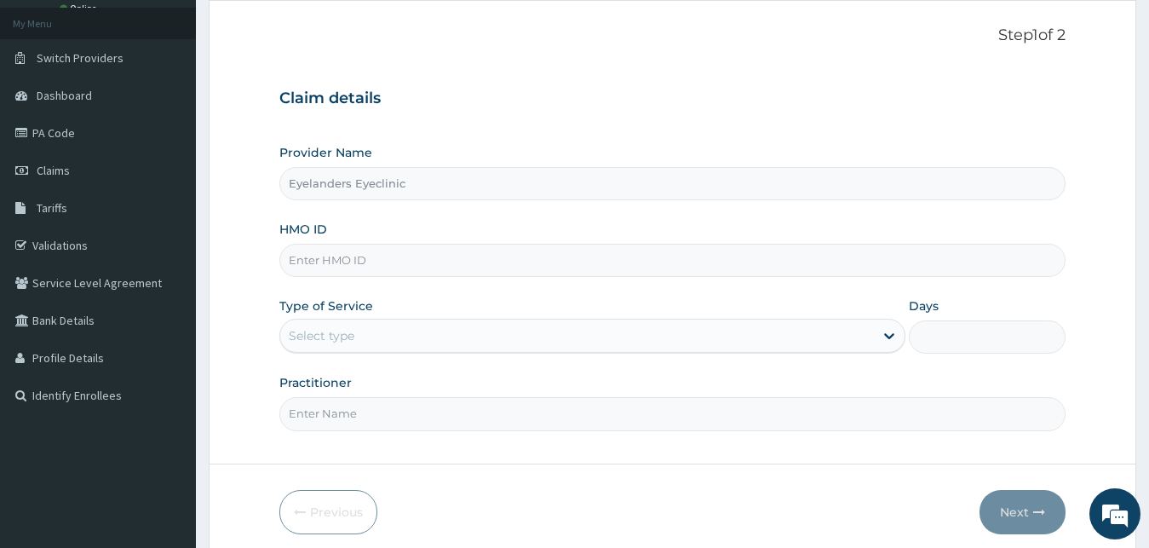
scroll to position [105, 0]
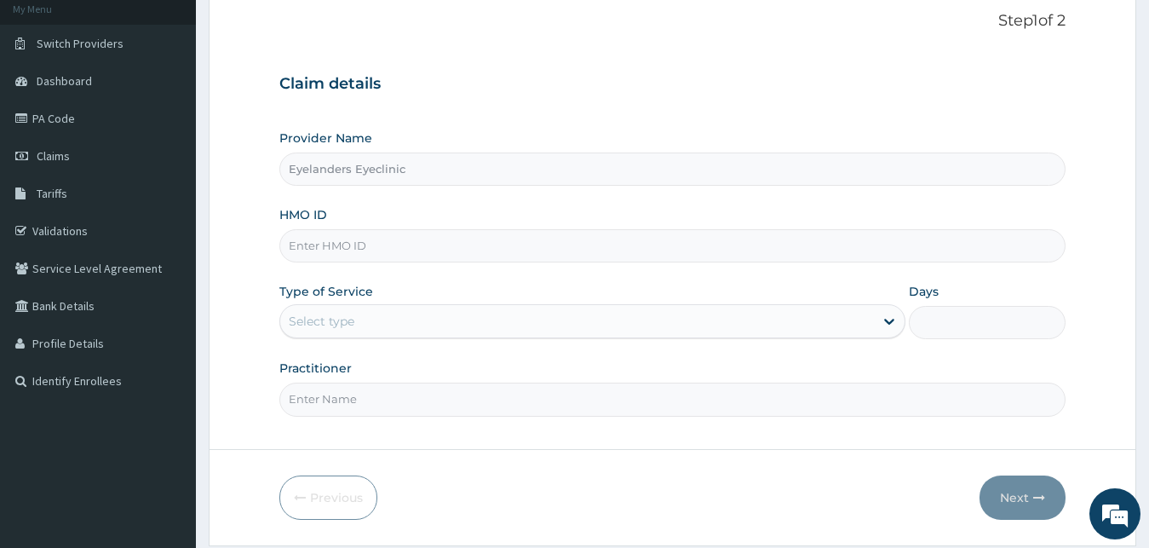
click at [859, 247] on input "HMO ID" at bounding box center [672, 245] width 787 height 33
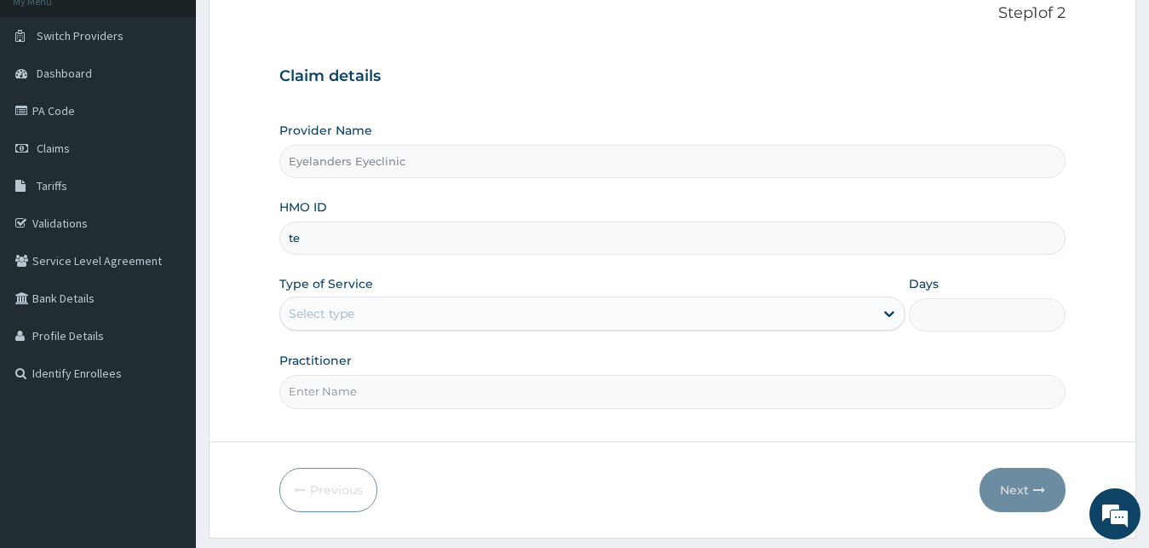
type input "t"
type input "TEN/10038/A"
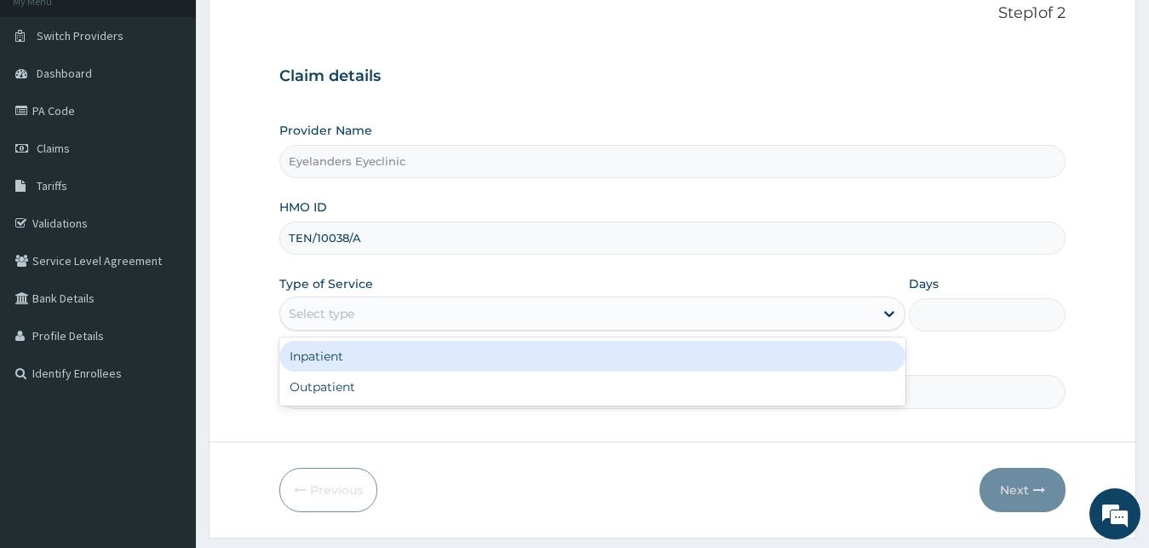
click at [468, 400] on div "Outpatient" at bounding box center [592, 386] width 627 height 31
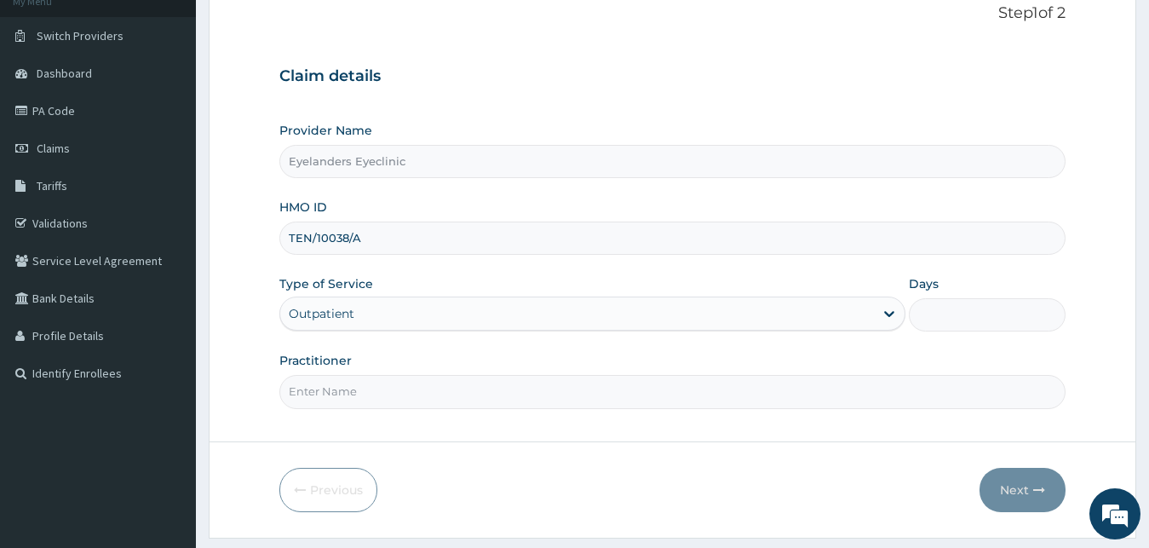
type input "1"
click at [467, 398] on input "Practitioner" at bounding box center [672, 391] width 787 height 33
type input "DR. STEPH"
click at [1024, 481] on button "Next" at bounding box center [1023, 490] width 86 height 44
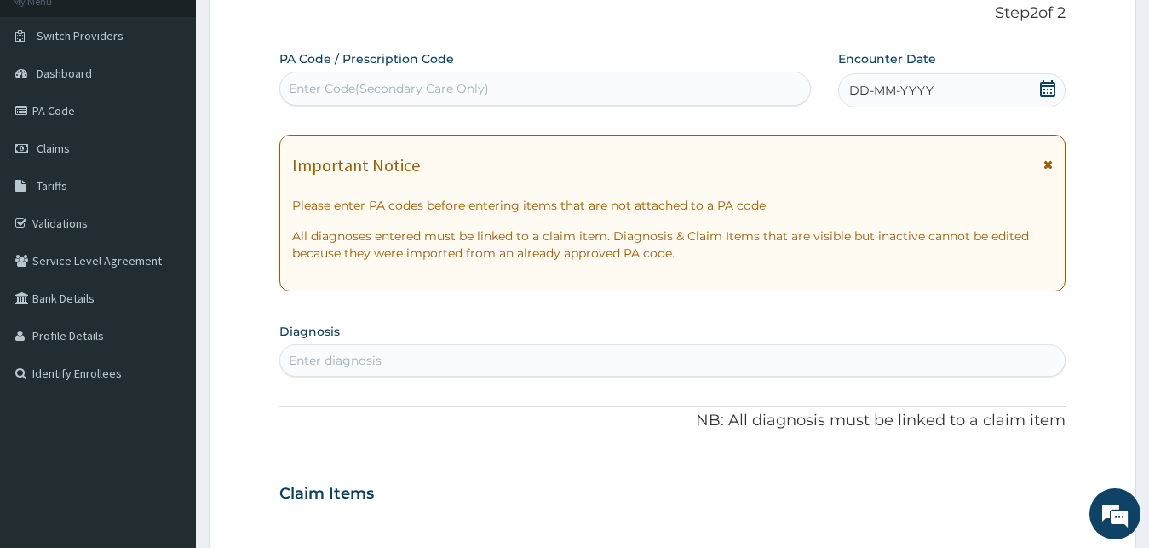
paste input "PA/1B3F6F"
type input "PA/1B3F6F"
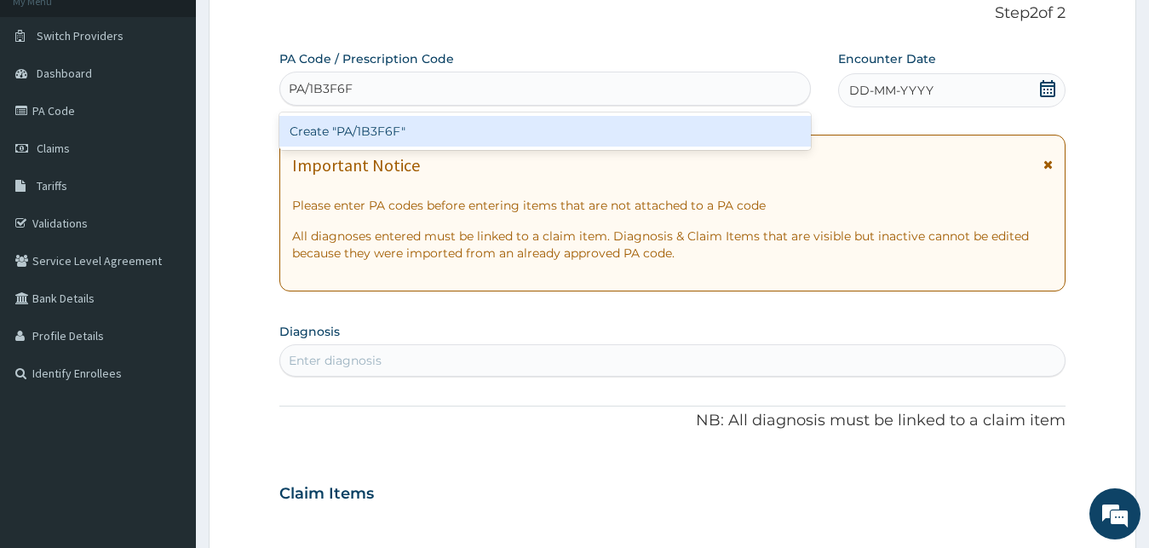
click at [527, 121] on div "Create "PA/1B3F6F"" at bounding box center [545, 131] width 532 height 31
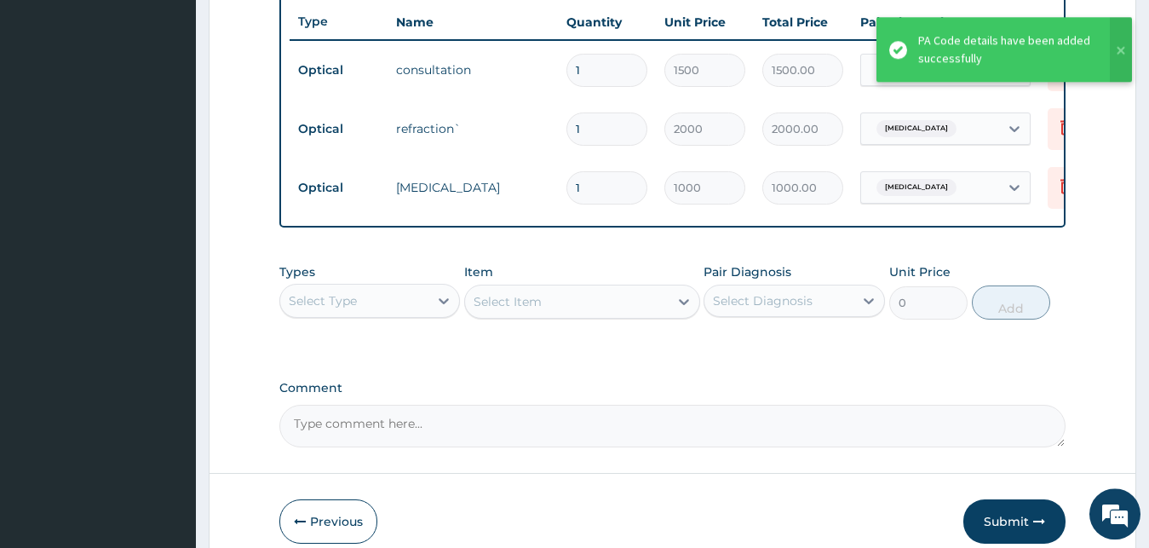
scroll to position [0, 69]
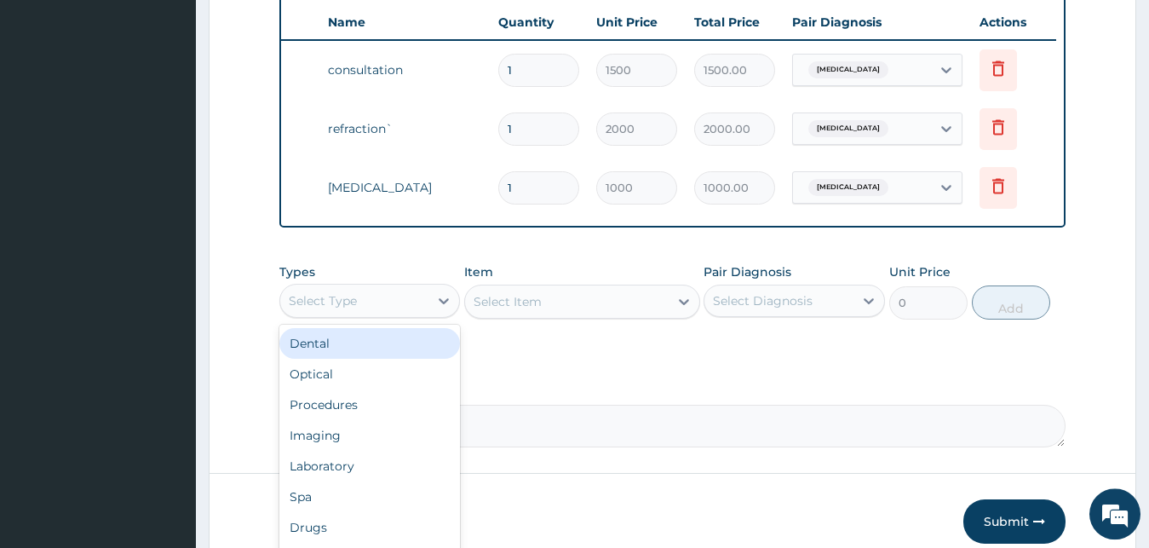
click at [352, 389] on div "Optical" at bounding box center [369, 374] width 181 height 31
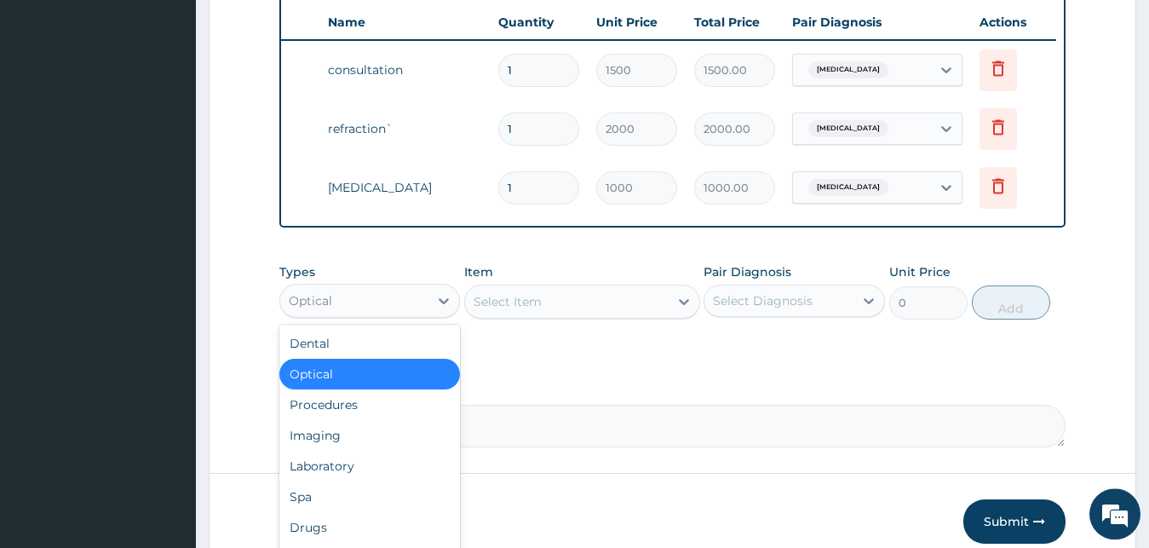
scroll to position [58, 0]
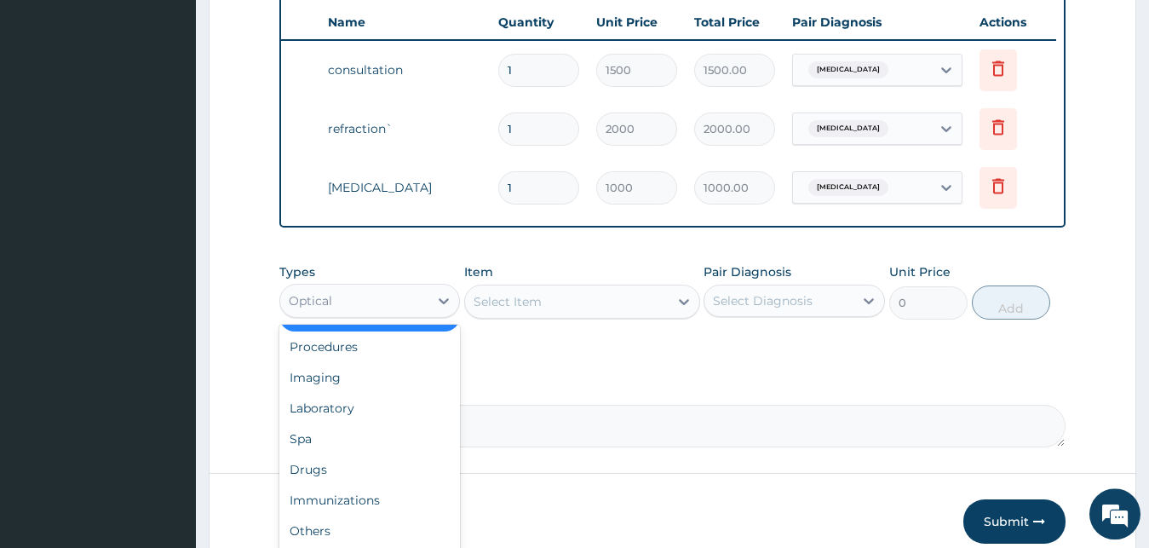
click at [338, 485] on div "Drugs" at bounding box center [369, 469] width 181 height 31
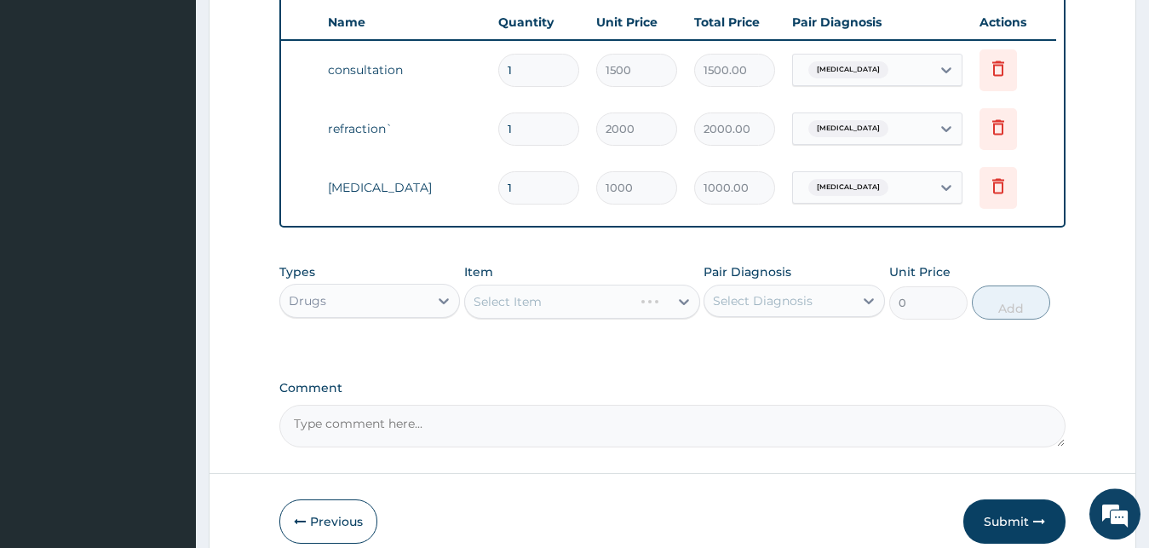
click at [568, 319] on div "Select Item" at bounding box center [582, 302] width 236 height 34
click at [584, 313] on div "Select Item" at bounding box center [582, 302] width 236 height 34
click at [641, 319] on div "Select Item" at bounding box center [582, 302] width 236 height 34
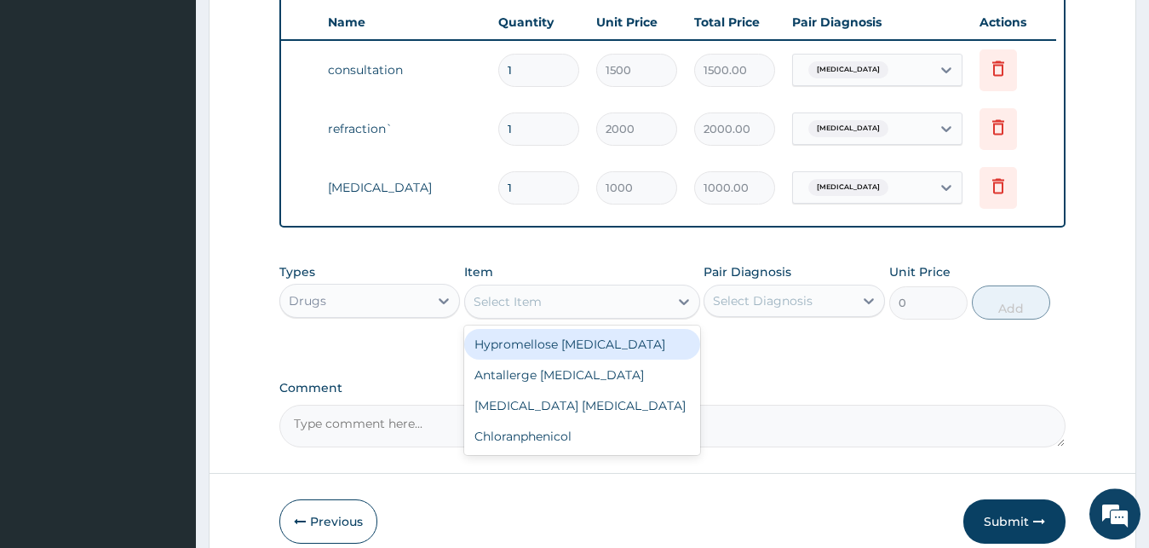
click at [603, 359] on div "Hypromellose [MEDICAL_DATA]" at bounding box center [582, 344] width 236 height 31
type input "2500"
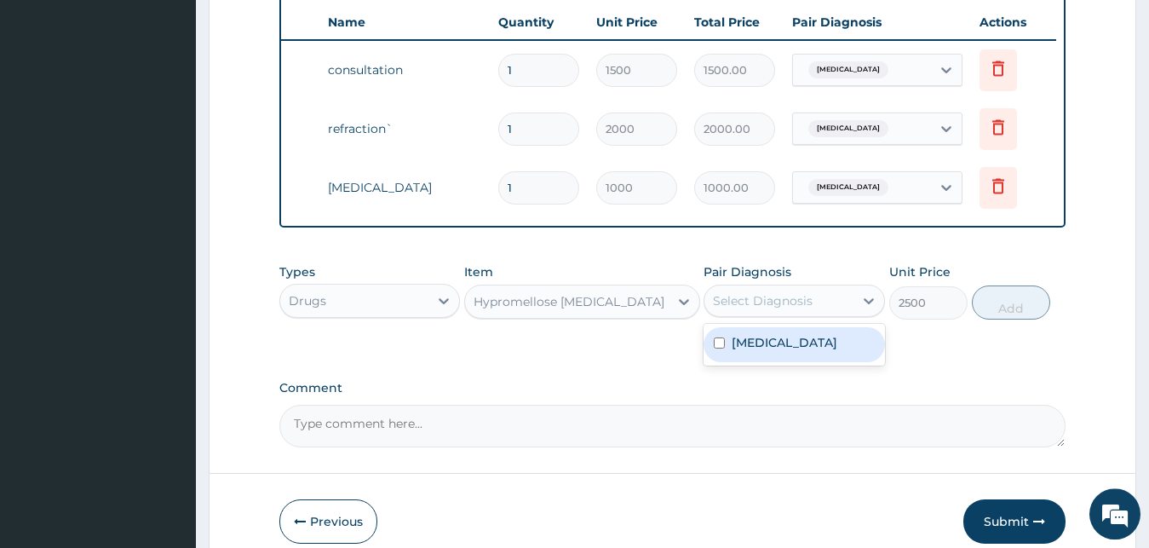
click at [786, 351] on label "Presbyopia" at bounding box center [785, 342] width 106 height 17
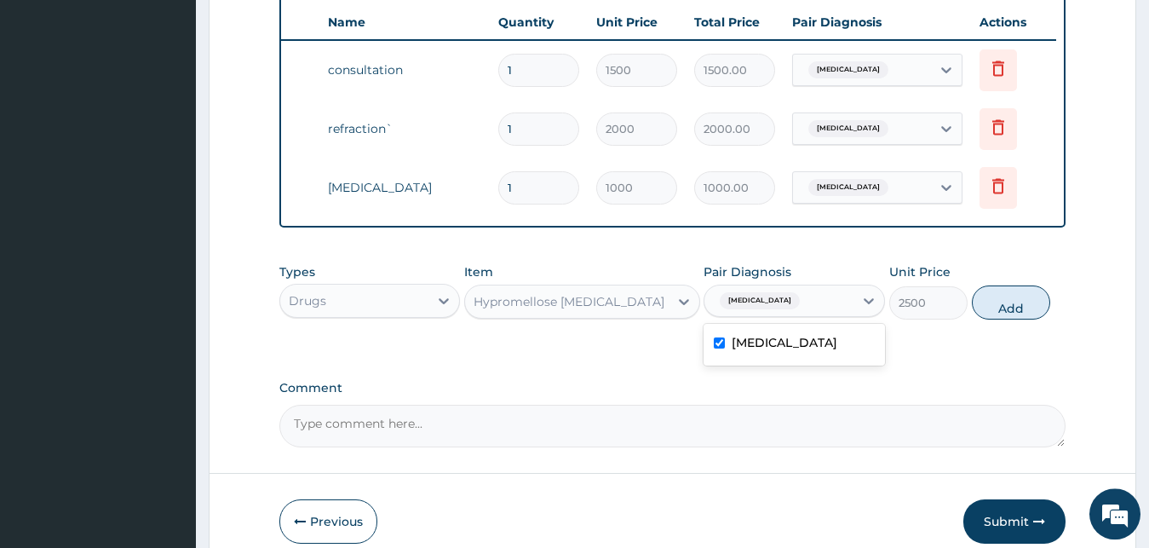
checkbox input "true"
click at [1015, 319] on button "Add" at bounding box center [1011, 302] width 78 height 34
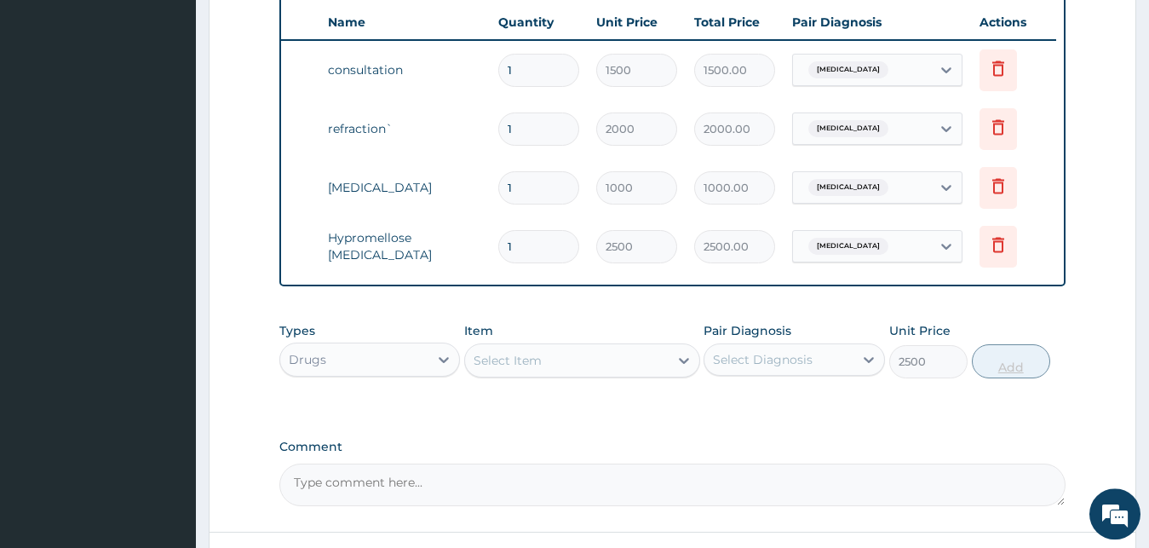
type input "0"
type input "0.00"
type input "2"
type input "5000.00"
type input "2"
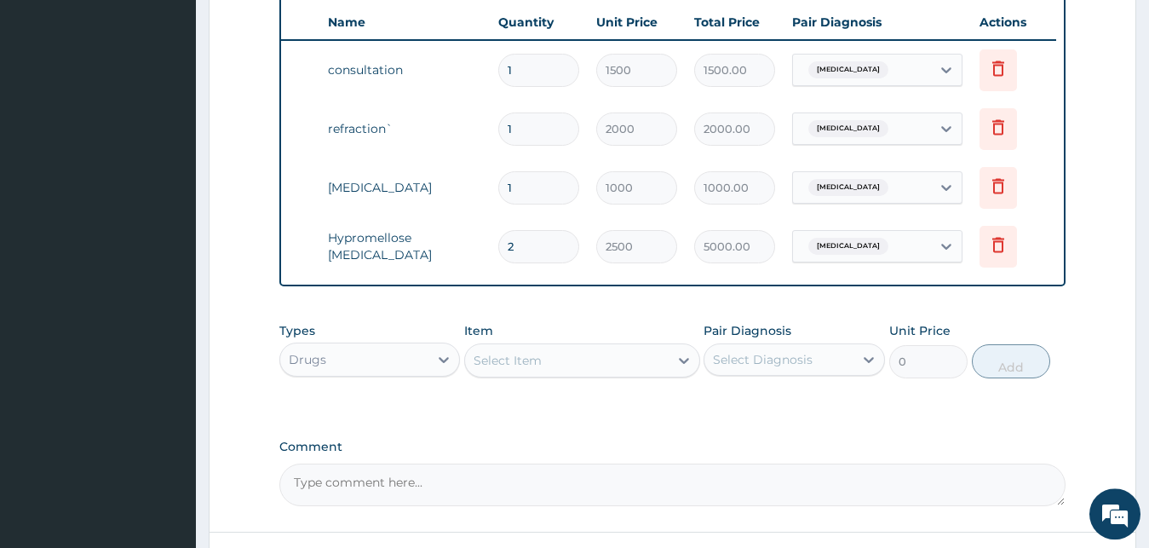
click at [1103, 328] on form "Step 2 of 2 PA Code / Prescription Code PA/1B3F6F Encounter Date 02-09-2025 Imp…" at bounding box center [673, 39] width 928 height 1176
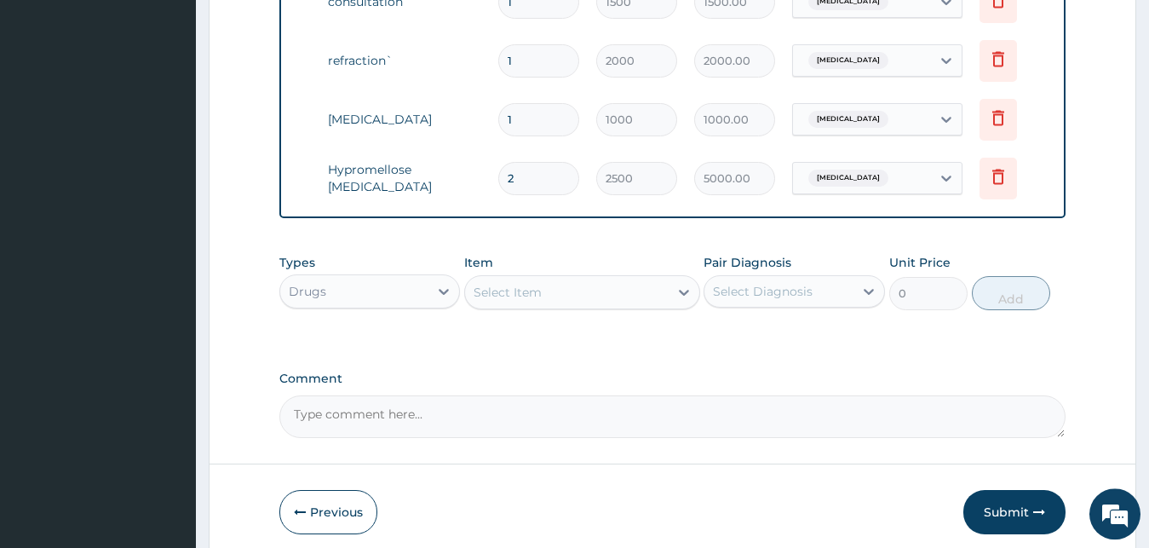
scroll to position [790, 0]
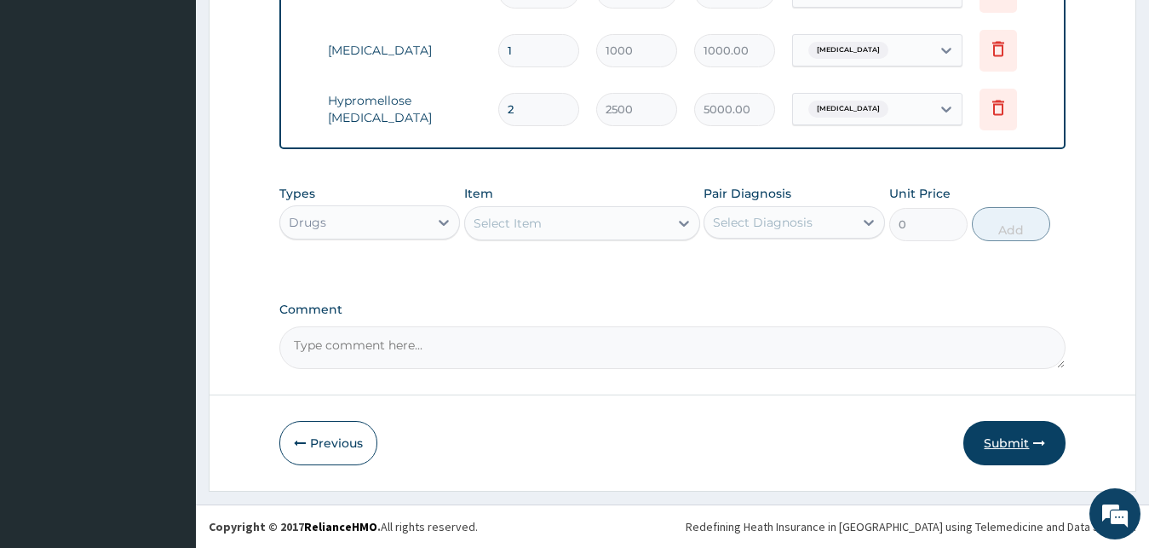
click at [1034, 442] on icon "button" at bounding box center [1039, 443] width 12 height 12
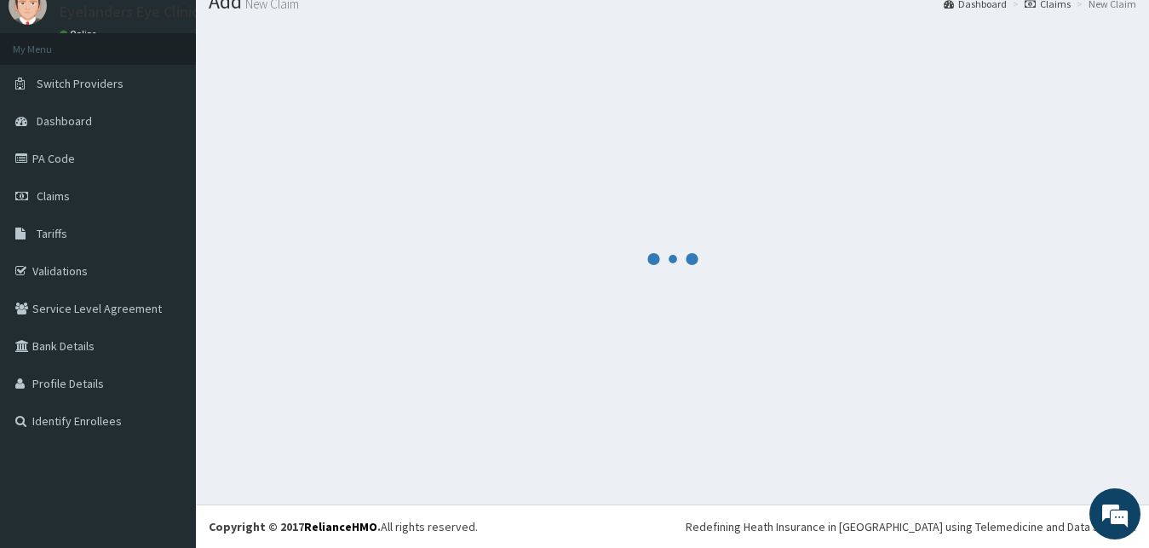
scroll to position [65, 0]
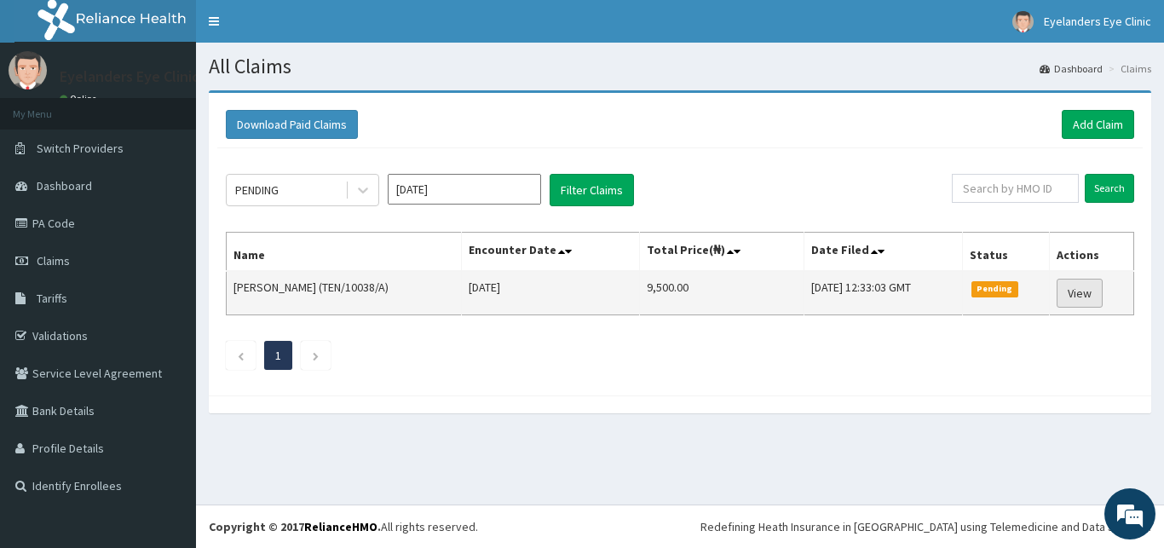
click at [1095, 289] on link "View" at bounding box center [1079, 293] width 46 height 29
